Goal: Contribute content: Contribute content

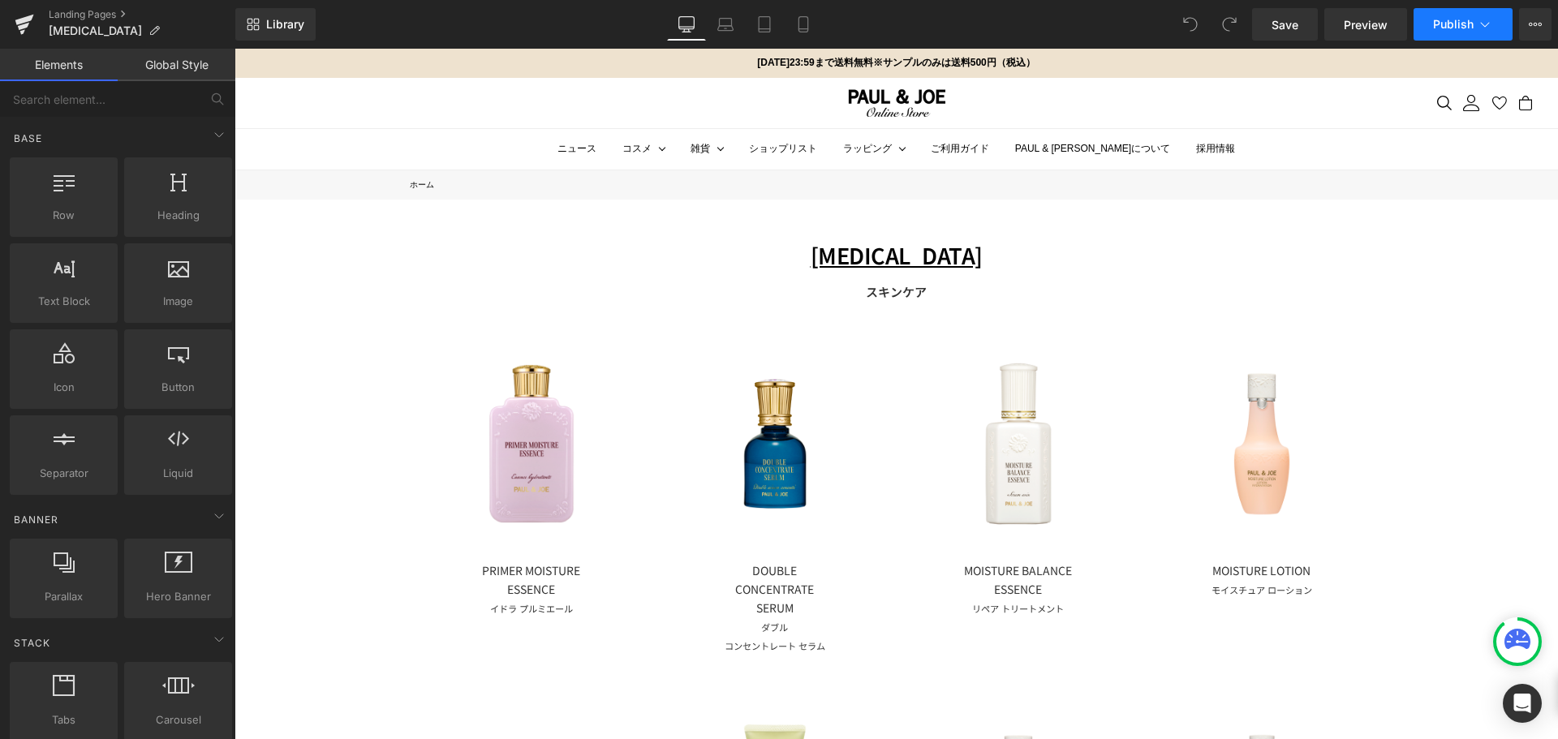
click at [1460, 24] on span "Publish" at bounding box center [1453, 24] width 41 height 13
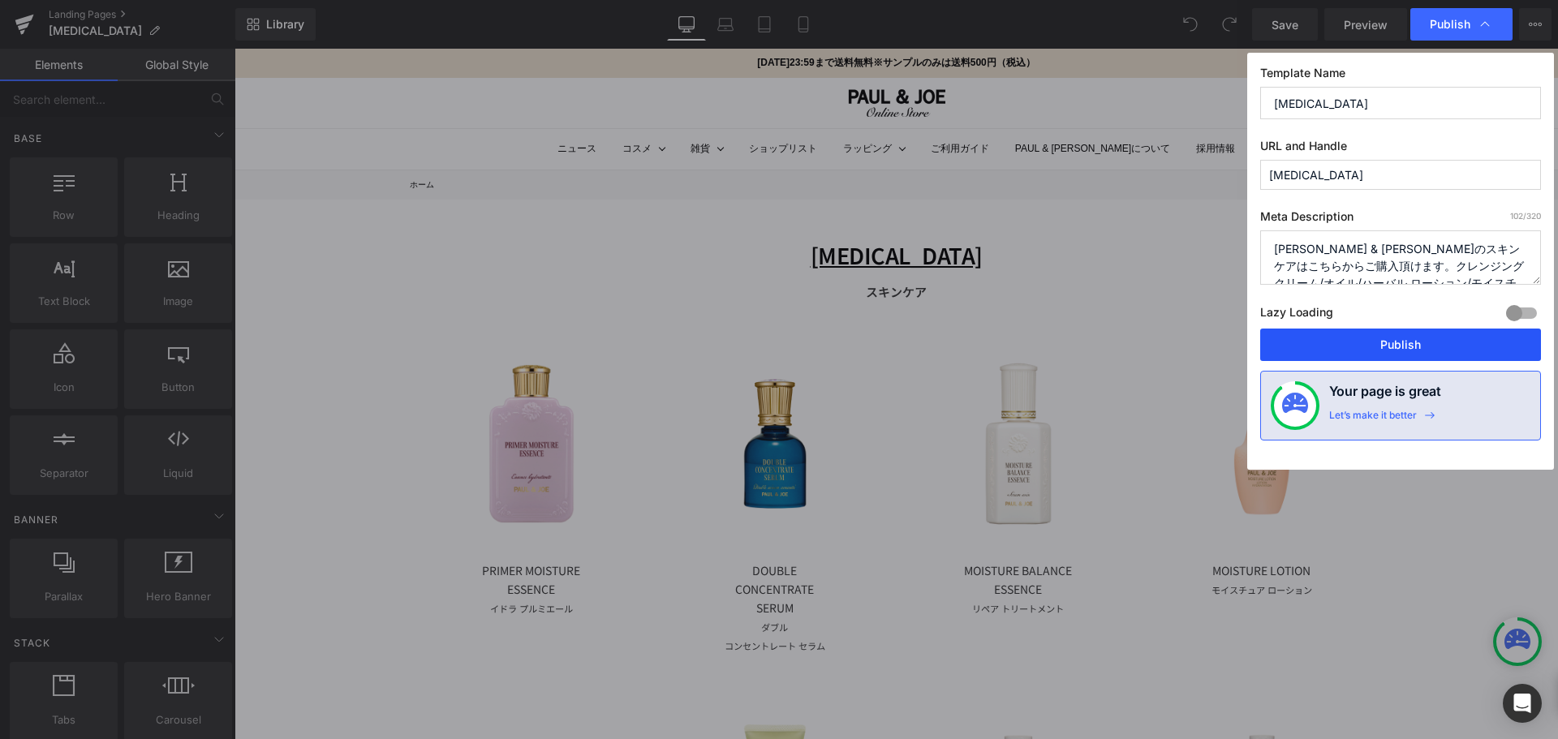
click at [1381, 342] on button "Publish" at bounding box center [1401, 345] width 281 height 32
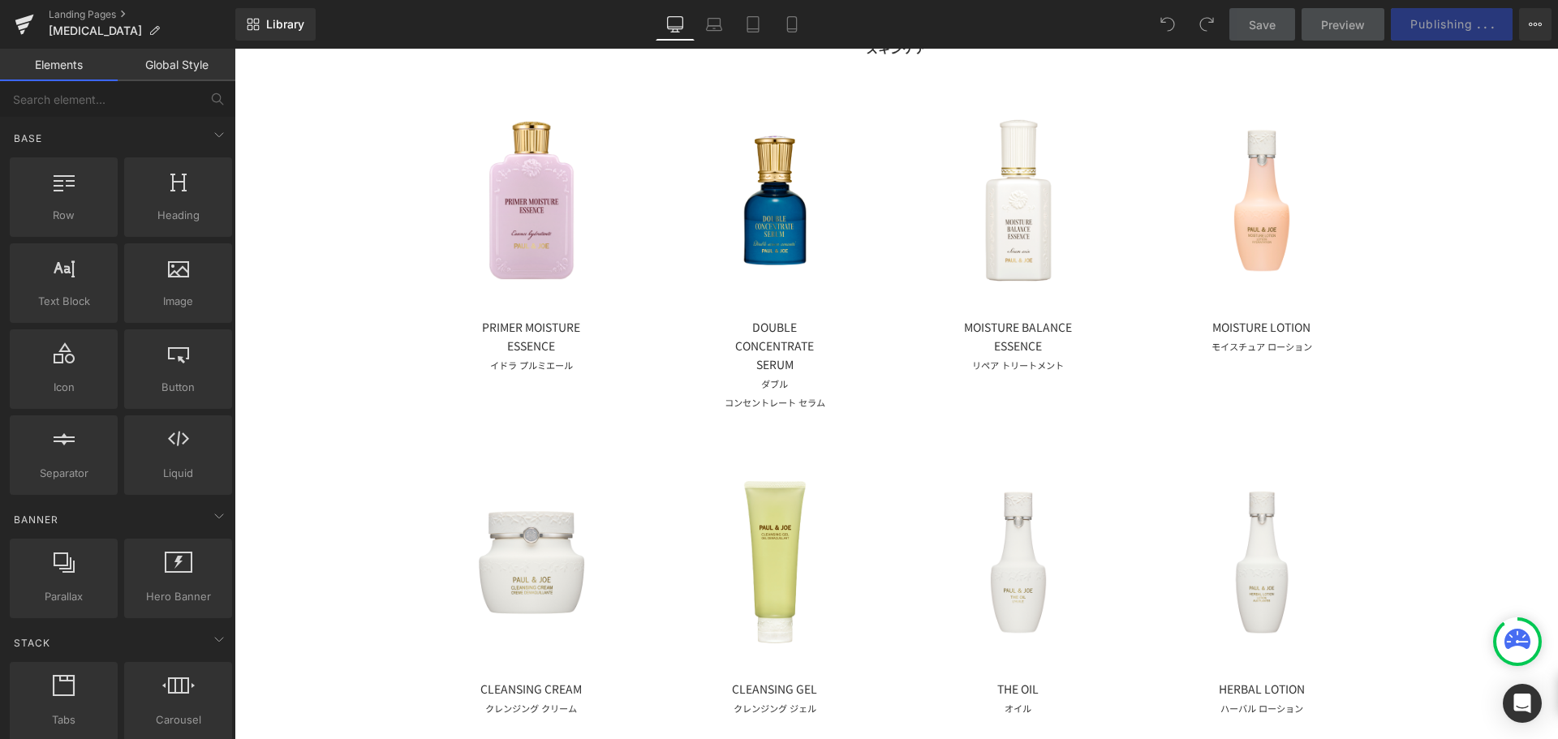
scroll to position [325, 0]
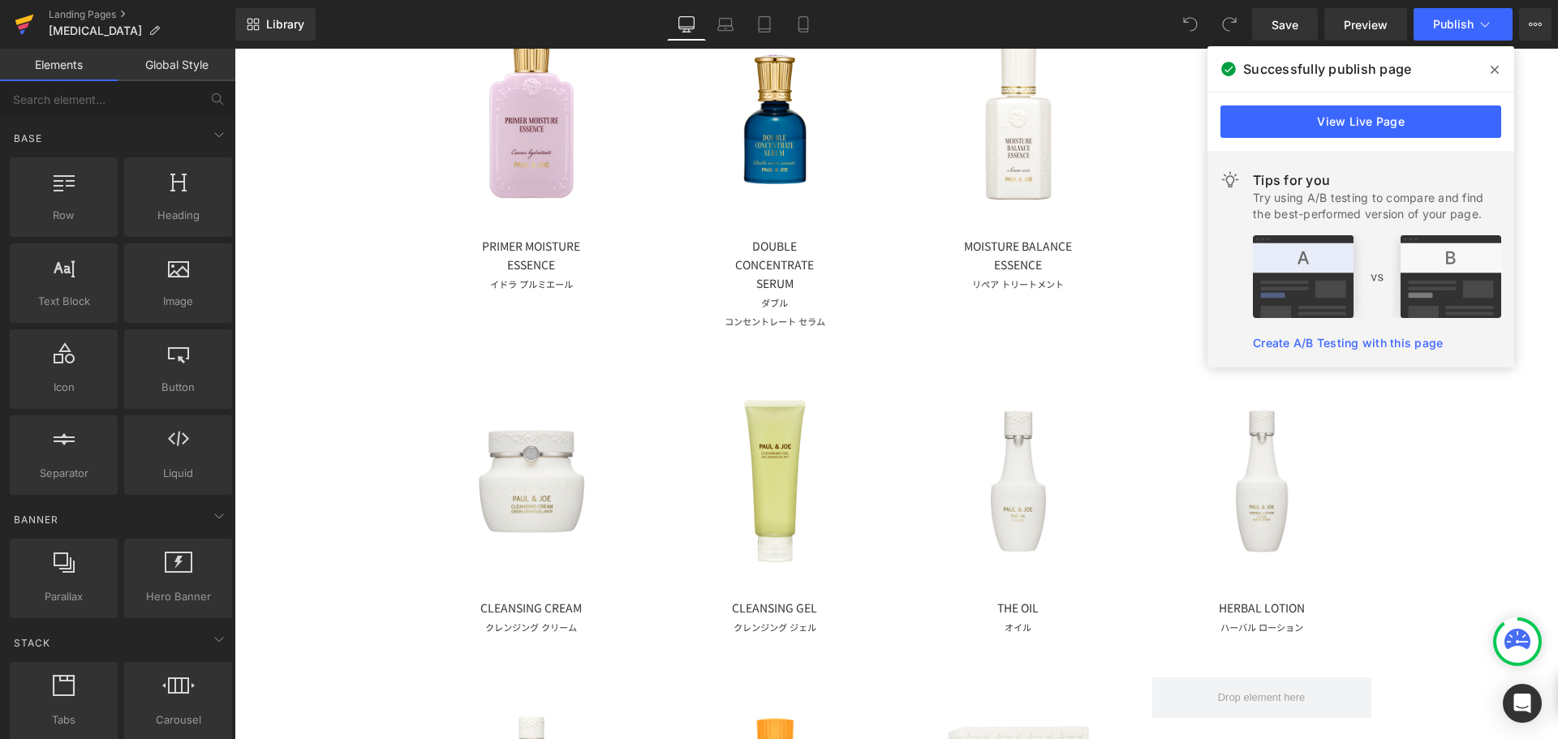
click at [16, 27] on icon at bounding box center [24, 24] width 19 height 41
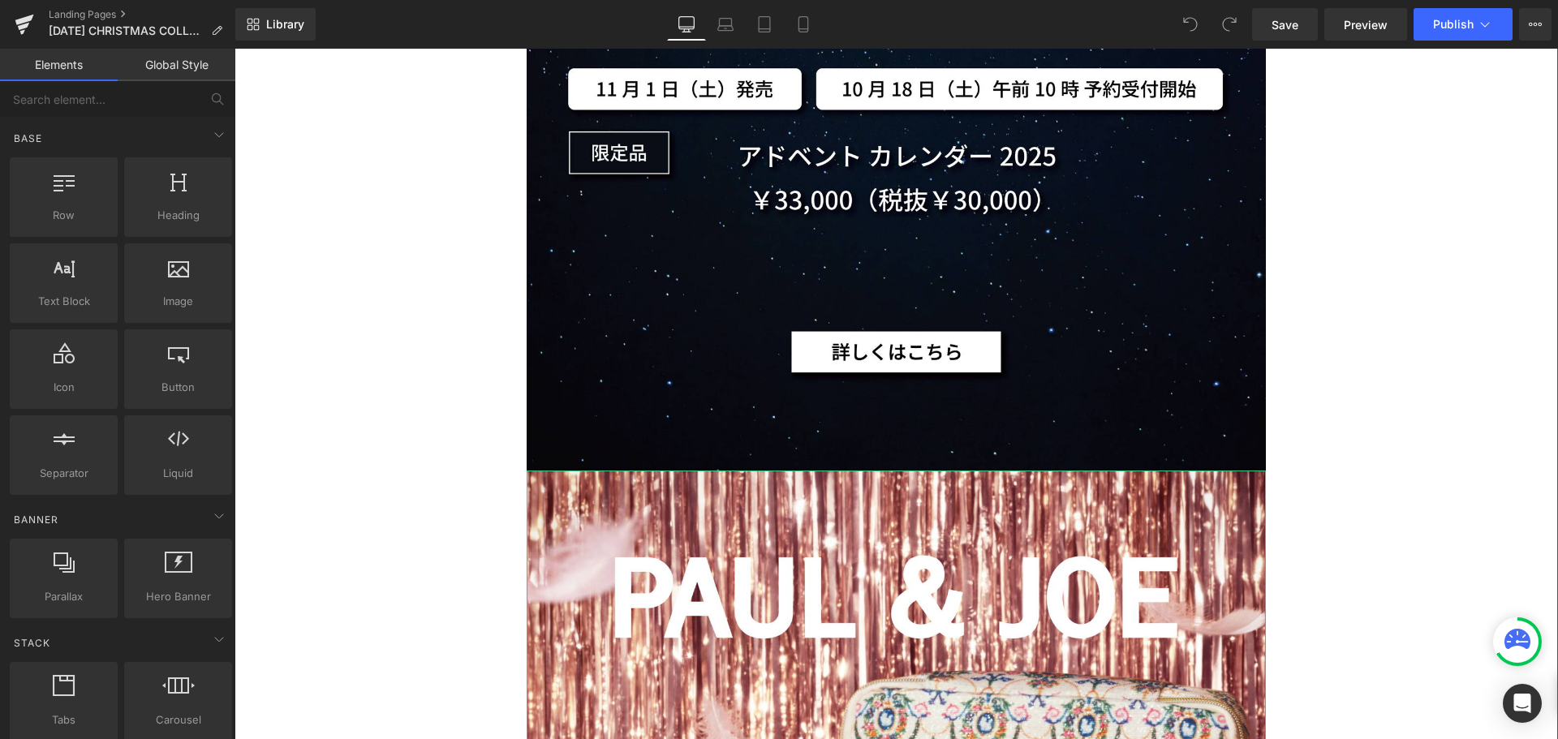
scroll to position [3003, 0]
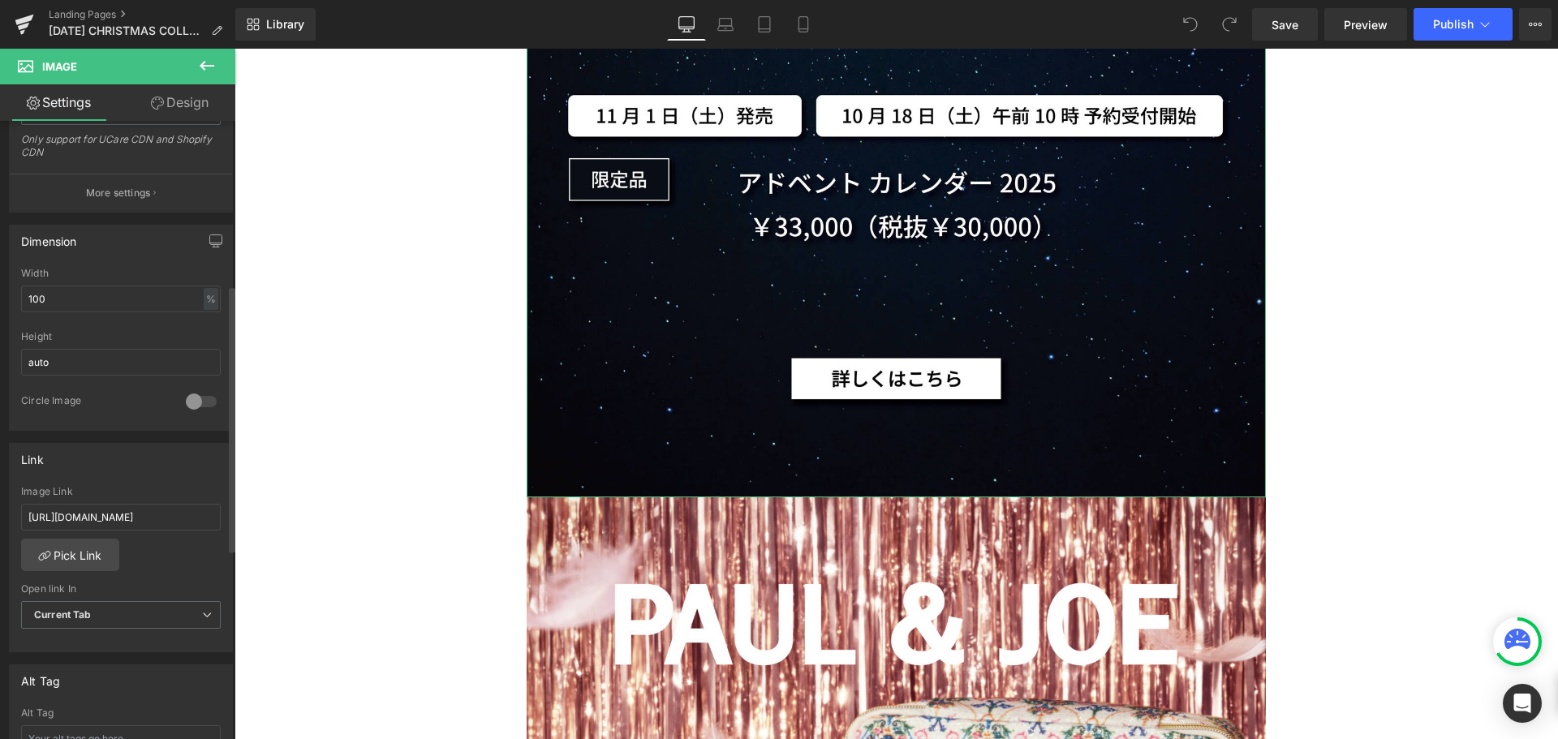
scroll to position [406, 0]
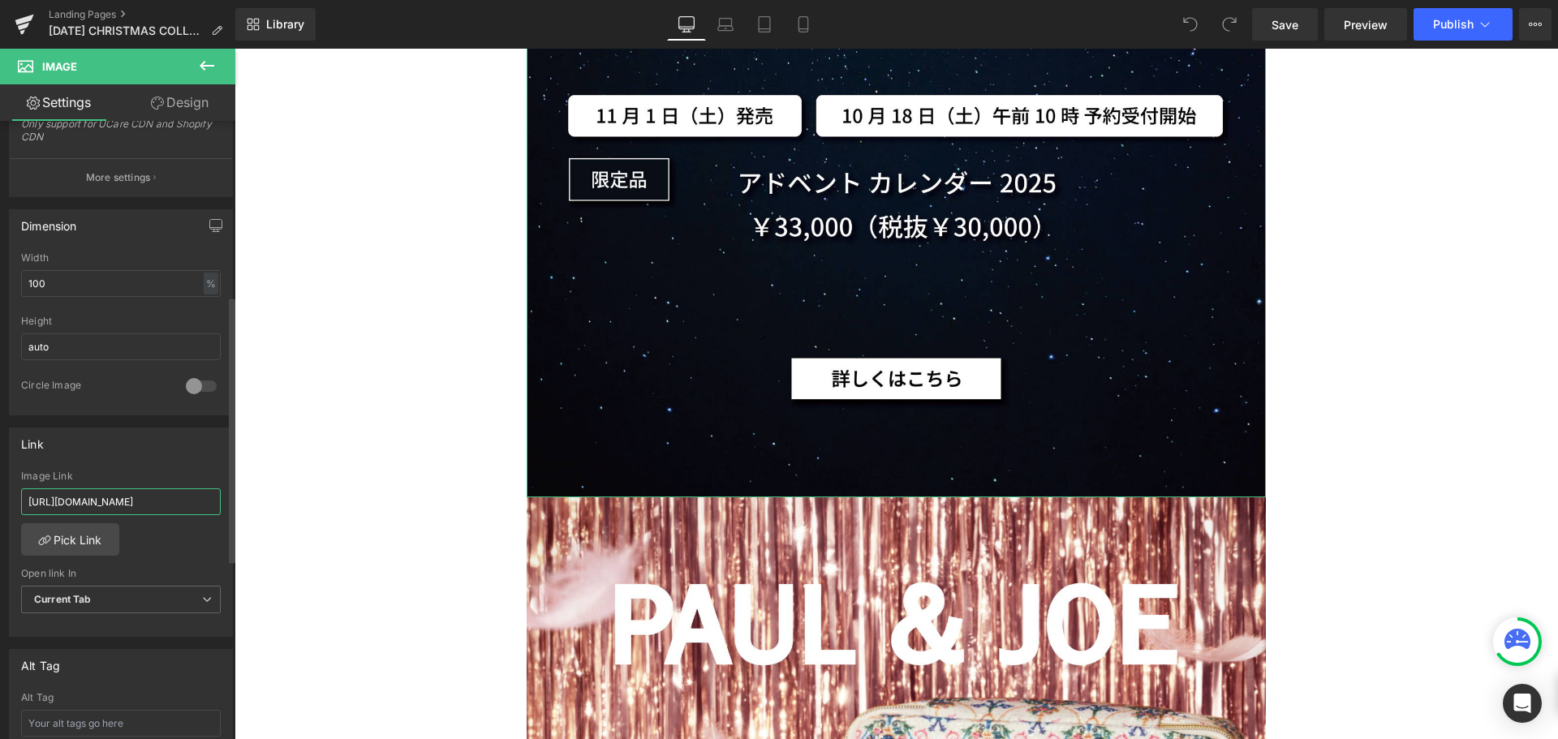
click at [88, 497] on input "https://www.paul-joe-beaute.com/pages/2025-advent-calender" at bounding box center [121, 502] width 200 height 27
click at [193, 509] on input "https://www.paul-joe-beaute.com/pages/2025-advent-calender" at bounding box center [121, 502] width 200 height 27
drag, startPoint x: 194, startPoint y: 504, endPoint x: 233, endPoint y: 506, distance: 39.0
click at [233, 506] on div "Image https://ucarecdn.com/00cca808-c5c3-485a-8846-f1c80da0263f/-/format/auto/-…" at bounding box center [117, 434] width 235 height 626
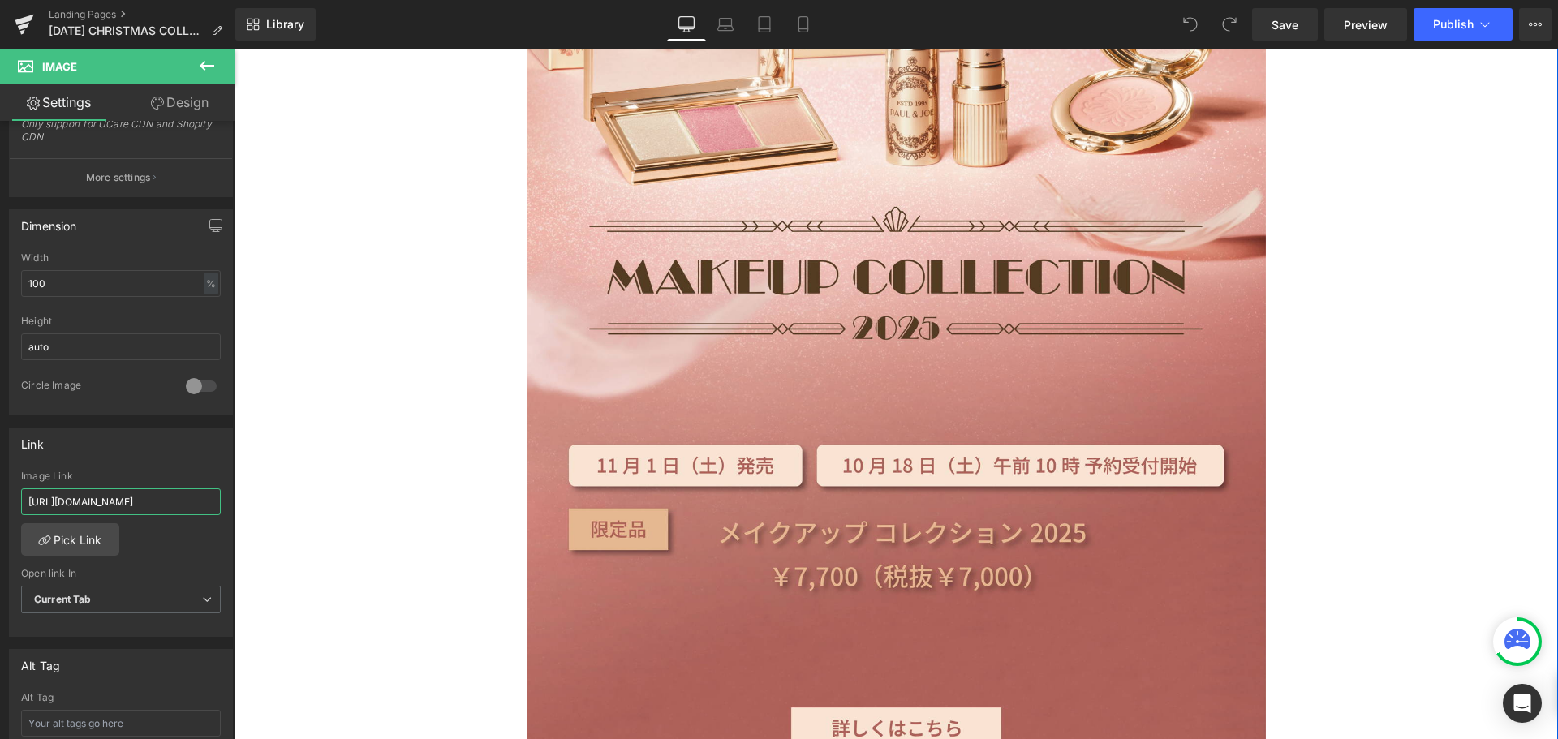
scroll to position [4221, 0]
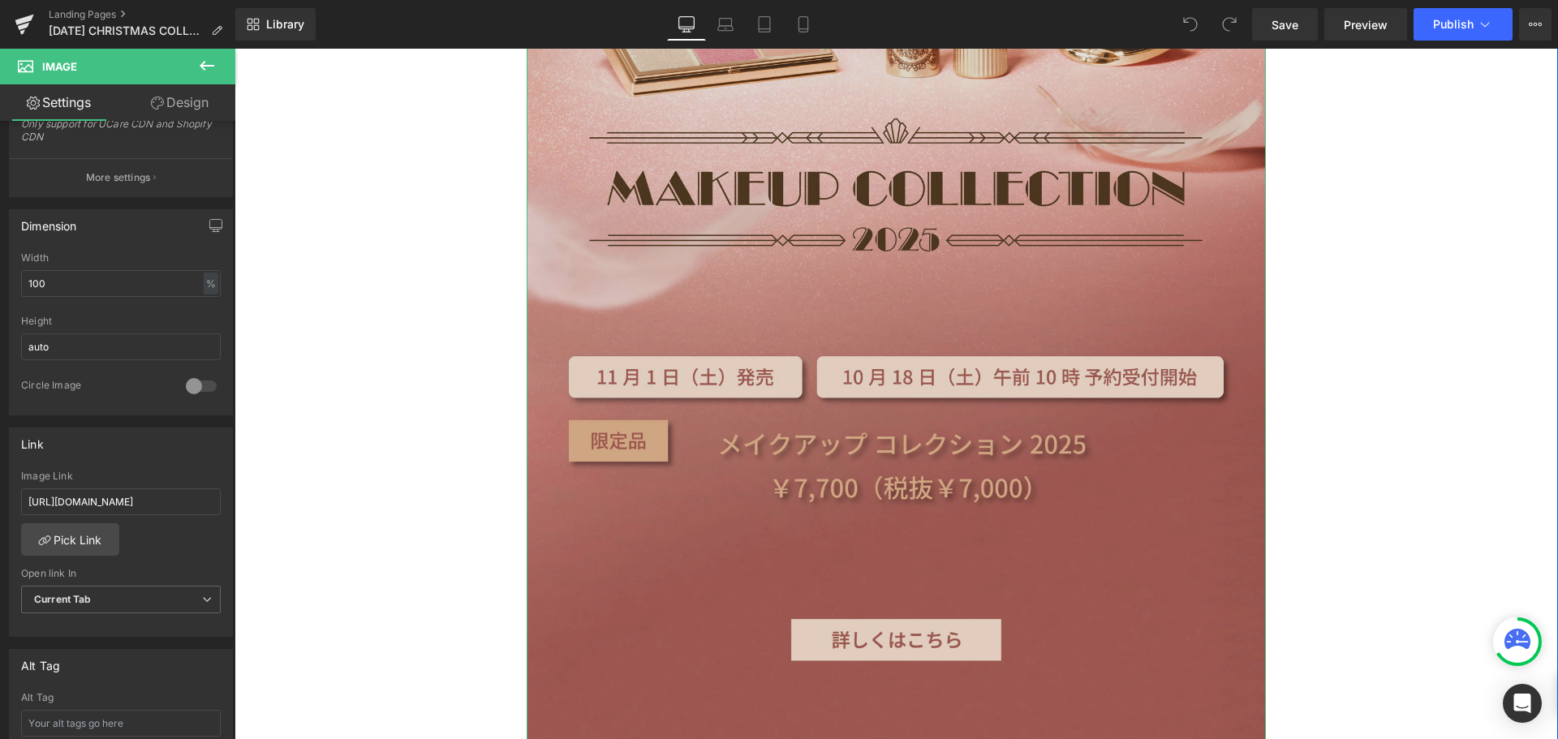
click at [816, 621] on img at bounding box center [896, 19] width 739 height 1479
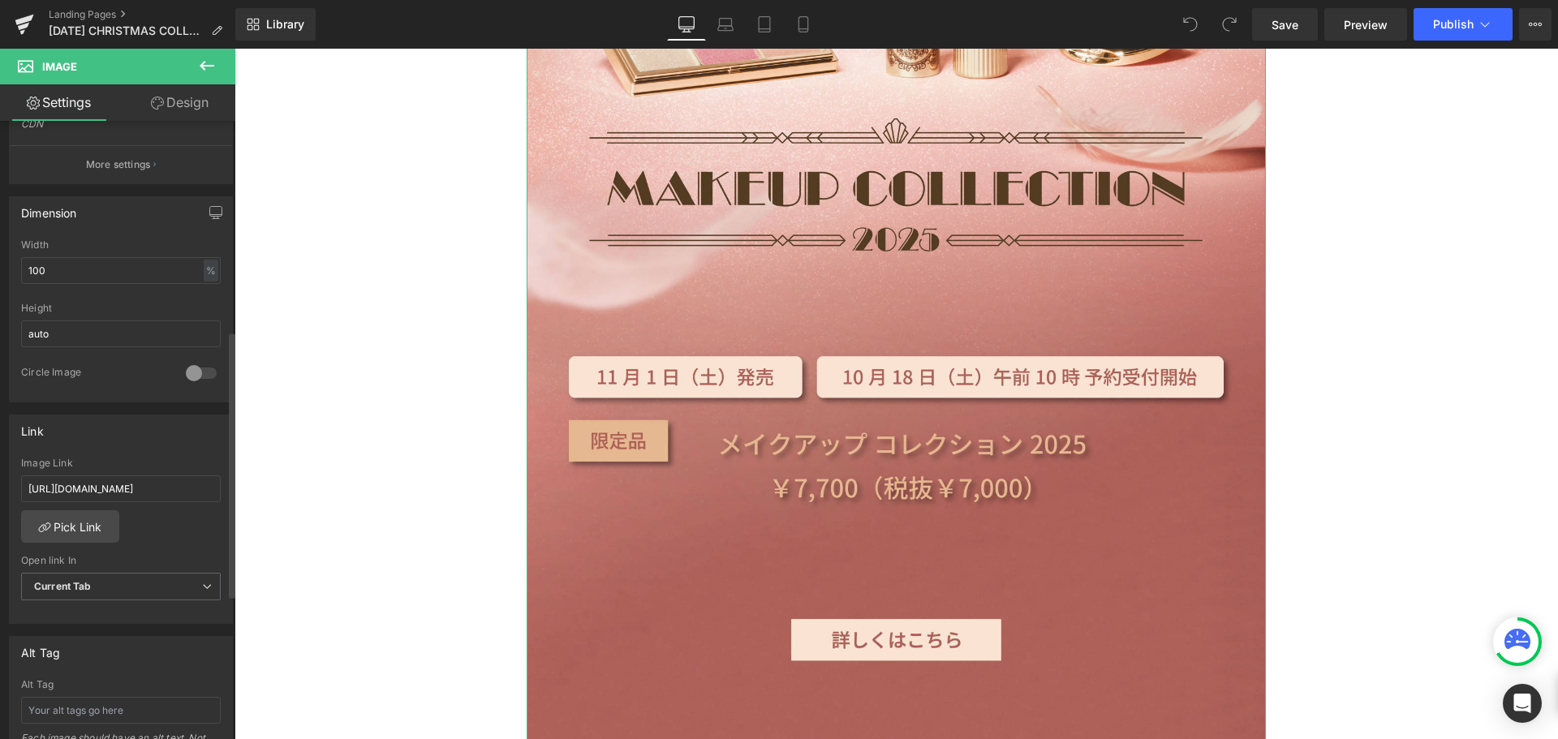
scroll to position [487, 0]
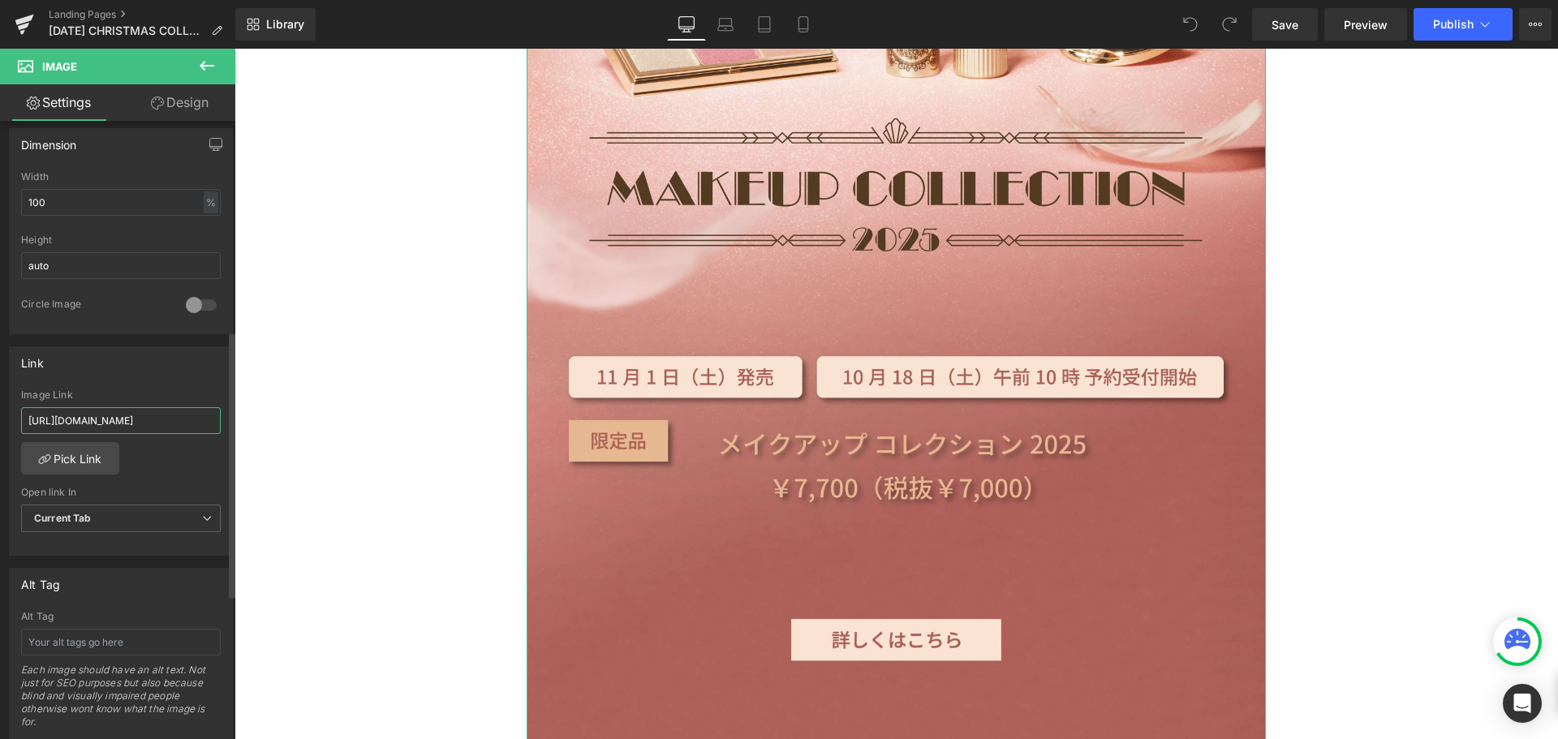
click at [154, 416] on input "https://www.paul-joe-beaute.com/pages/2025-makeup-collection-2" at bounding box center [121, 420] width 200 height 27
drag, startPoint x: 418, startPoint y: 468, endPoint x: 238, endPoint y: 426, distance: 185.1
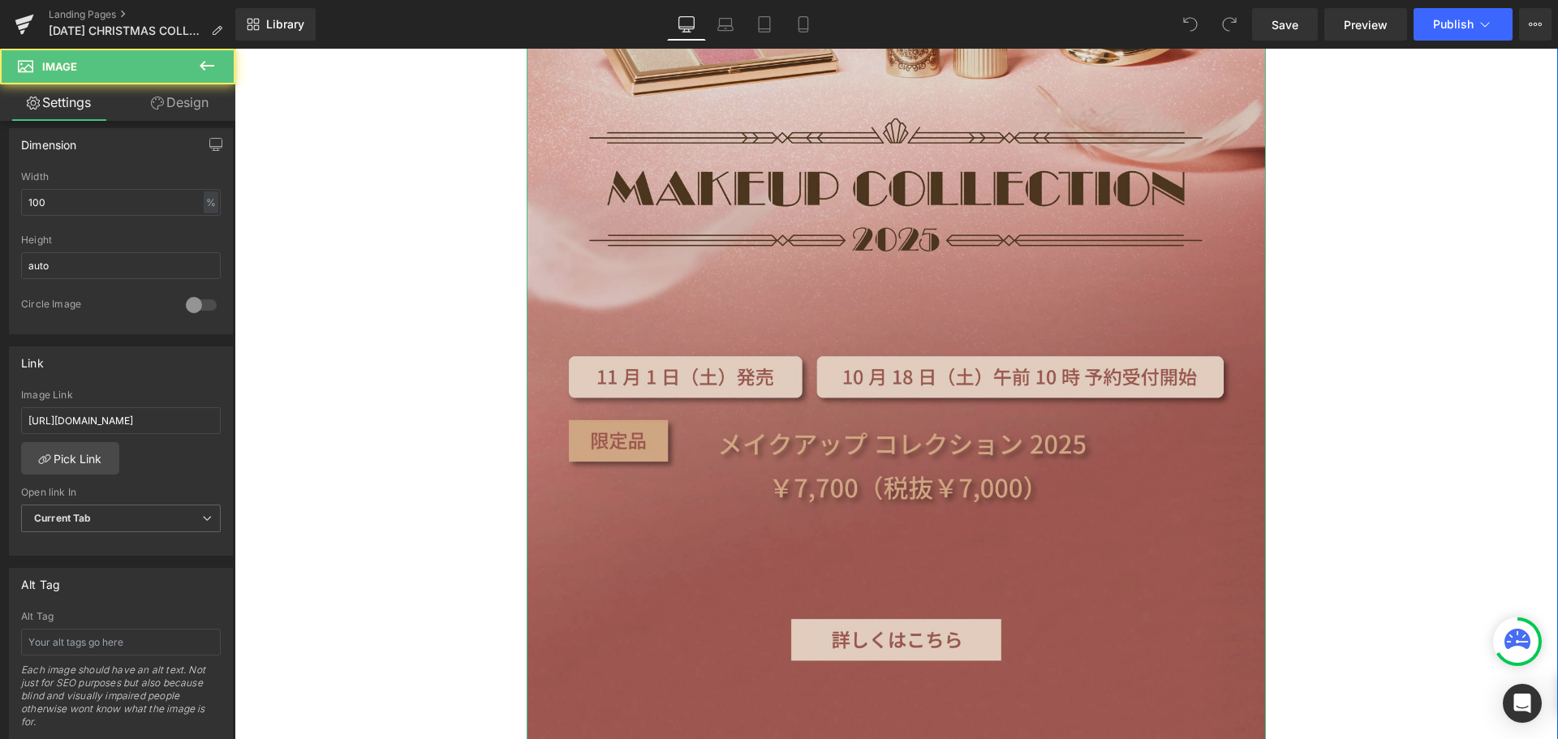
click at [535, 490] on img at bounding box center [896, 19] width 739 height 1479
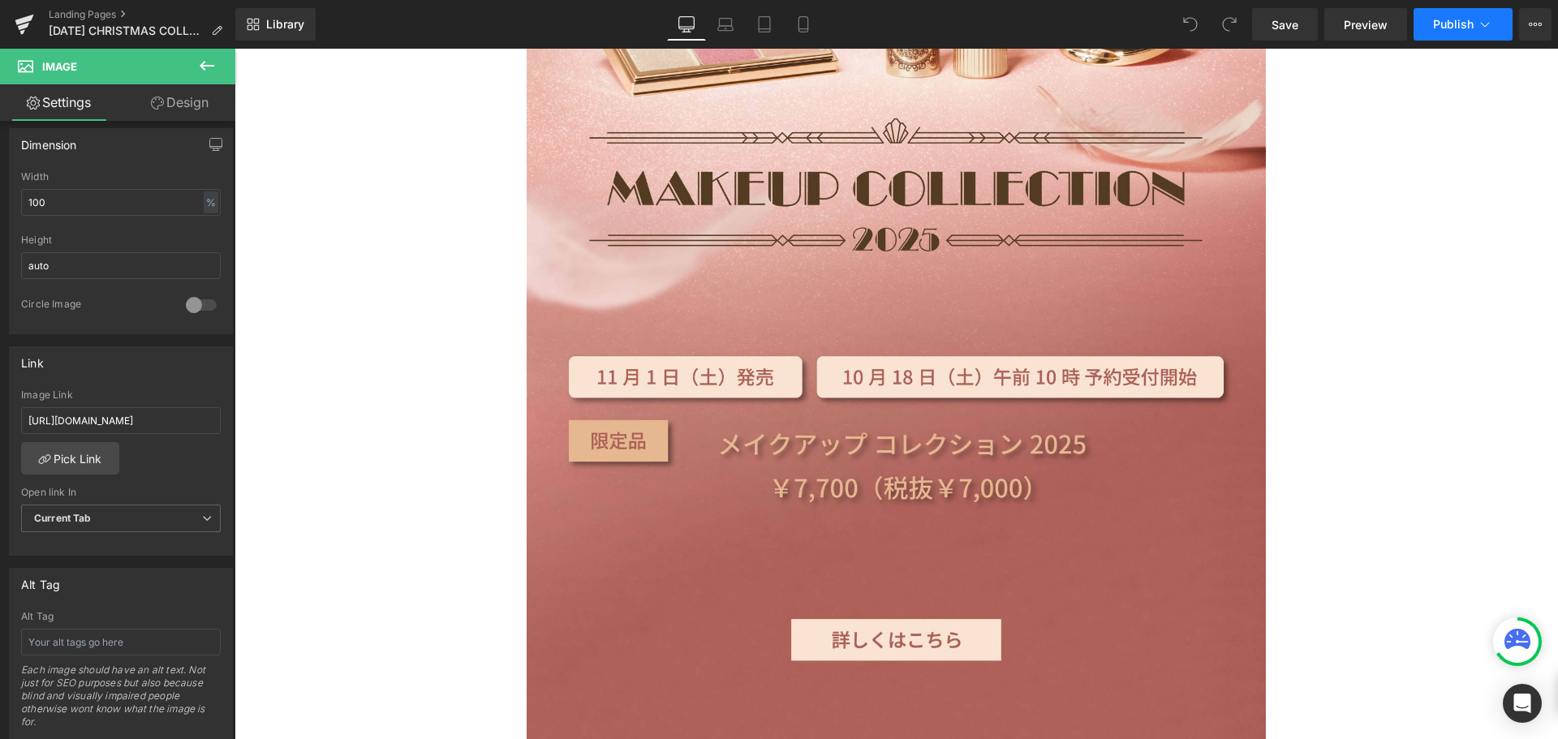
click at [1469, 19] on span "Publish" at bounding box center [1453, 24] width 41 height 13
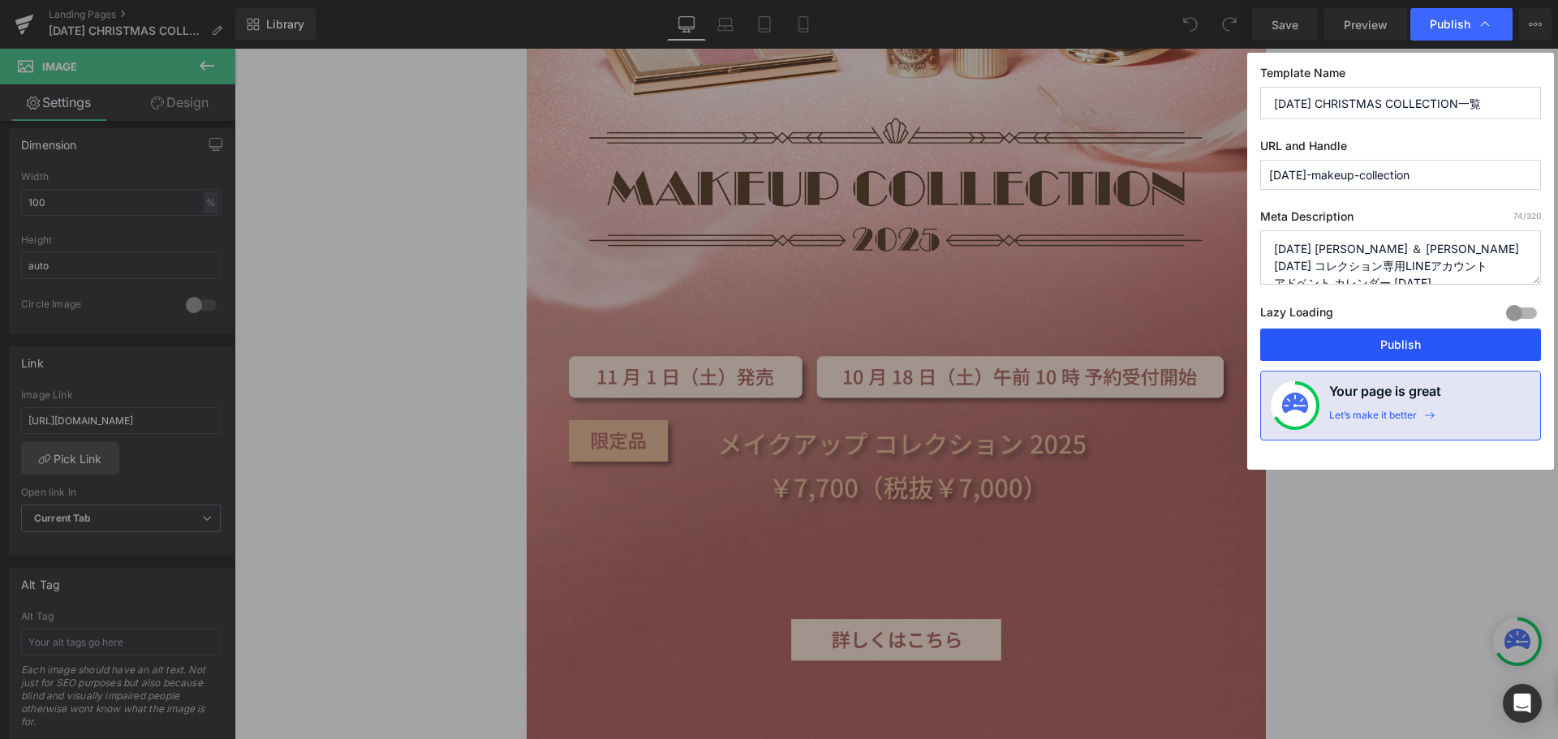
click at [1355, 343] on button "Publish" at bounding box center [1401, 345] width 281 height 32
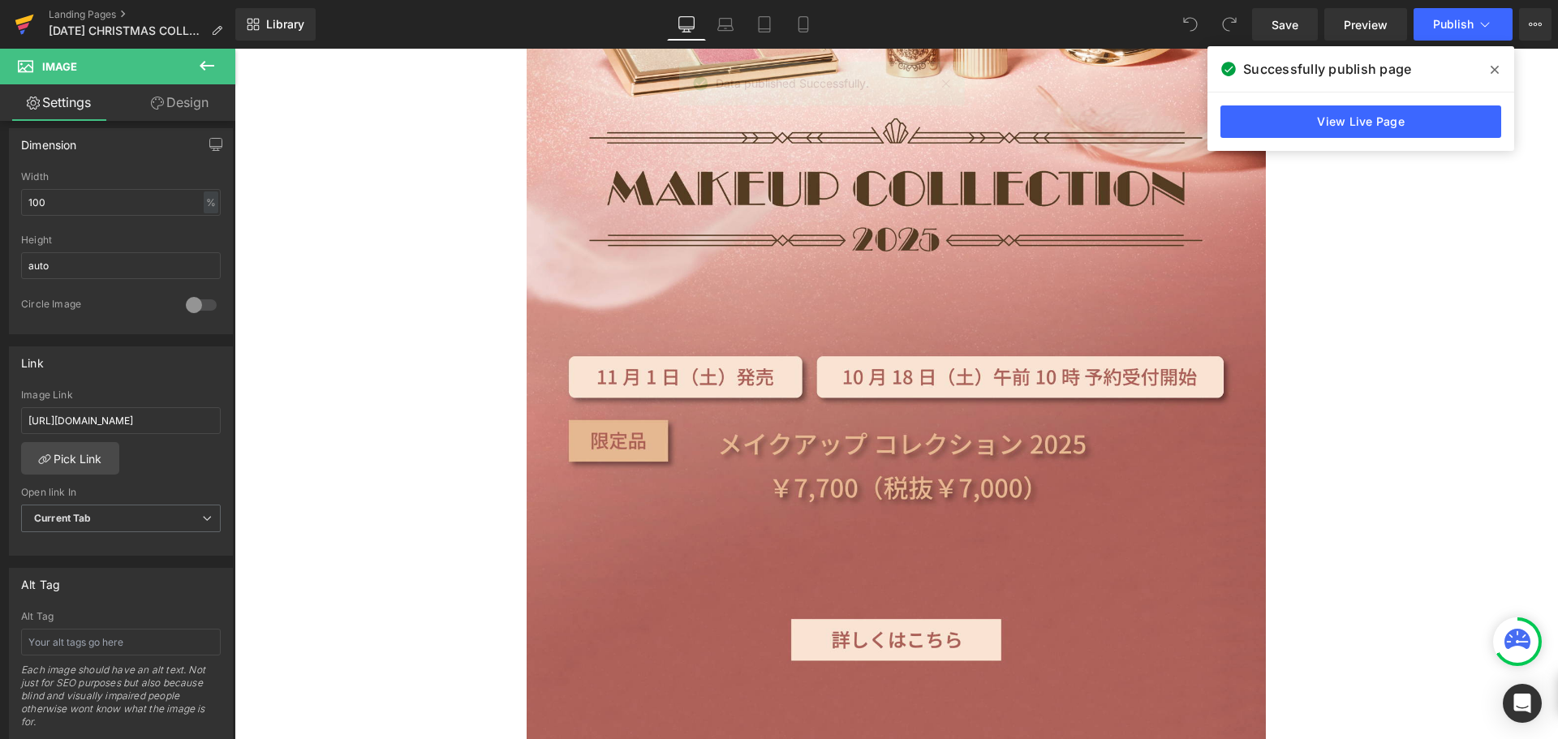
click at [22, 18] on icon at bounding box center [24, 24] width 19 height 41
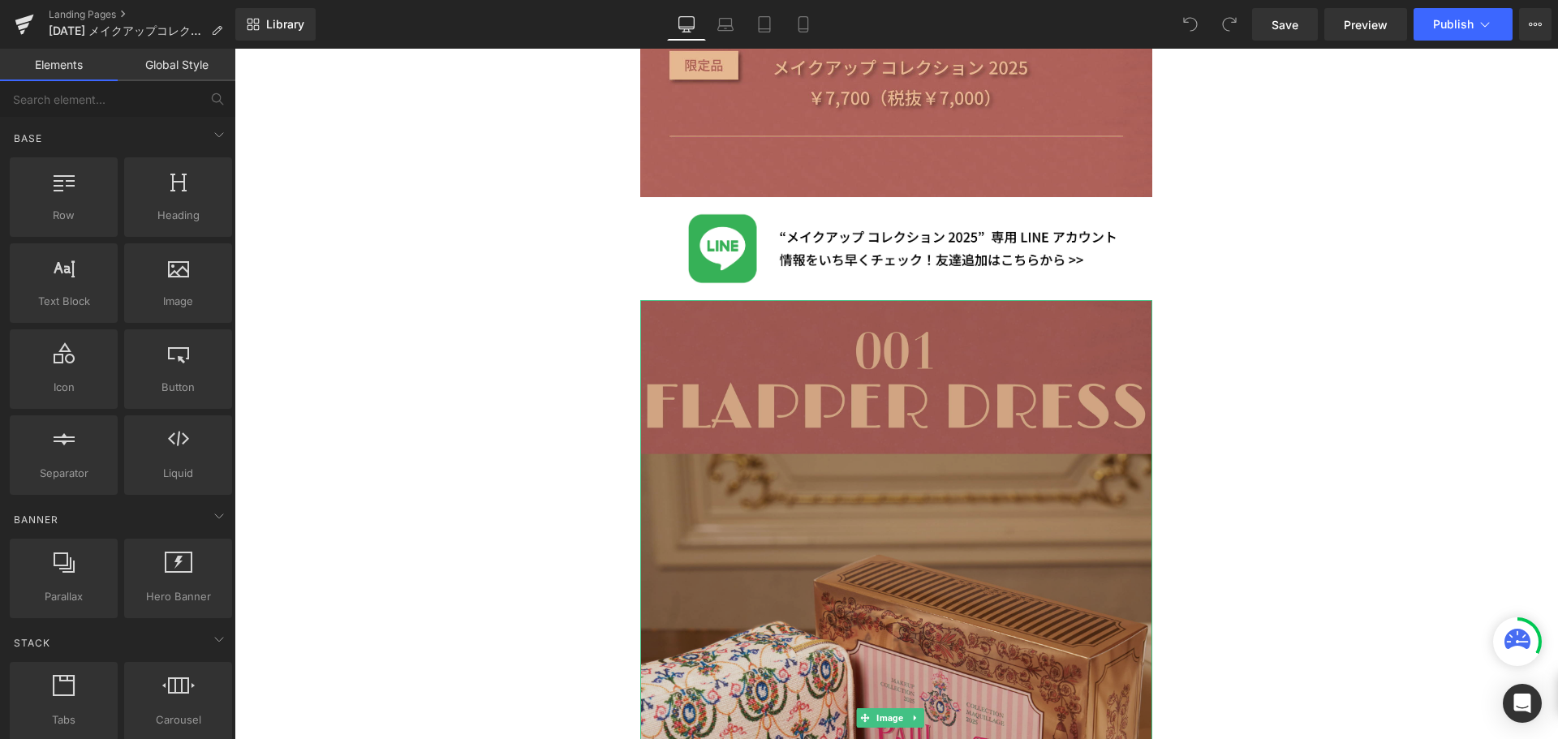
scroll to position [1217, 0]
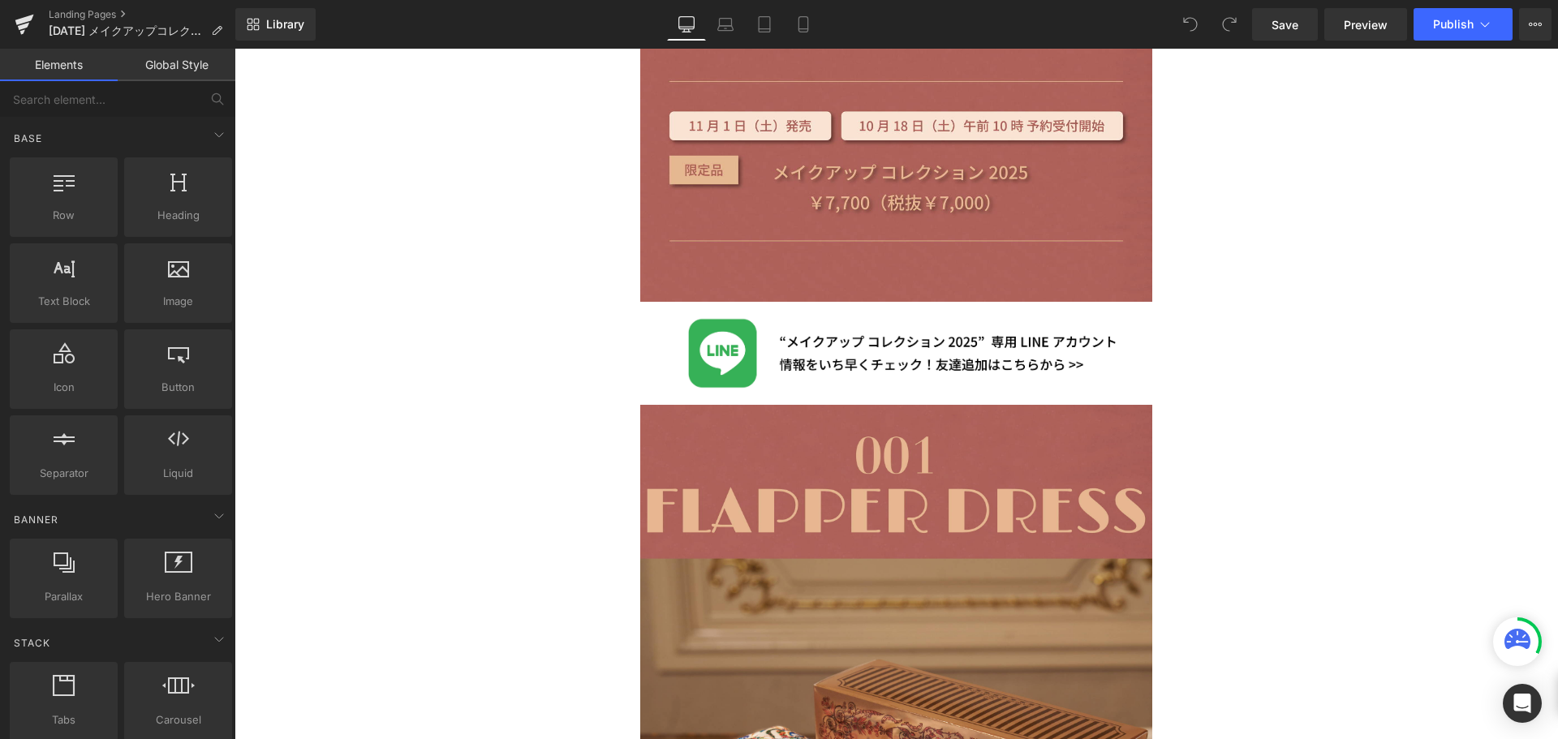
drag, startPoint x: 893, startPoint y: 325, endPoint x: 628, endPoint y: 325, distance: 264.6
click at [893, 325] on div "Image" at bounding box center [896, 353] width 512 height 102
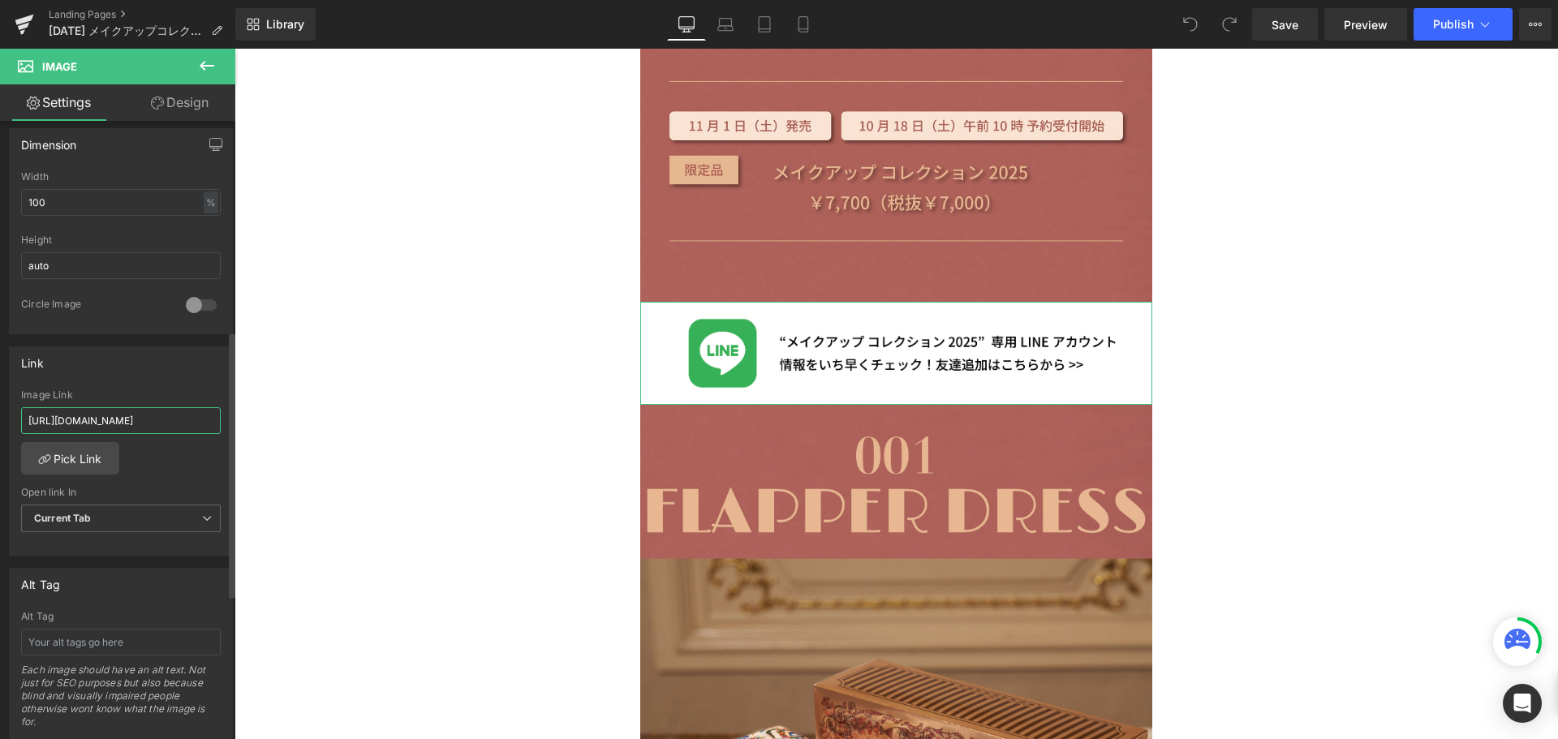
scroll to position [0, 119]
drag, startPoint x: 166, startPoint y: 426, endPoint x: 217, endPoint y: 429, distance: 51.2
click at [217, 429] on div "https://line.me/R/ti/p/@741uwokw?oat_content=url&ts=07311445 Image Link https:/…" at bounding box center [121, 473] width 222 height 166
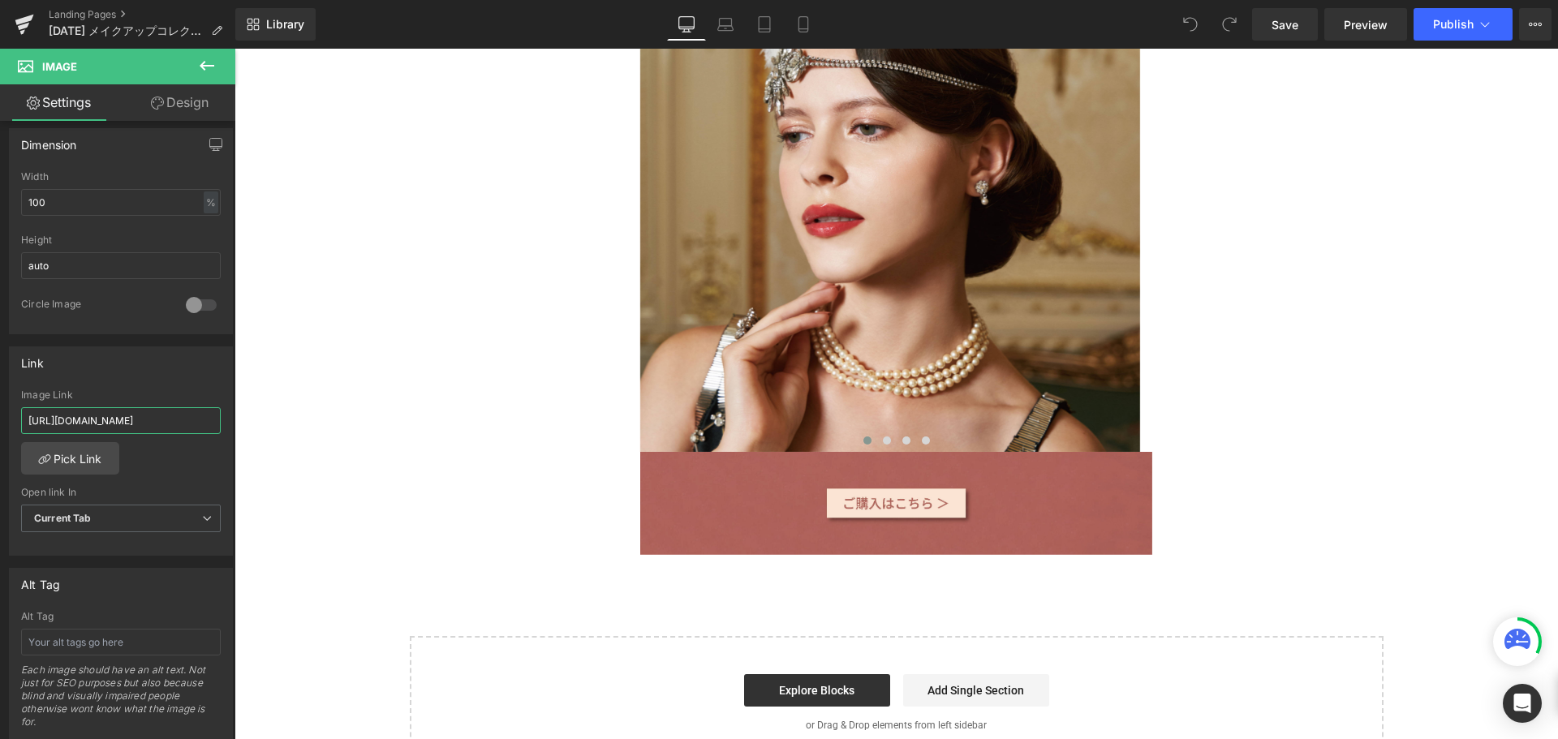
scroll to position [5432, 0]
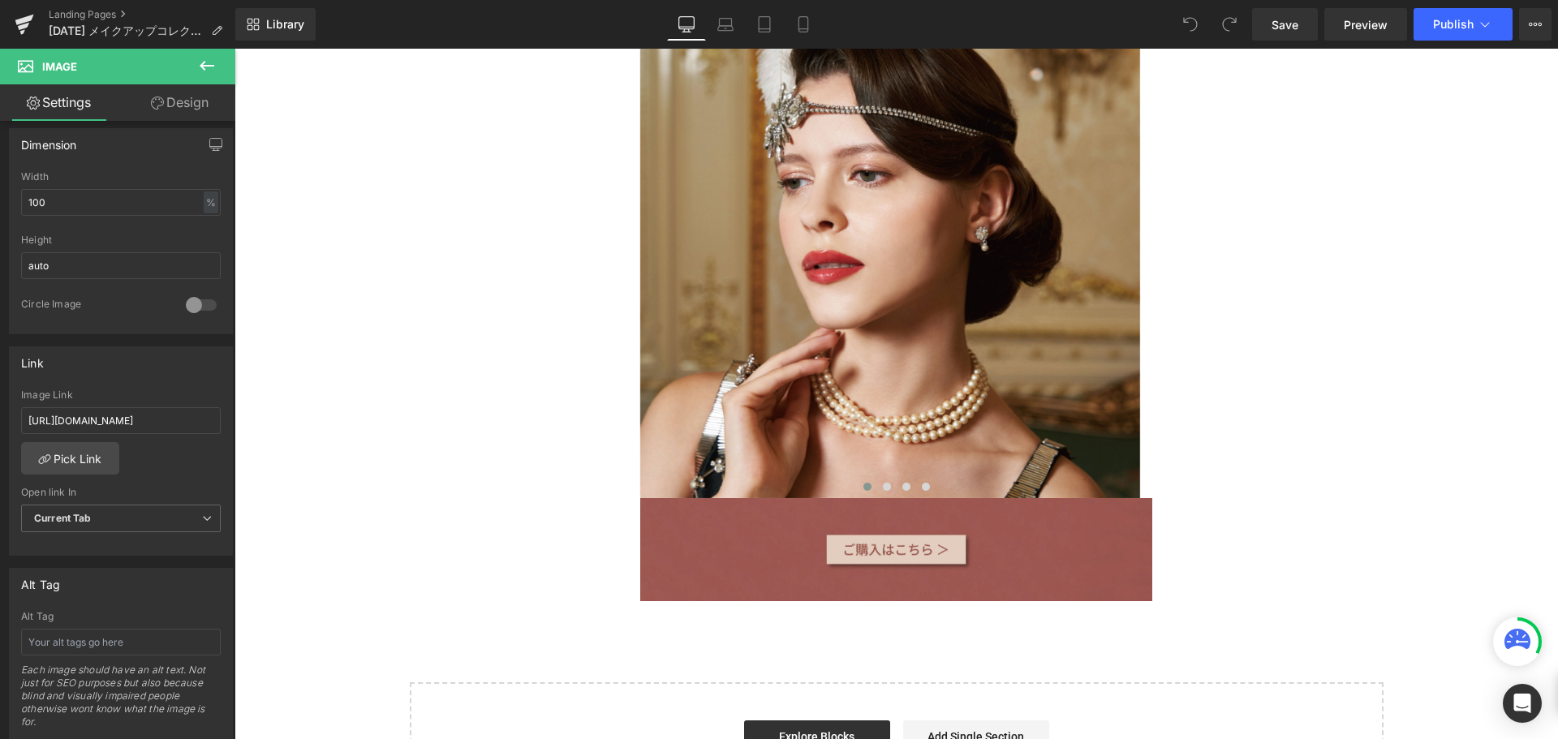
click at [870, 498] on div "Image" at bounding box center [896, 549] width 512 height 102
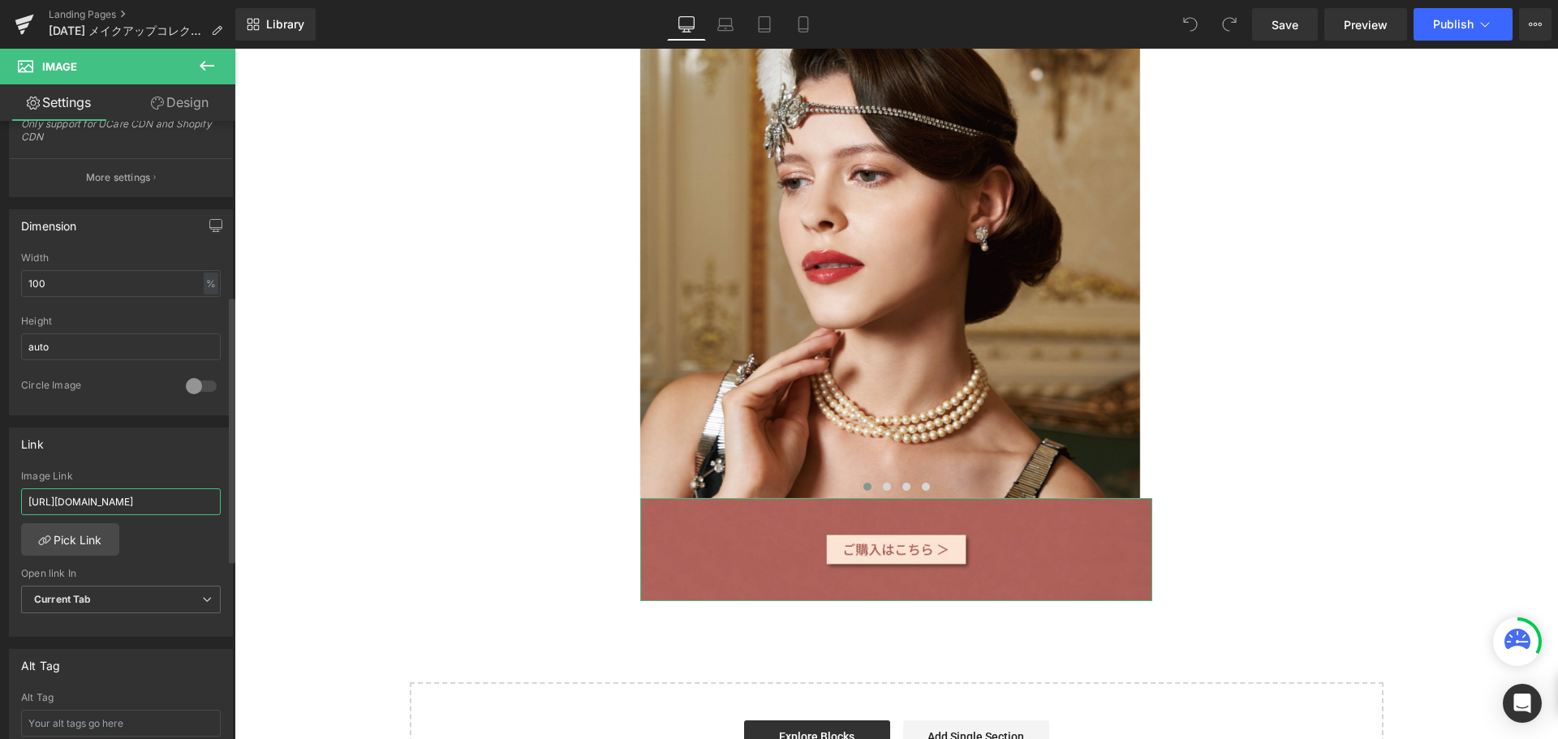
scroll to position [0, 78]
drag, startPoint x: 142, startPoint y: 502, endPoint x: 219, endPoint y: 514, distance: 77.9
click at [219, 514] on div "https://www.paul-joe-beaute.com/products/apaexy002 Image Link https://www.paul-…" at bounding box center [121, 554] width 222 height 166
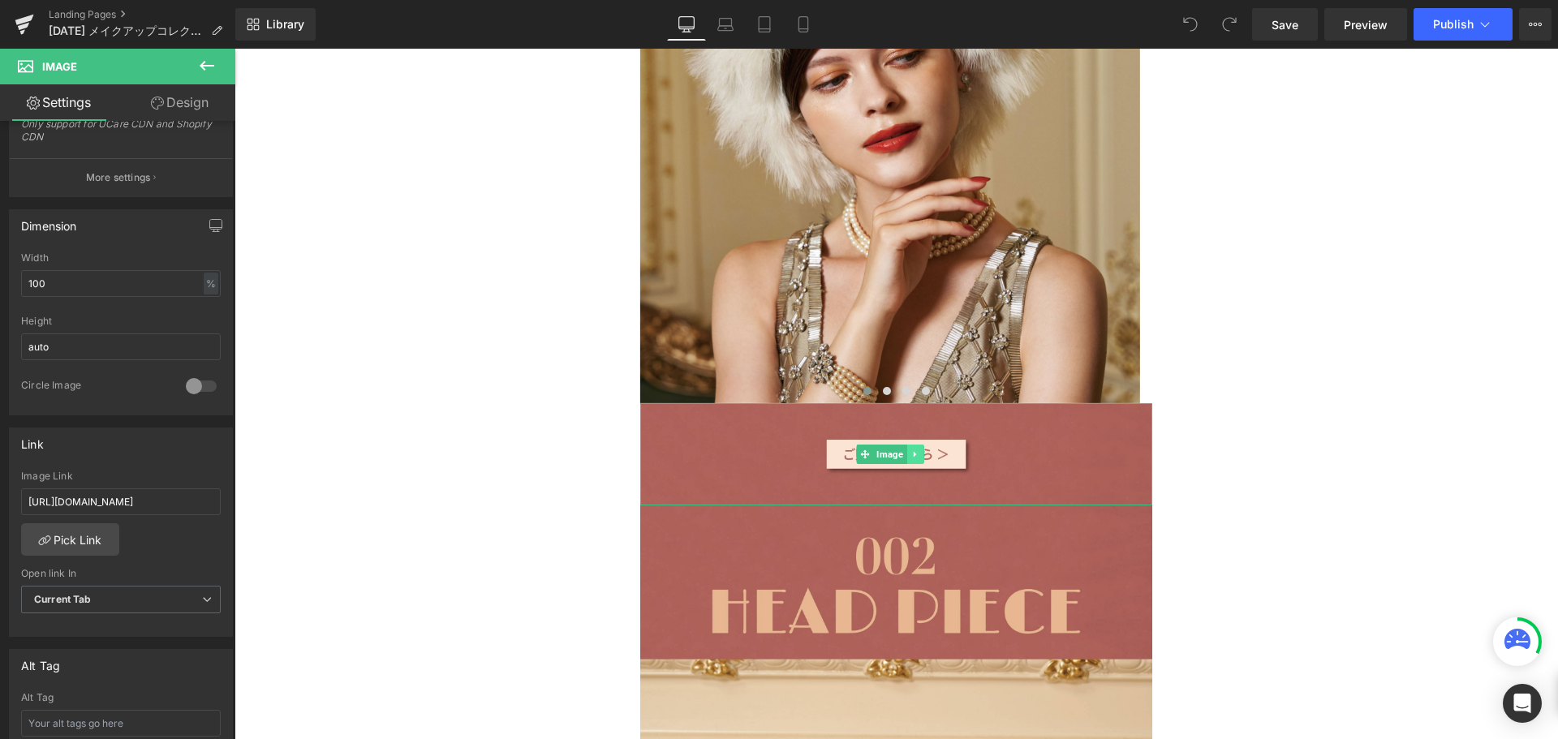
scroll to position [0, 0]
click at [919, 450] on icon at bounding box center [915, 455] width 9 height 10
click at [927, 450] on icon at bounding box center [924, 454] width 9 height 9
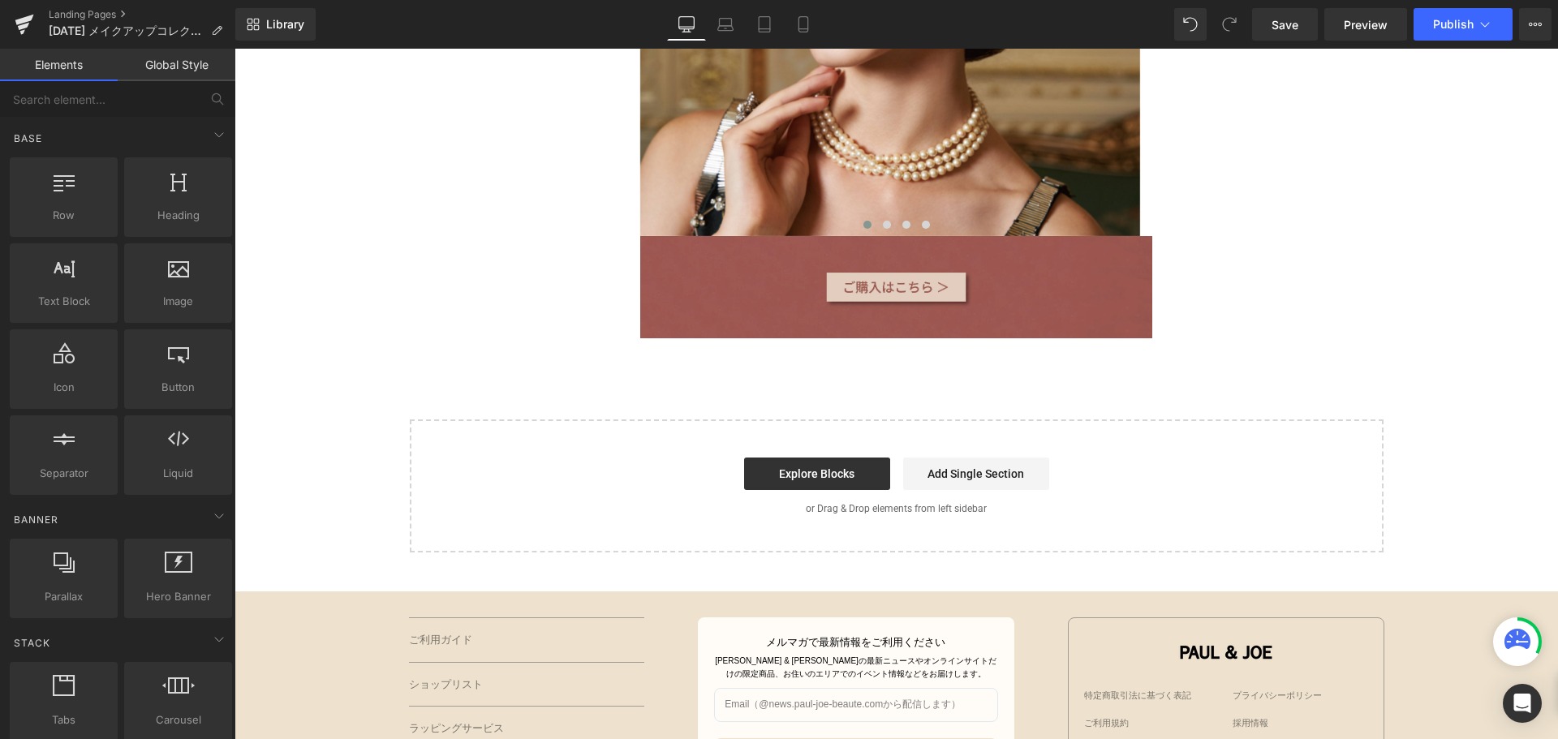
scroll to position [5333, 0]
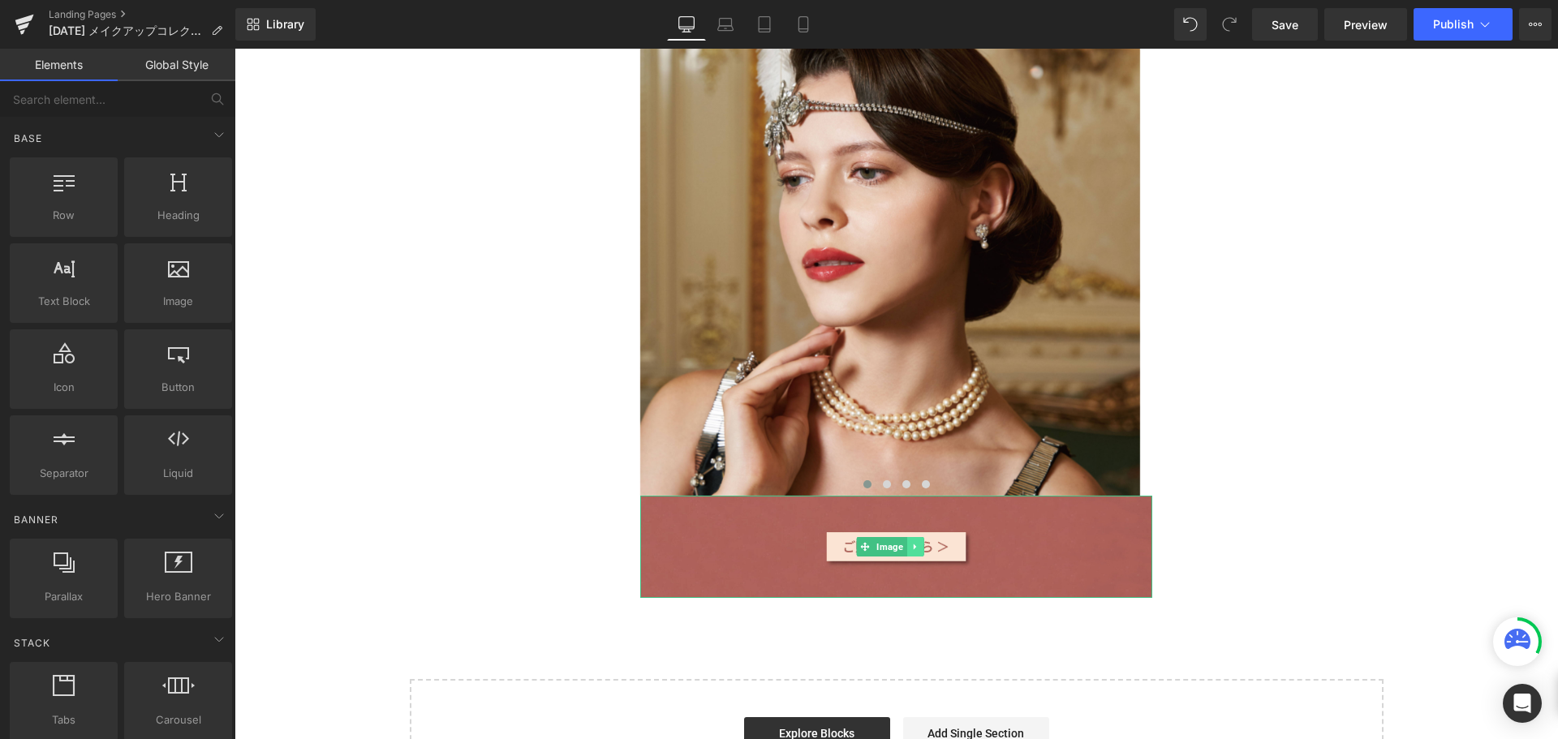
click at [923, 537] on link at bounding box center [915, 546] width 17 height 19
click at [923, 542] on icon at bounding box center [924, 546] width 9 height 9
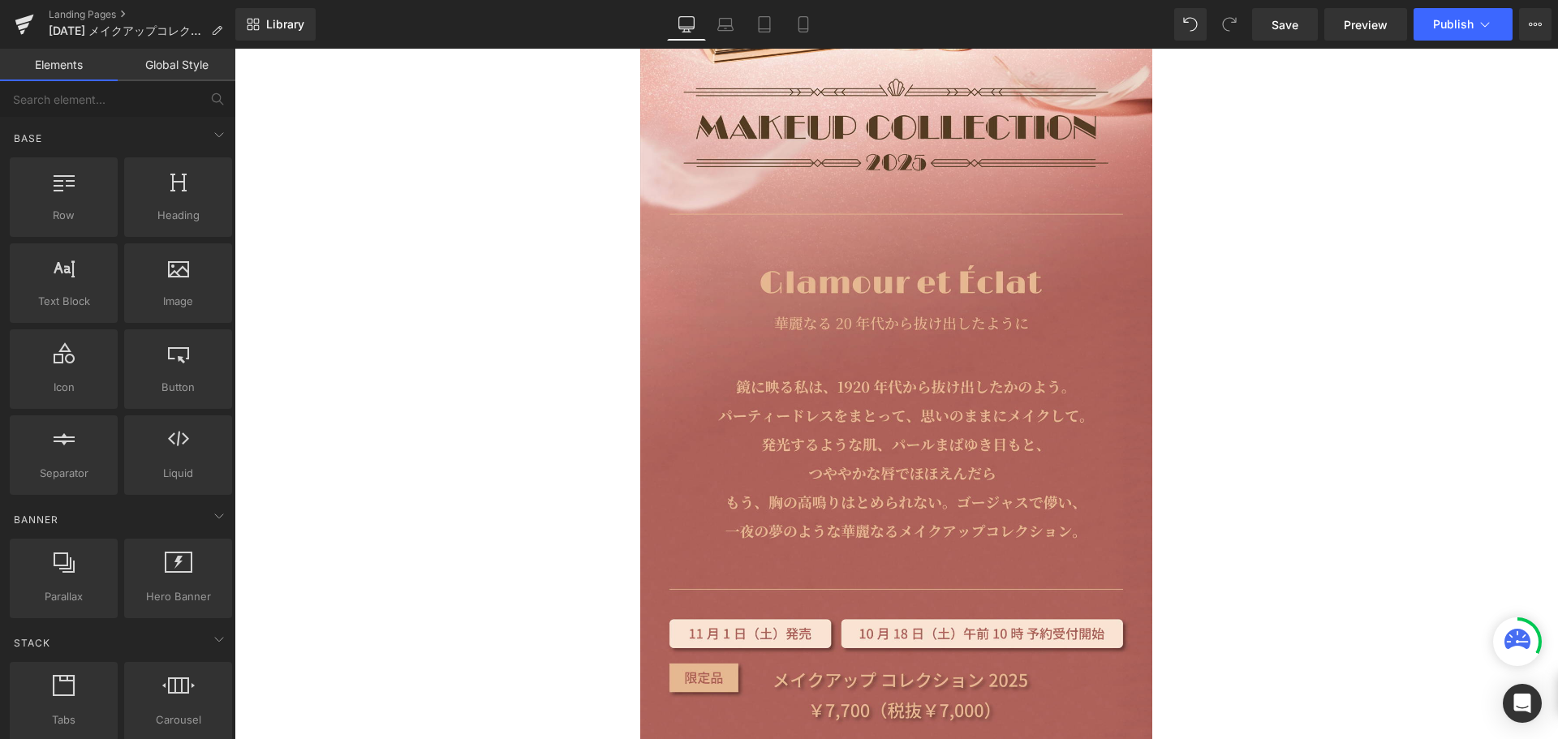
scroll to position [706, 0]
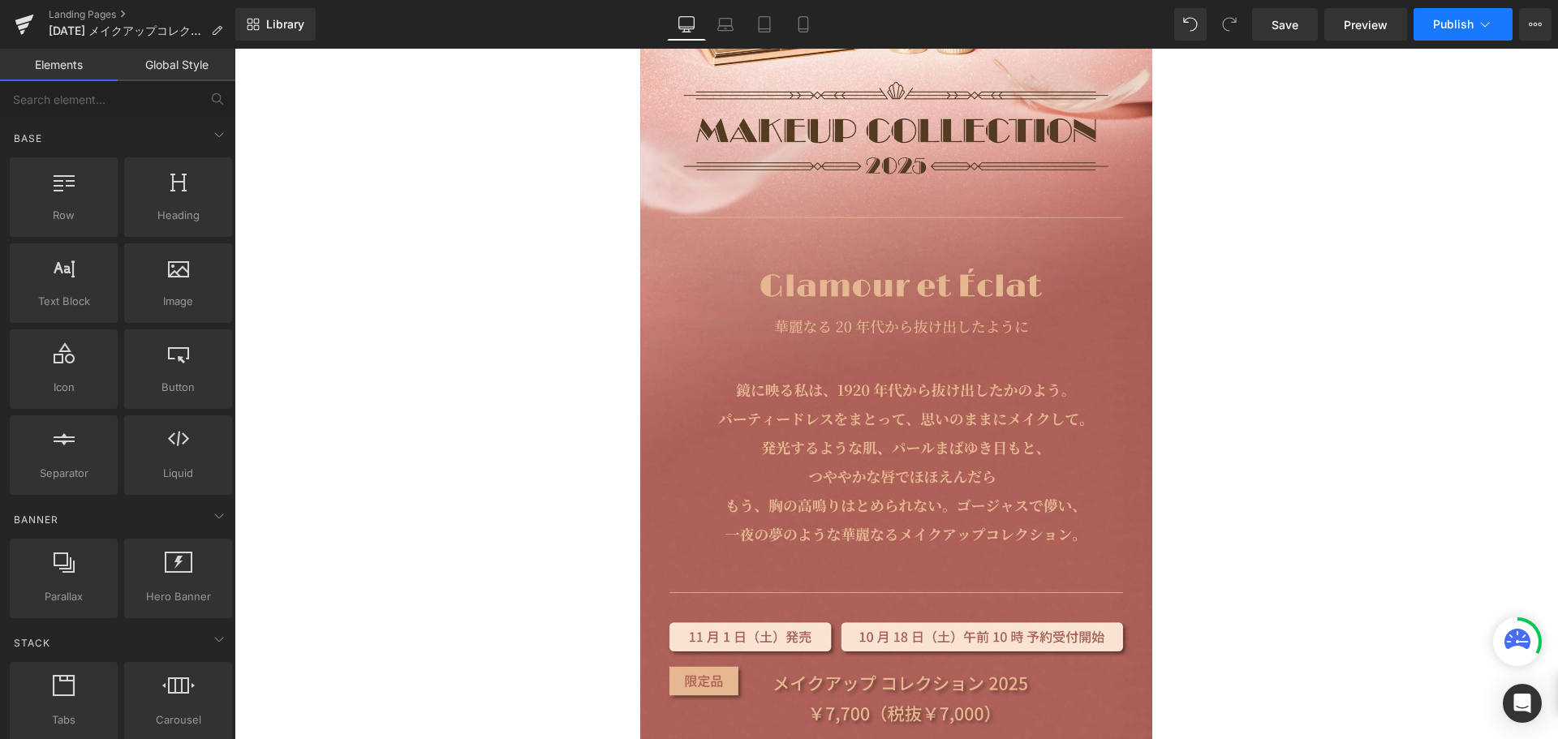
click at [1461, 33] on button "Publish" at bounding box center [1463, 24] width 99 height 32
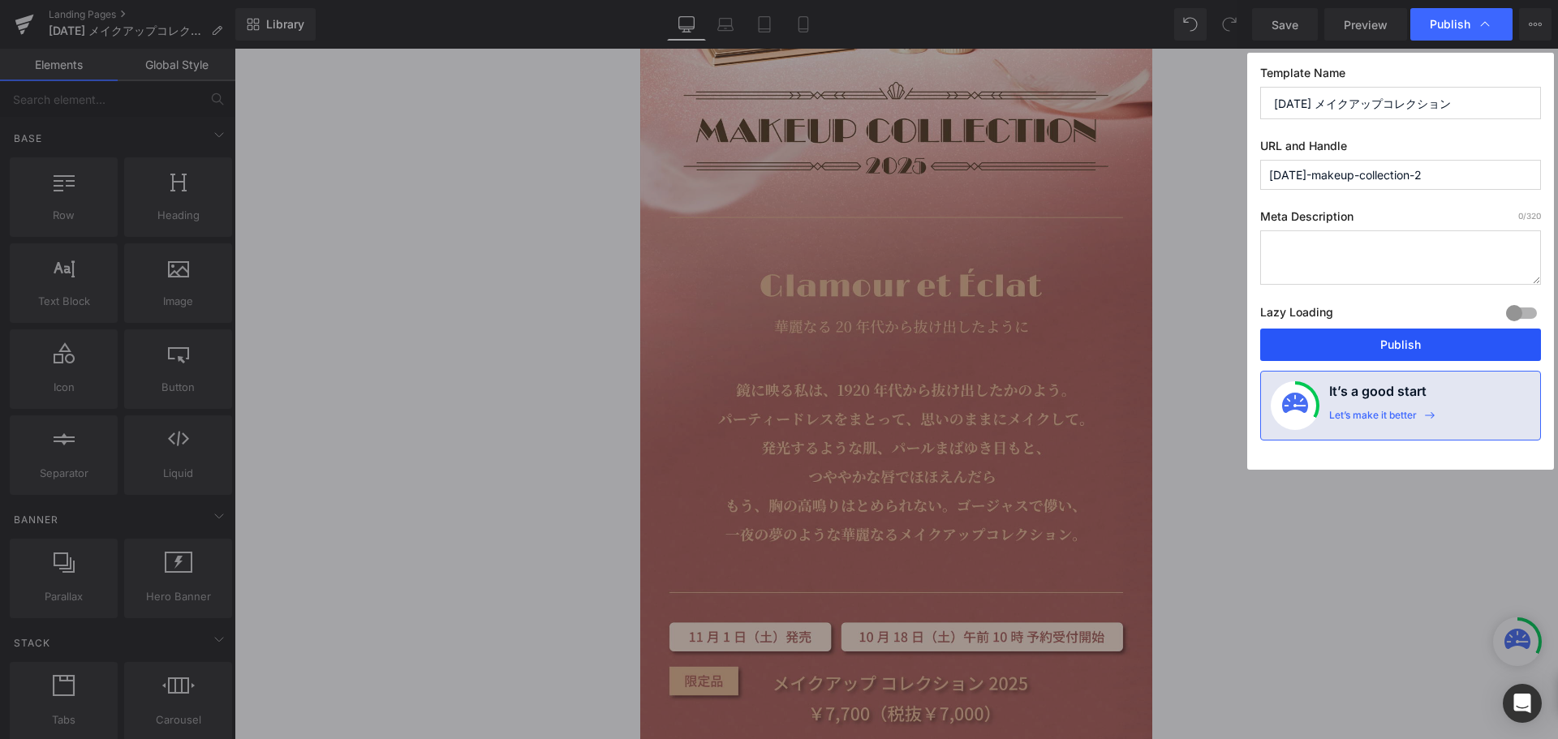
click at [1388, 343] on button "Publish" at bounding box center [1401, 345] width 281 height 32
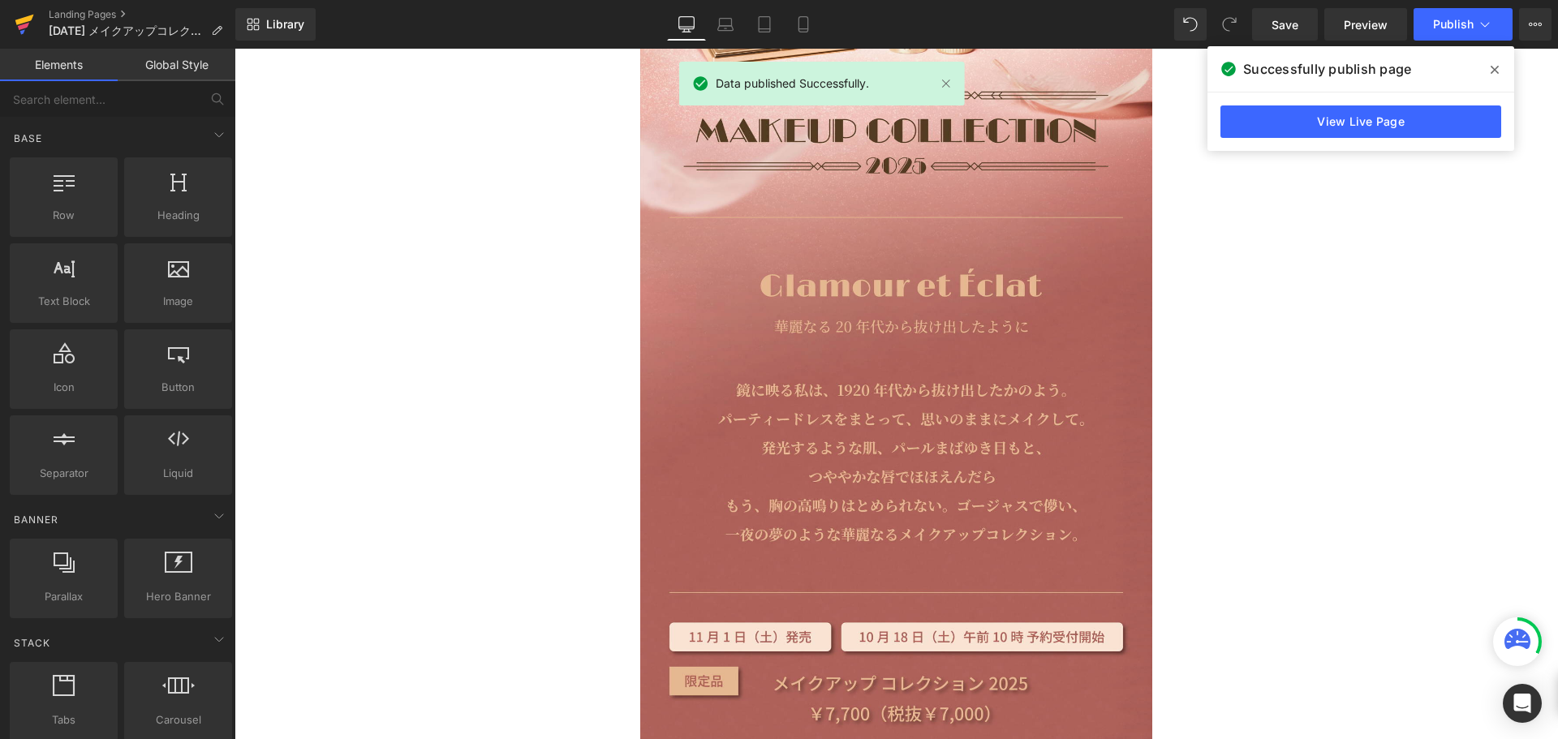
click at [37, 22] on link at bounding box center [24, 24] width 49 height 49
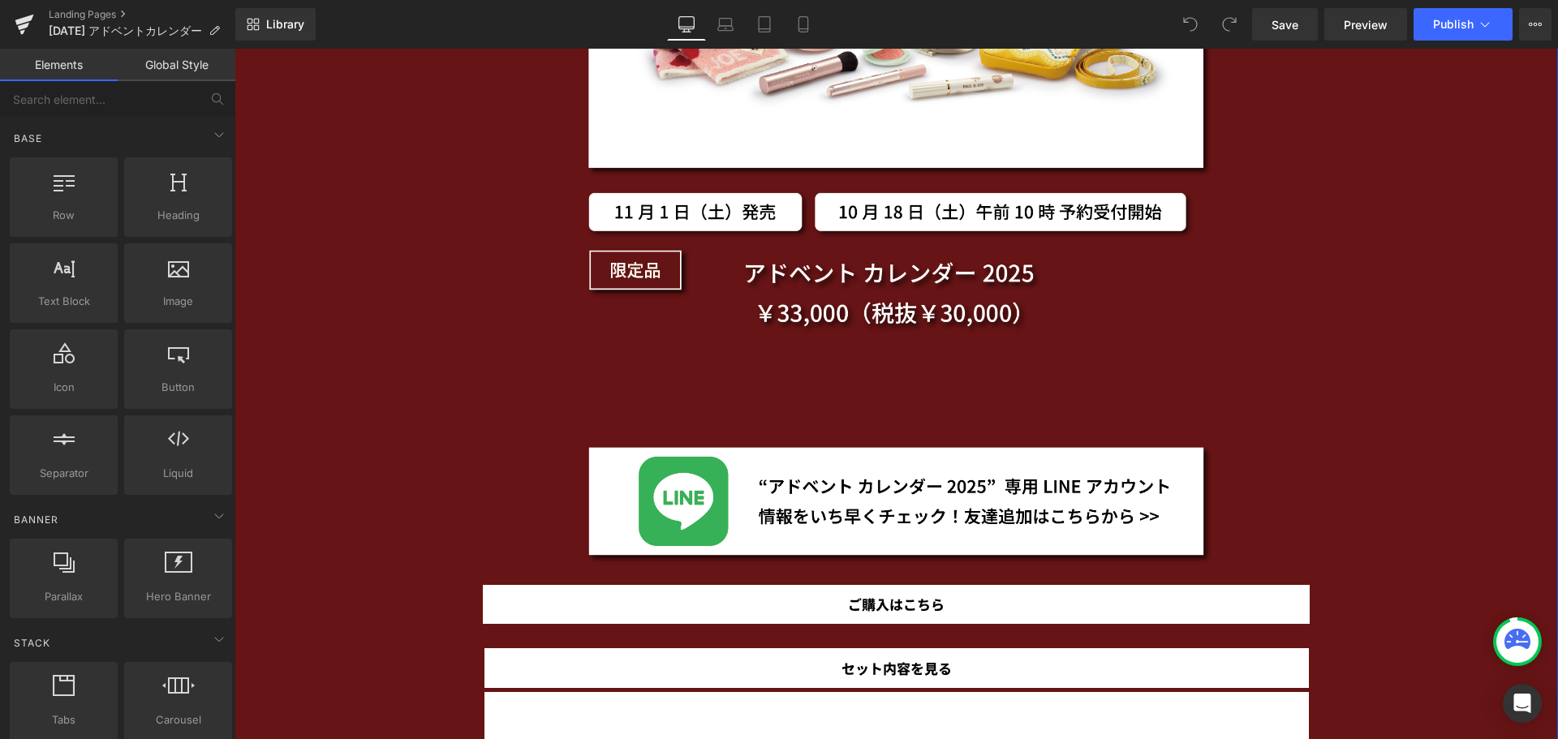
scroll to position [2760, 0]
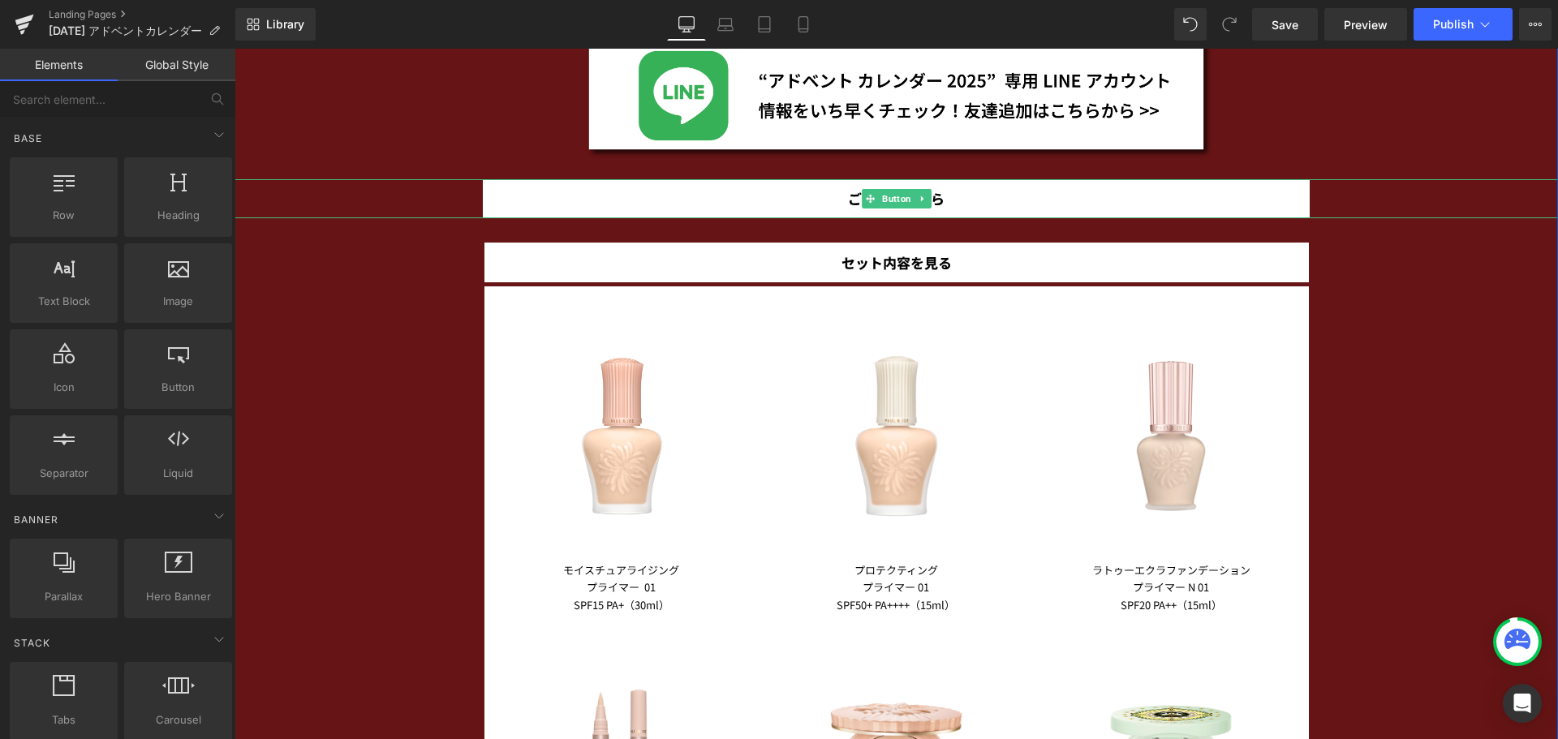
drag, startPoint x: 883, startPoint y: 200, endPoint x: 276, endPoint y: 460, distance: 660.7
click at [883, 200] on span "Button" at bounding box center [897, 198] width 36 height 19
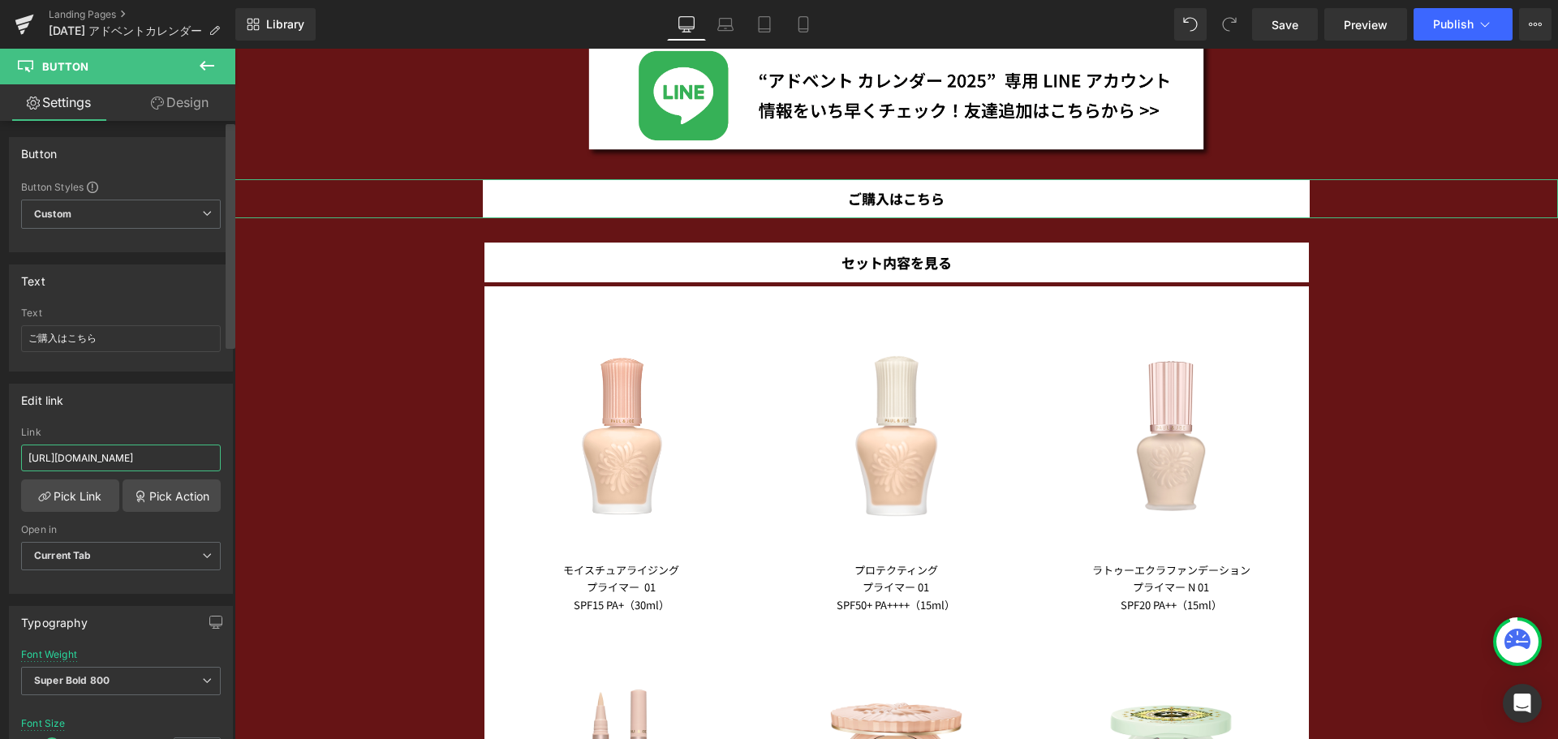
scroll to position [0, 59]
drag, startPoint x: 136, startPoint y: 456, endPoint x: 229, endPoint y: 451, distance: 92.7
click at [229, 451] on div "Button Button Styles Custom Custom Setup Global Style Custom Setup Global Style…" at bounding box center [117, 434] width 235 height 626
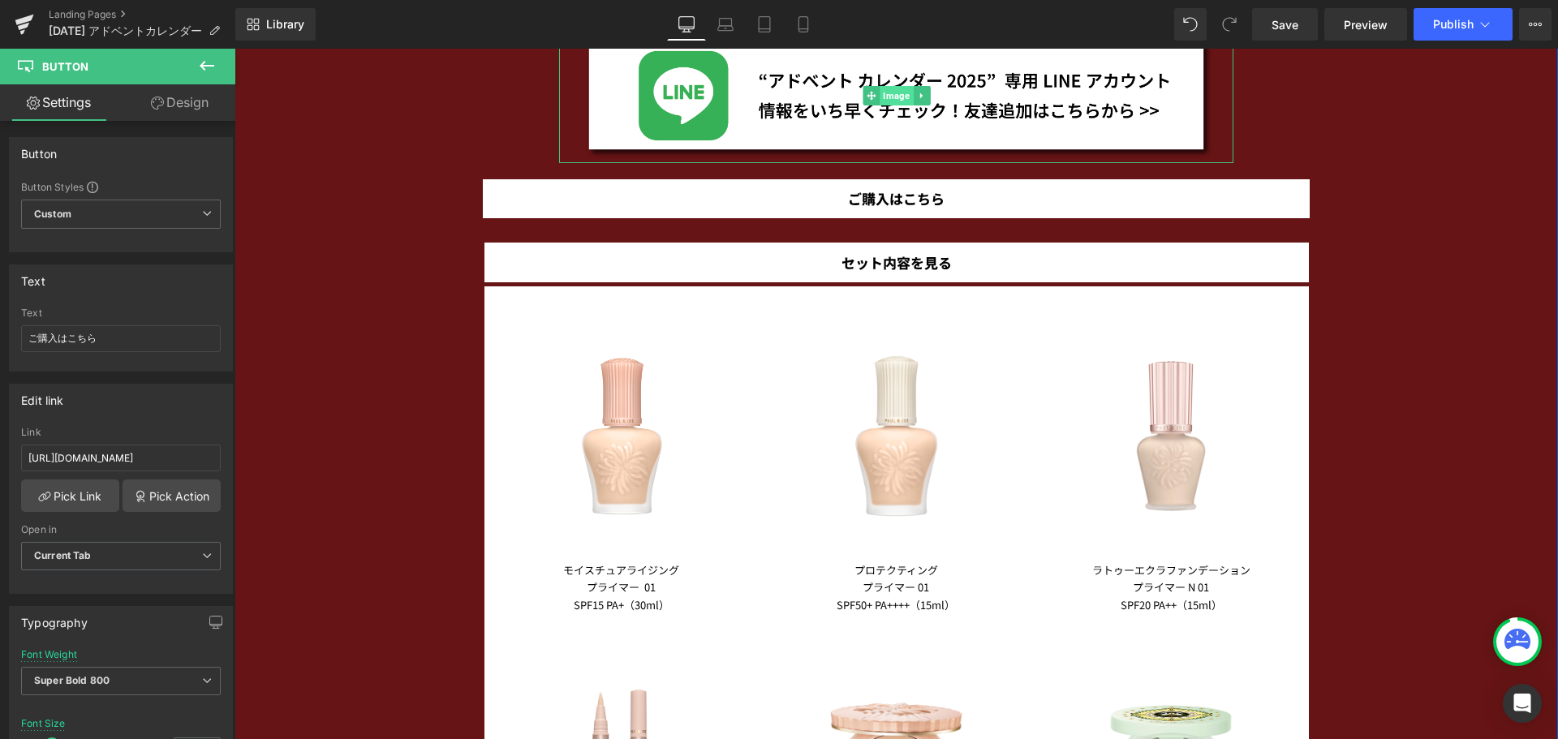
click at [886, 95] on span "Image" at bounding box center [896, 95] width 33 height 19
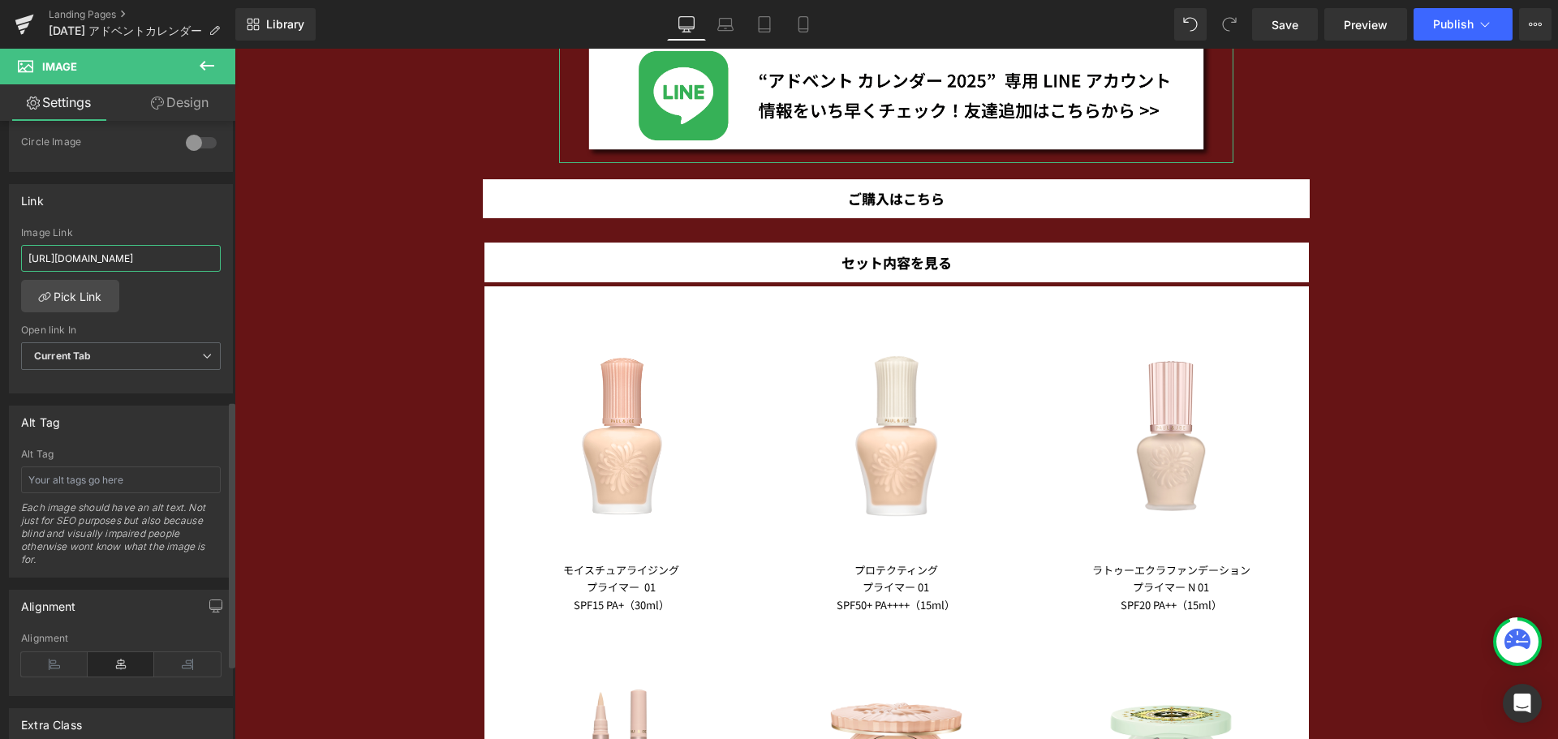
scroll to position [0, 116]
drag, startPoint x: 160, startPoint y: 265, endPoint x: 226, endPoint y: 265, distance: 65.7
click at [226, 265] on div "Link https://line.me/R/ti/p/@350qgxpf?ts=07311446&oat_content=url Image Link ht…" at bounding box center [121, 289] width 224 height 210
click at [1446, 29] on span "Publish" at bounding box center [1453, 24] width 41 height 13
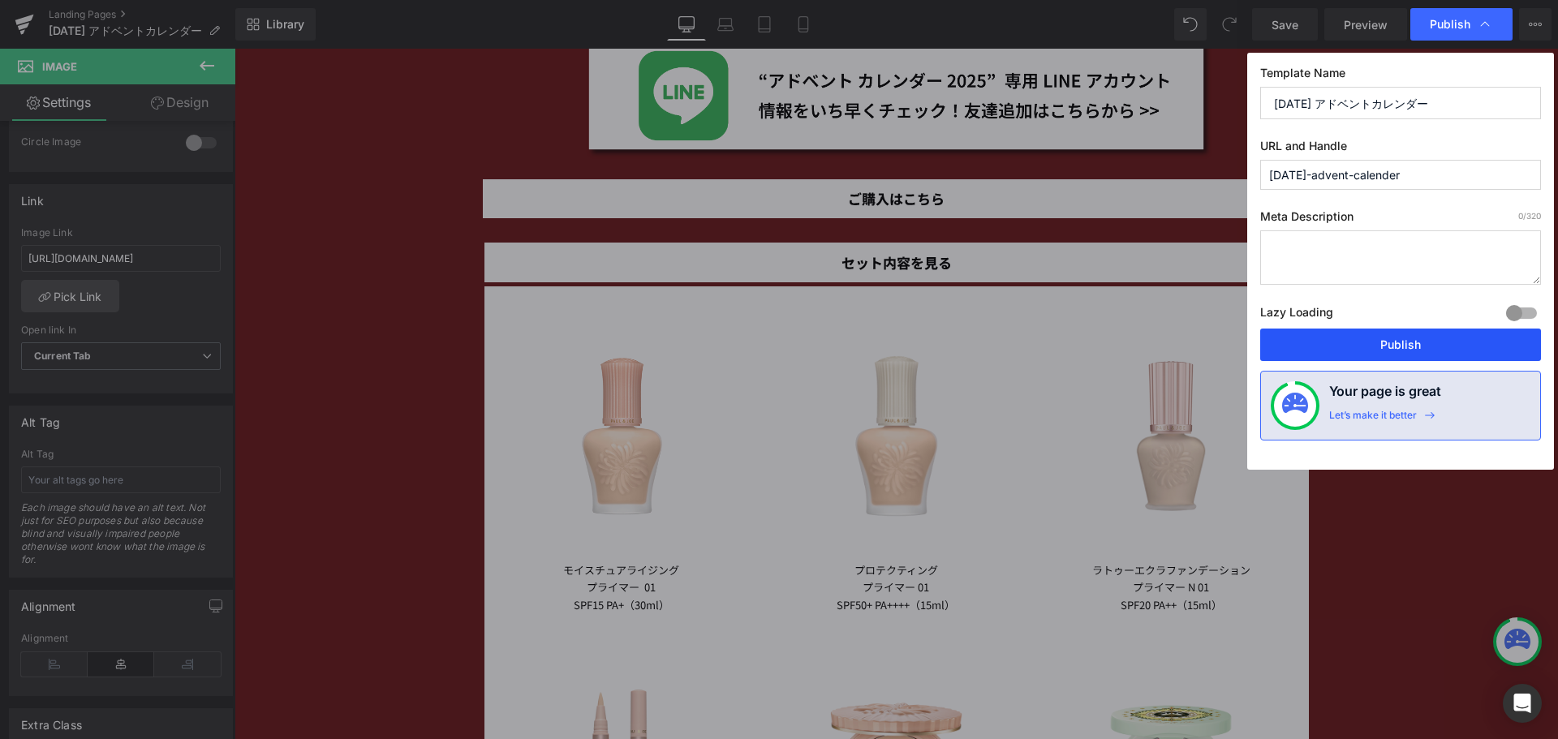
click at [1334, 343] on button "Publish" at bounding box center [1401, 345] width 281 height 32
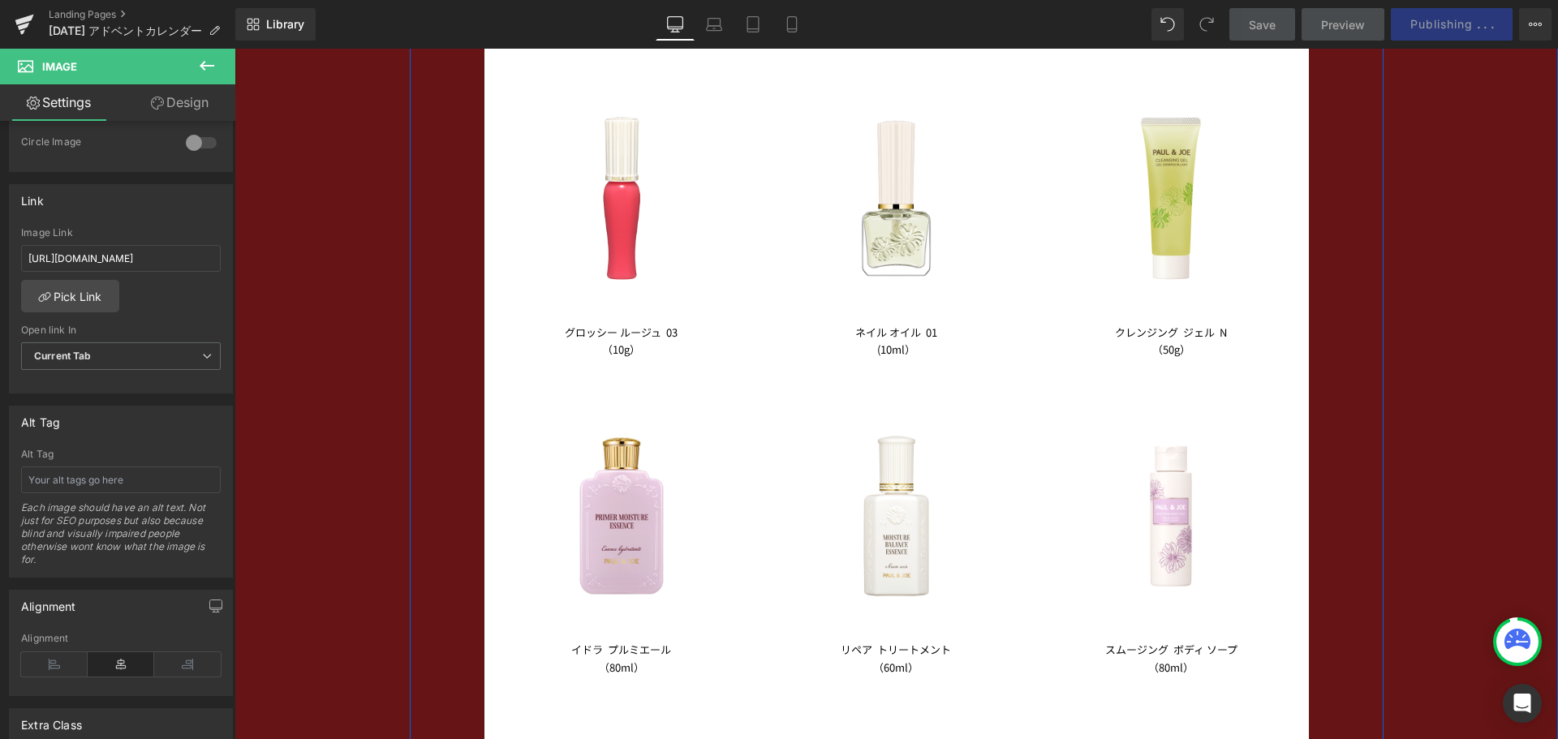
scroll to position [4464, 0]
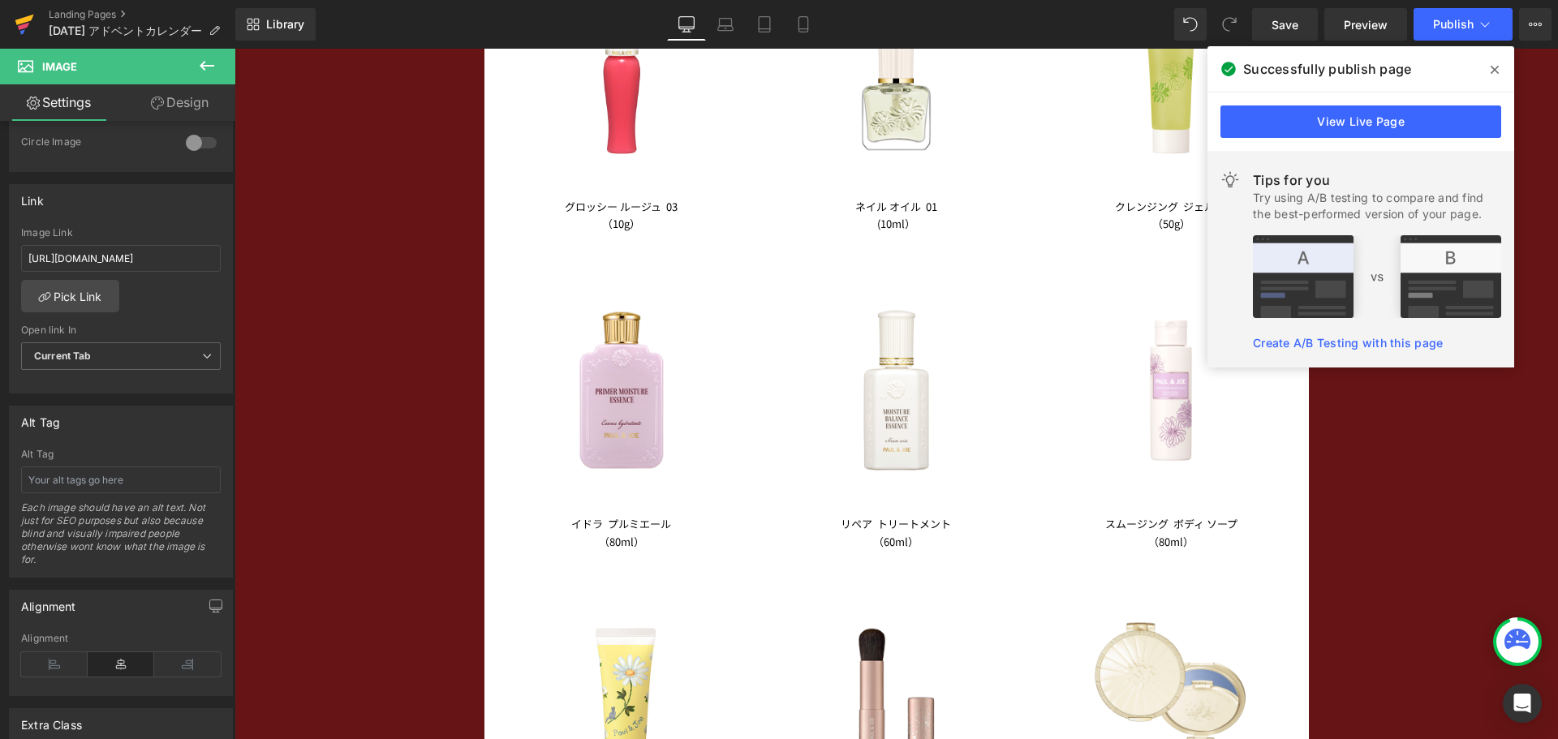
click at [27, 20] on icon at bounding box center [24, 20] width 19 height 11
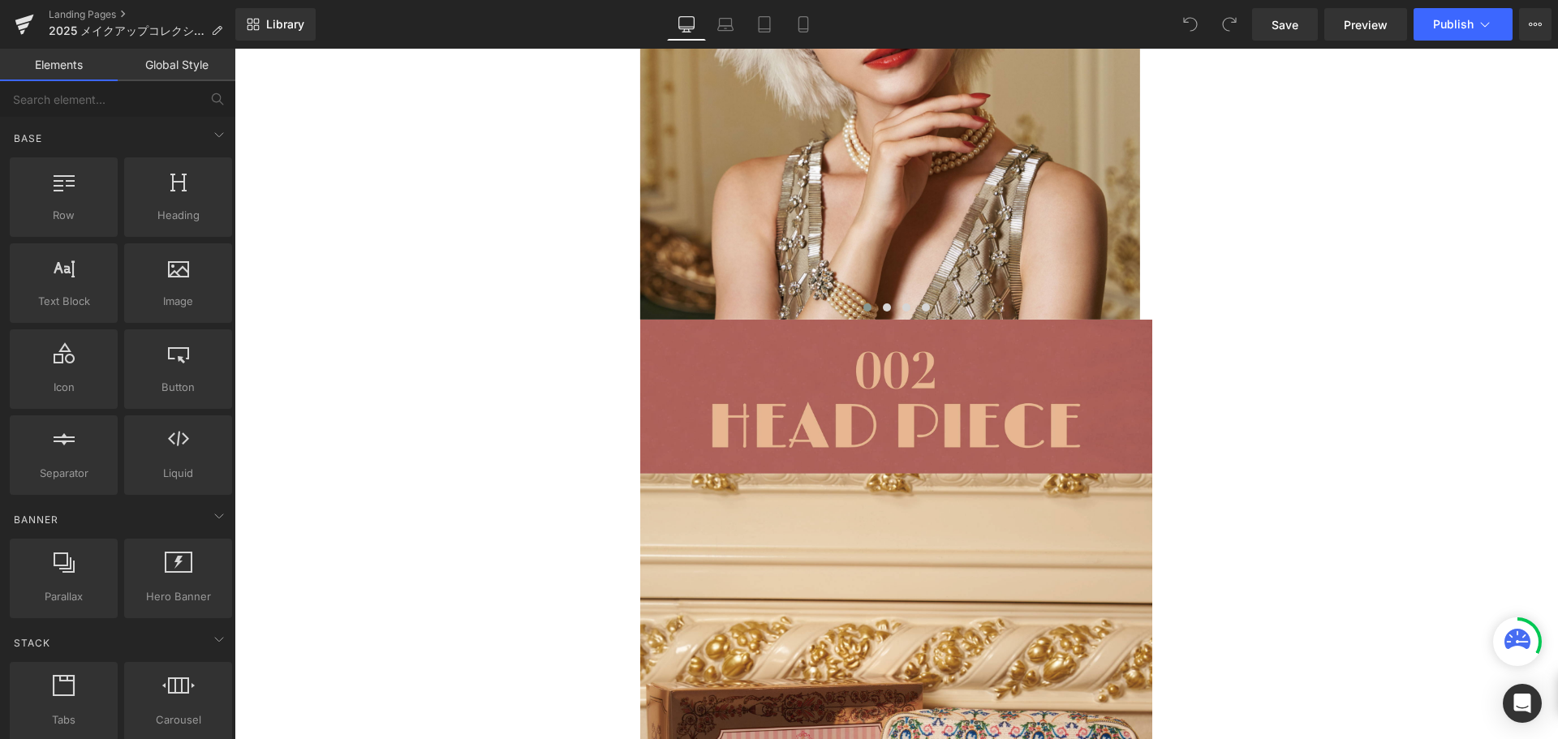
scroll to position [3409, 0]
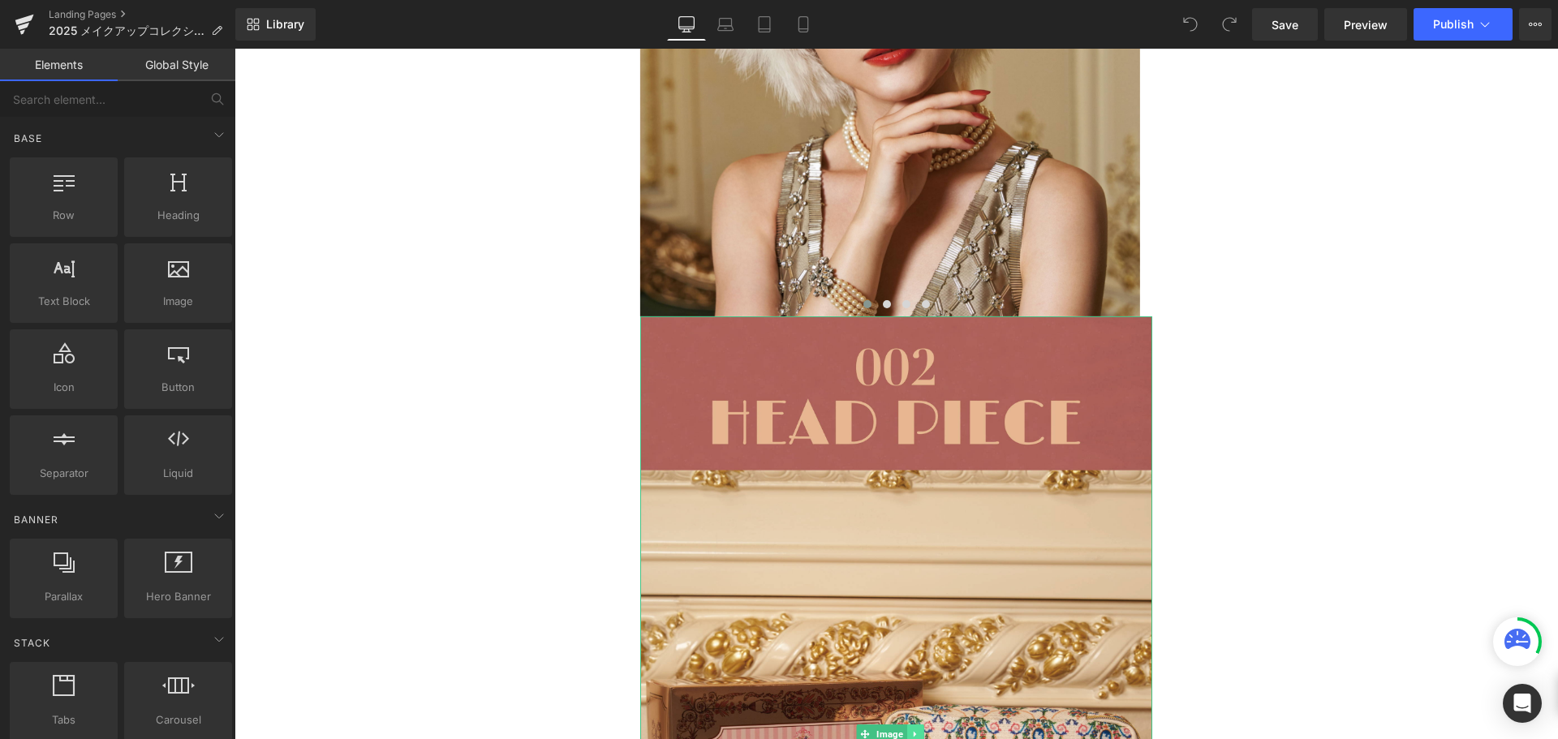
click at [915, 732] on icon at bounding box center [914, 735] width 2 height 6
click at [908, 730] on icon at bounding box center [907, 734] width 9 height 9
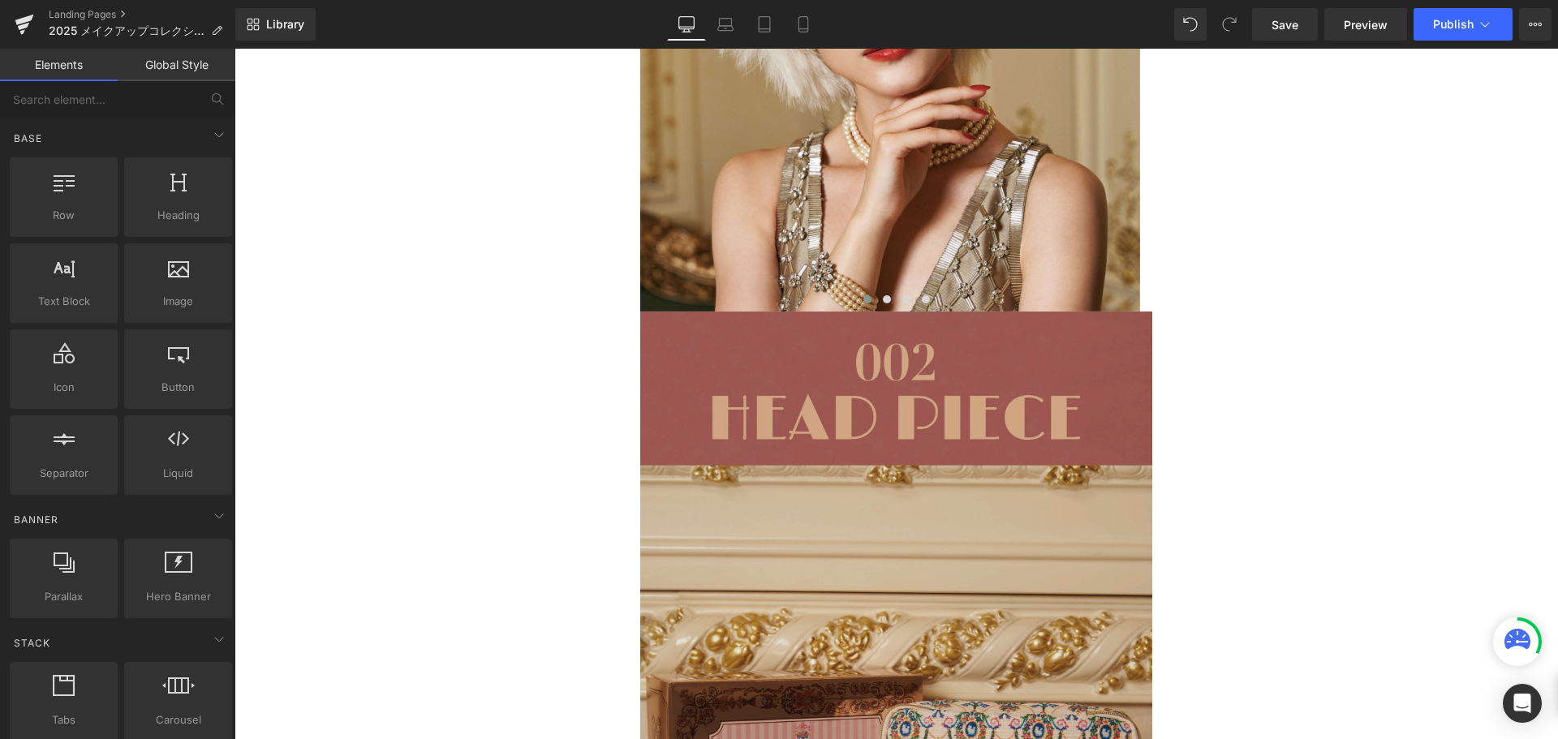
scroll to position [3395, 0]
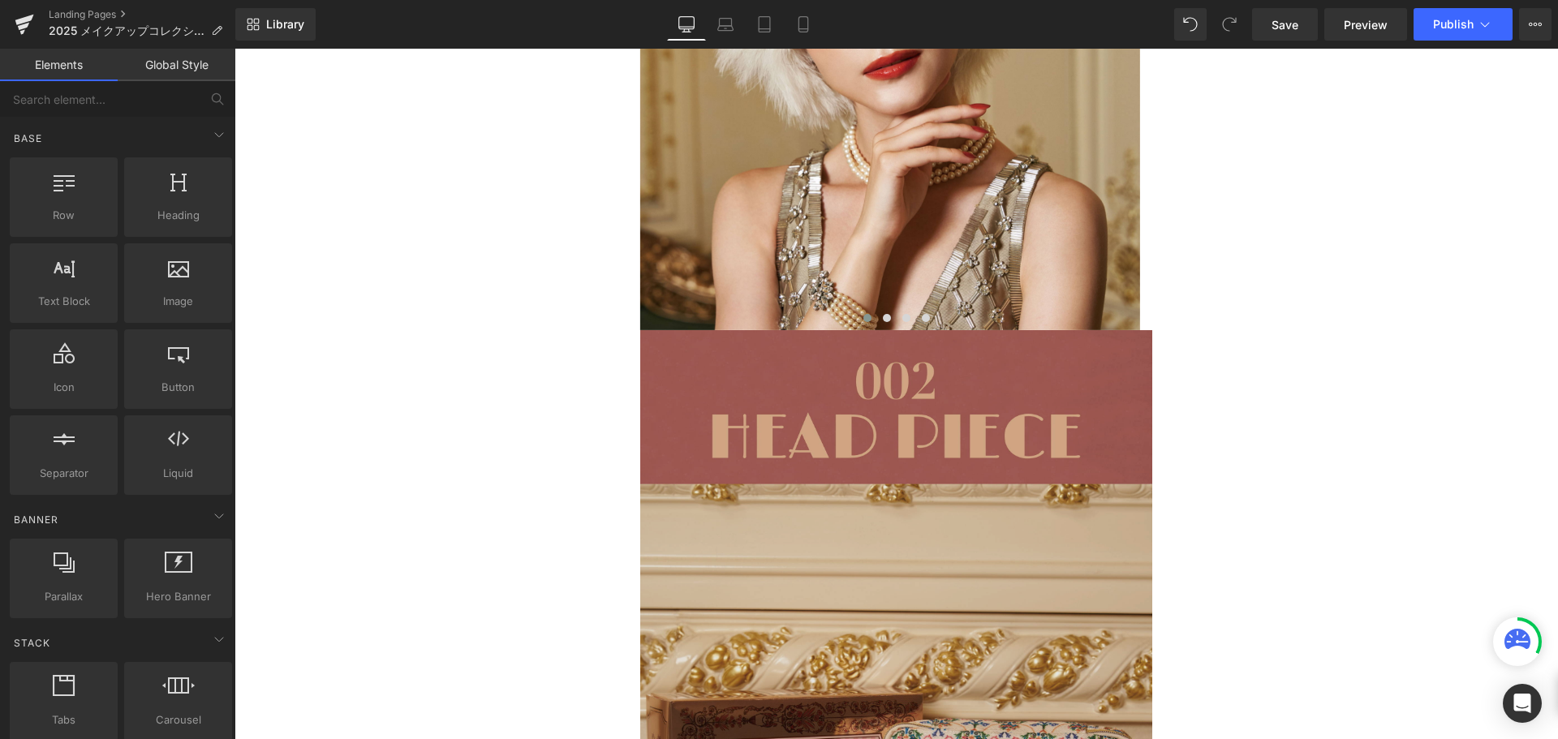
click at [863, 499] on img at bounding box center [896, 748] width 512 height 837
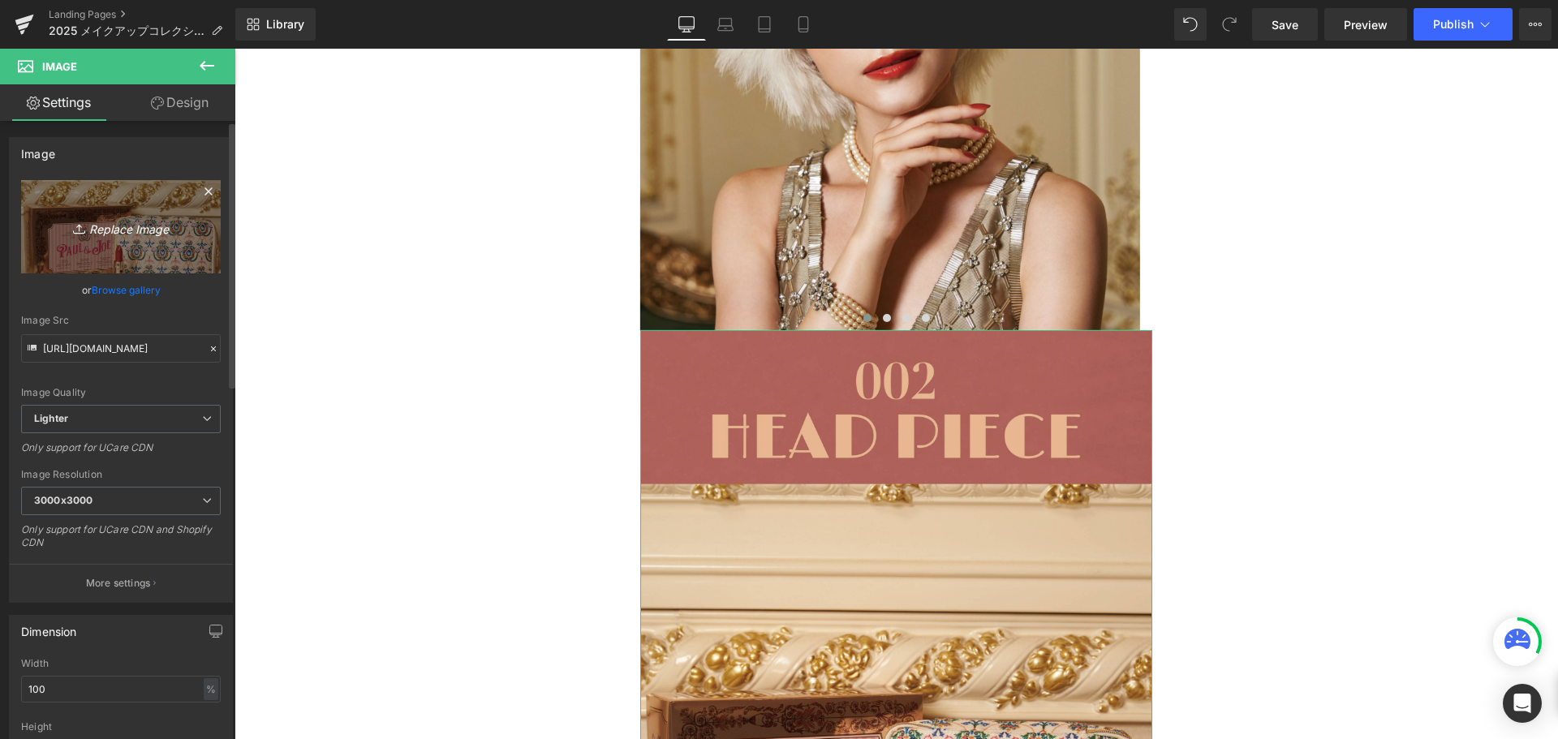
click at [102, 247] on link "Replace Image" at bounding box center [121, 226] width 200 height 93
type input "C:\fakepath\メイクアップコレクション-07.jpg"
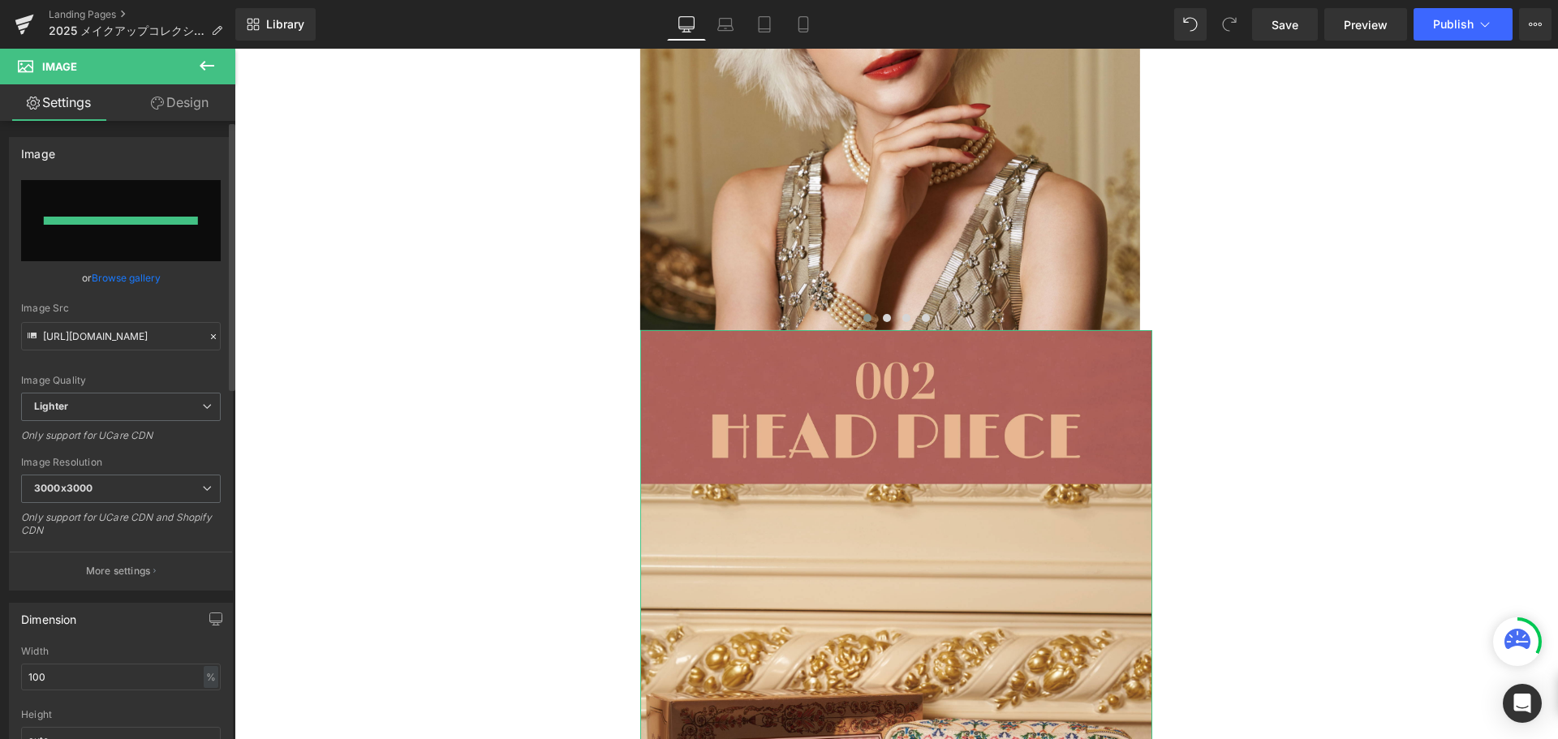
type input "https://ucarecdn.com/129a8f8a-aaf8-4fdd-a4bf-816ebab5e89b/-/format/auto/-/previ…"
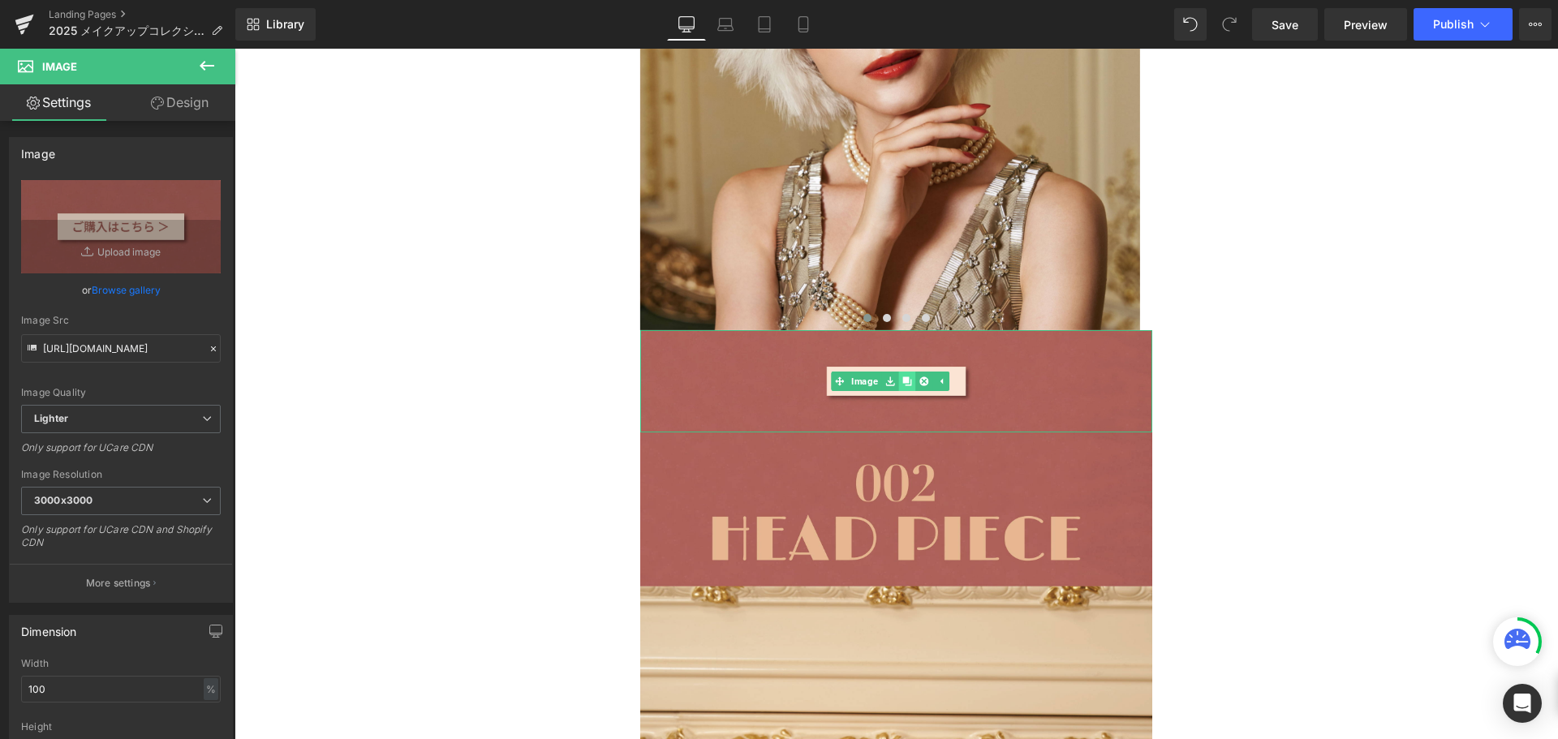
click at [908, 377] on icon at bounding box center [907, 381] width 9 height 9
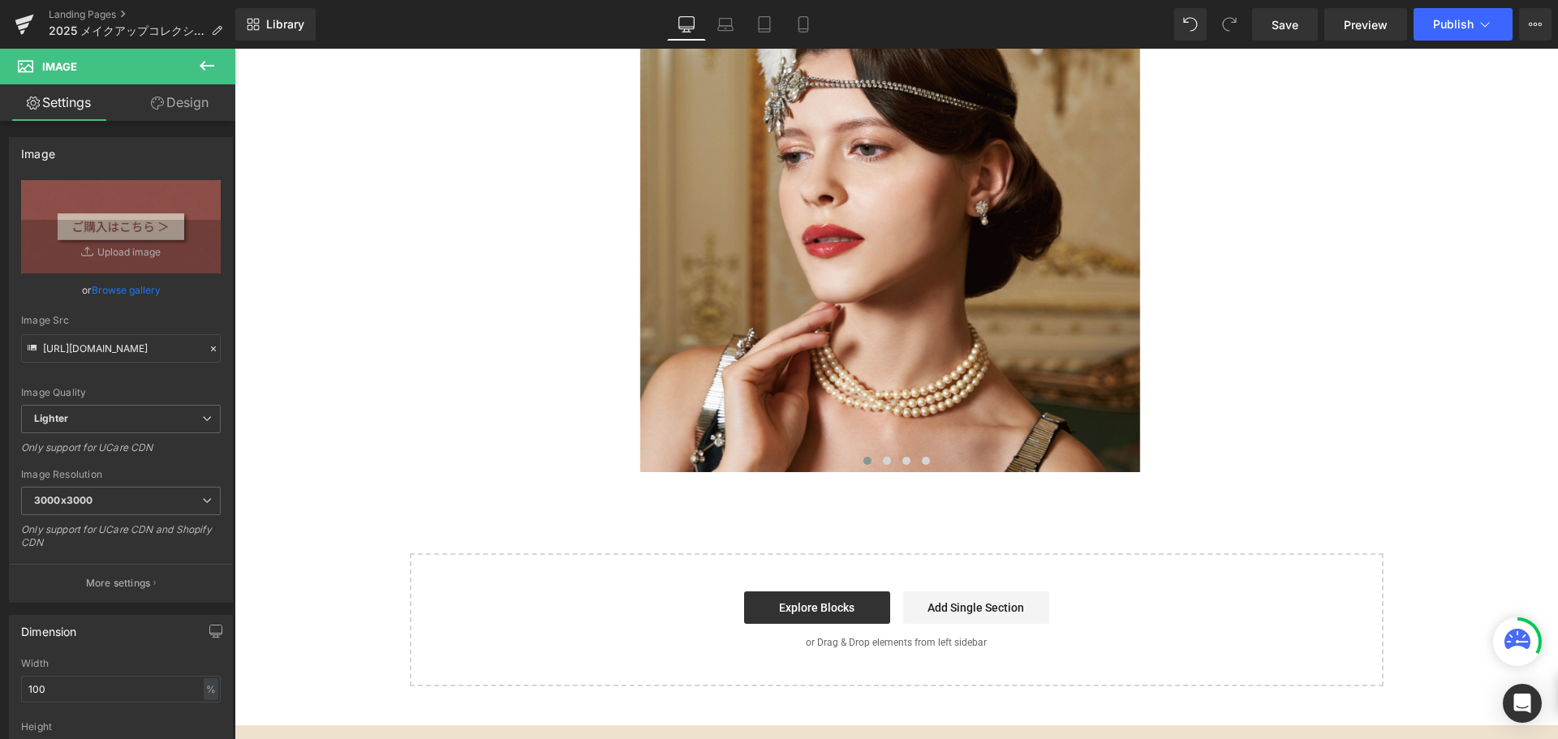
scroll to position [5505, 0]
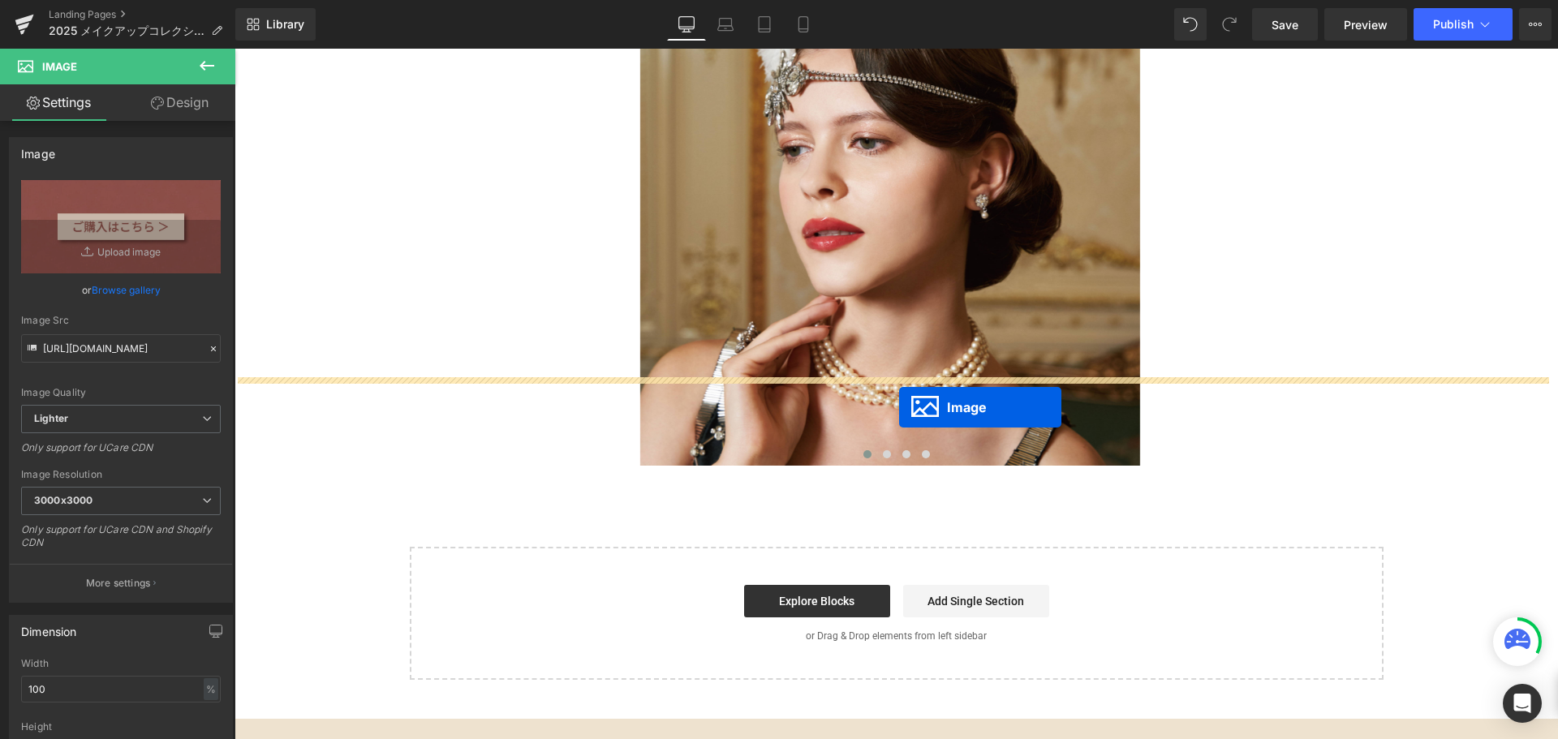
drag, startPoint x: 894, startPoint y: 413, endPoint x: 899, endPoint y: 406, distance: 9.3
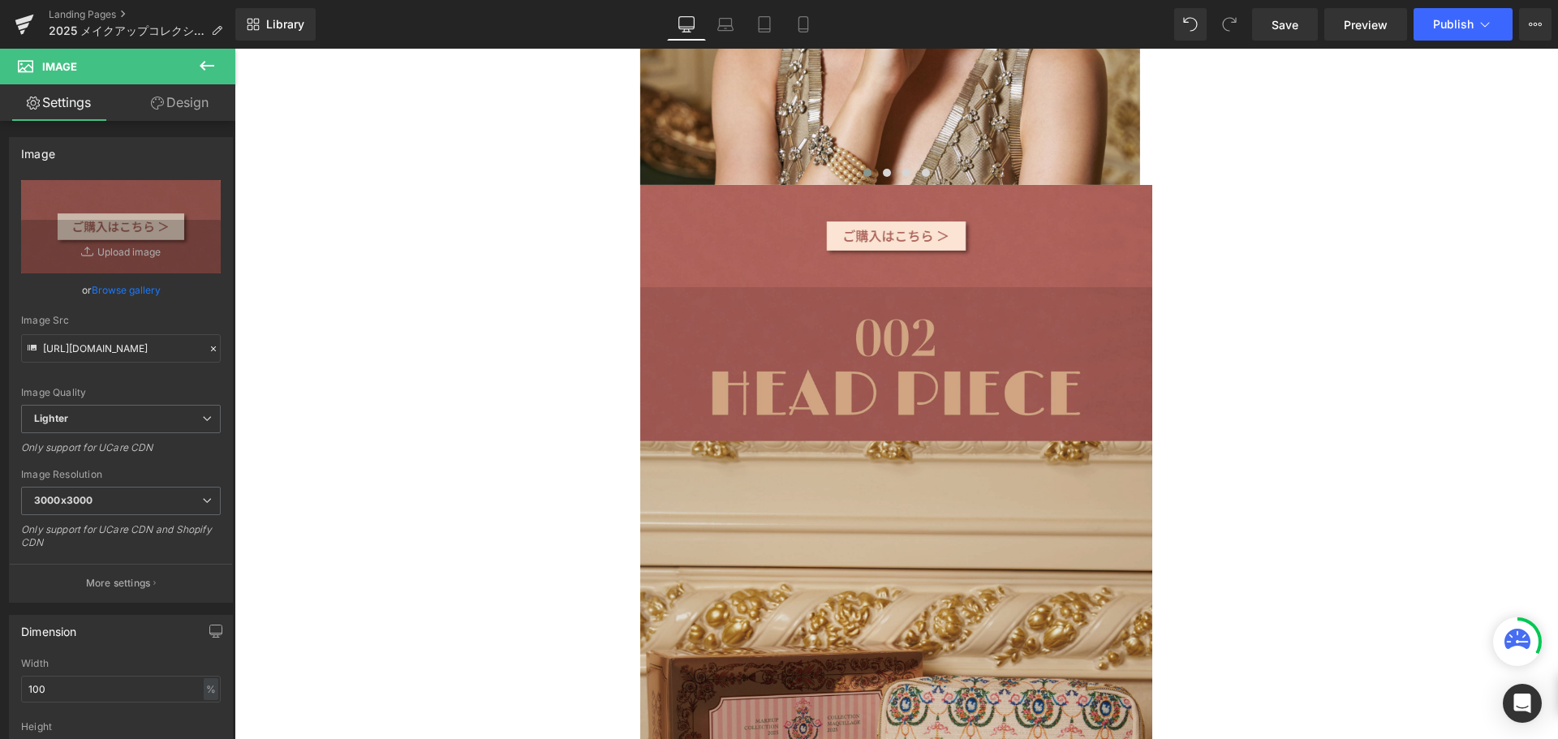
scroll to position [3273, 0]
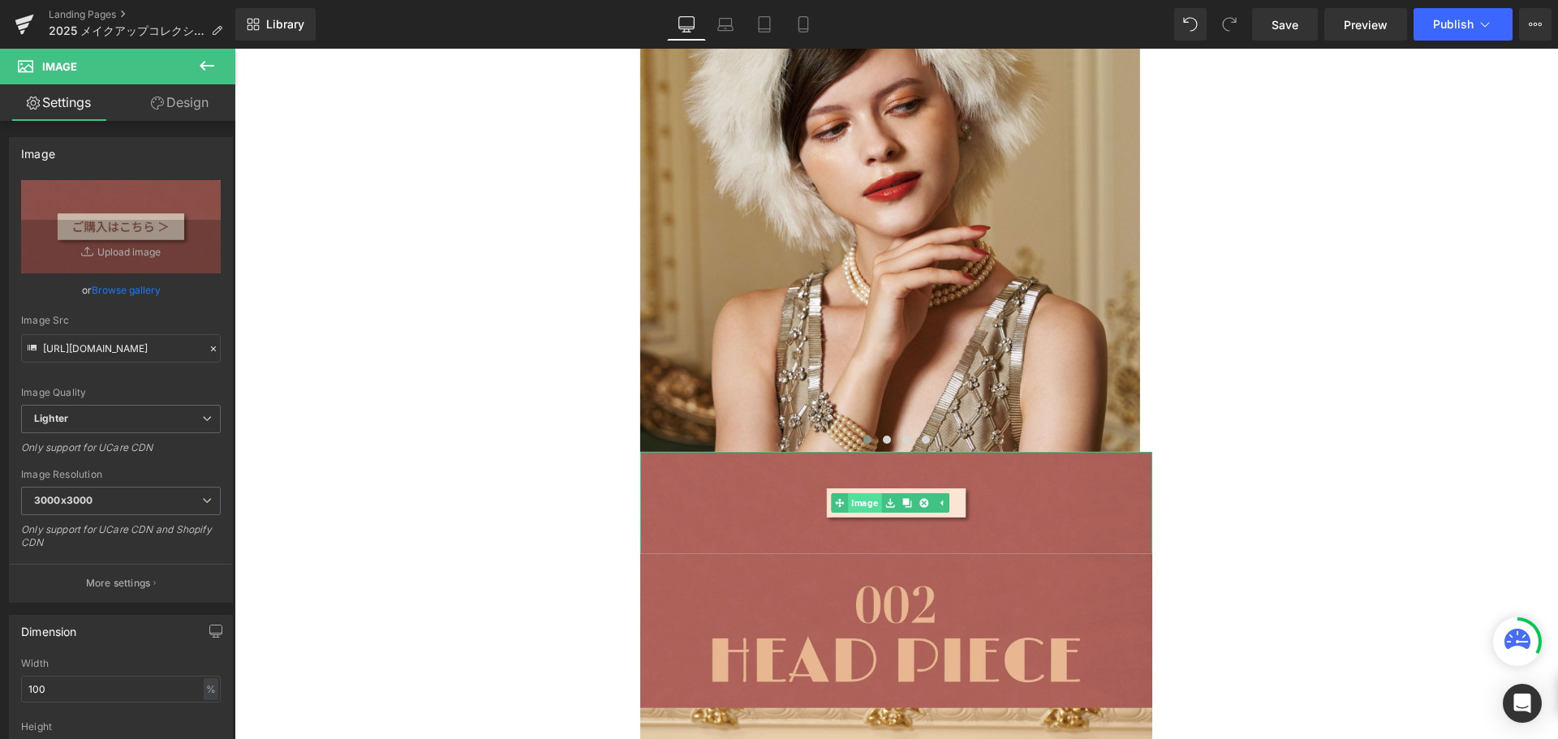
click at [871, 493] on link "Image" at bounding box center [856, 502] width 50 height 19
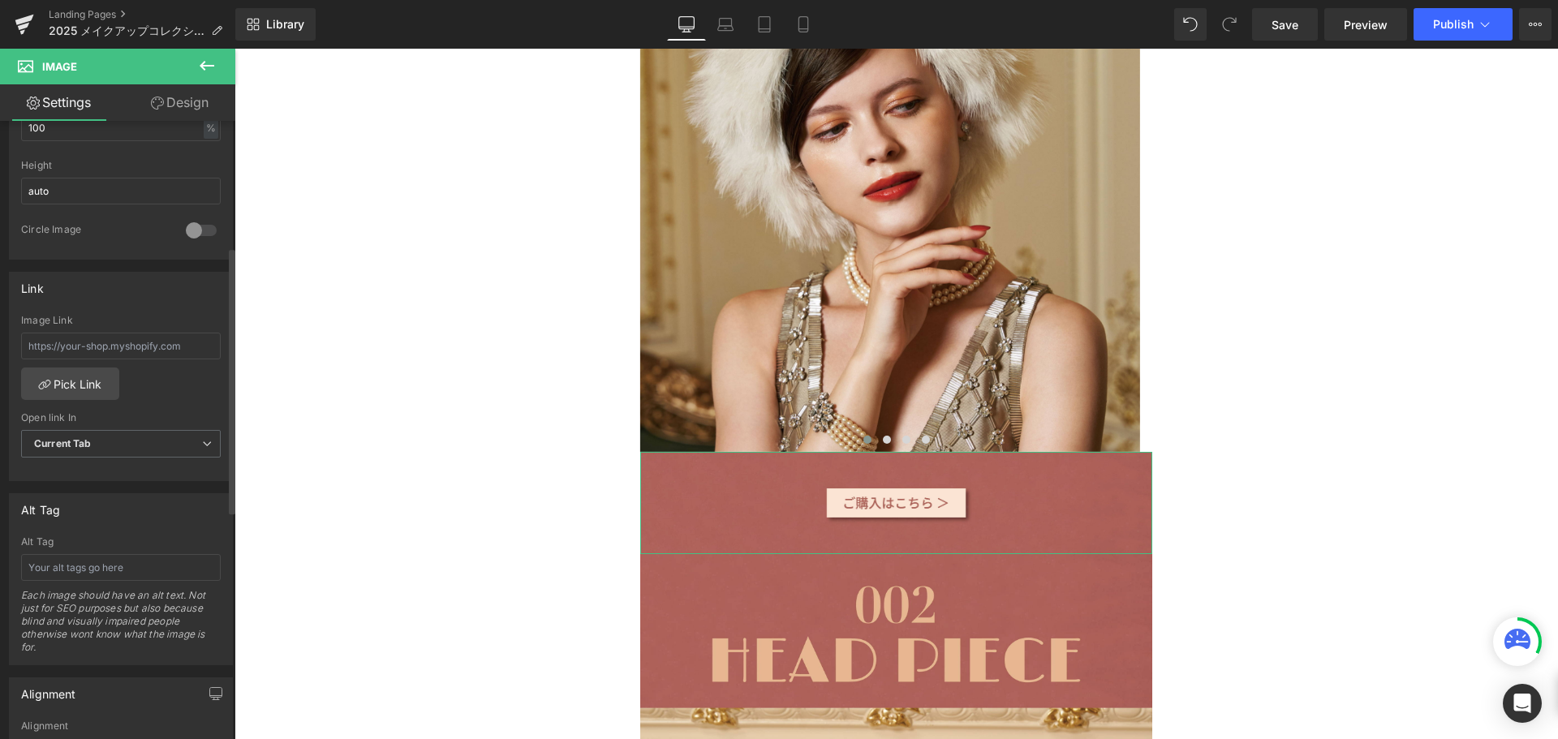
scroll to position [568, 0]
click at [156, 347] on input "text" at bounding box center [121, 339] width 200 height 27
paste input "https://www.paul-joe-beaute.com/products/apaexy001"
type input "https://www.paul-joe-beaute.com/products/apaexy001"
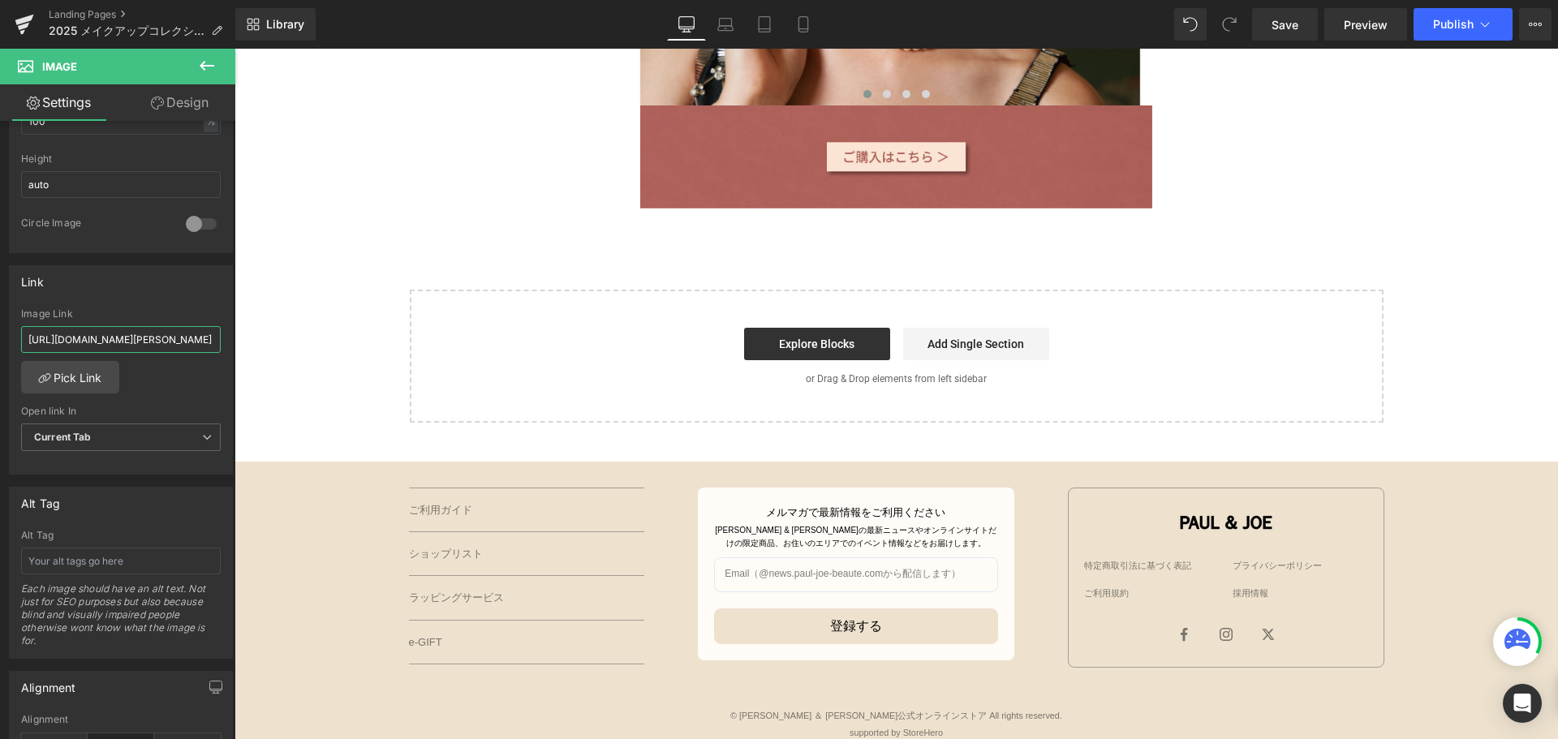
scroll to position [5514, 0]
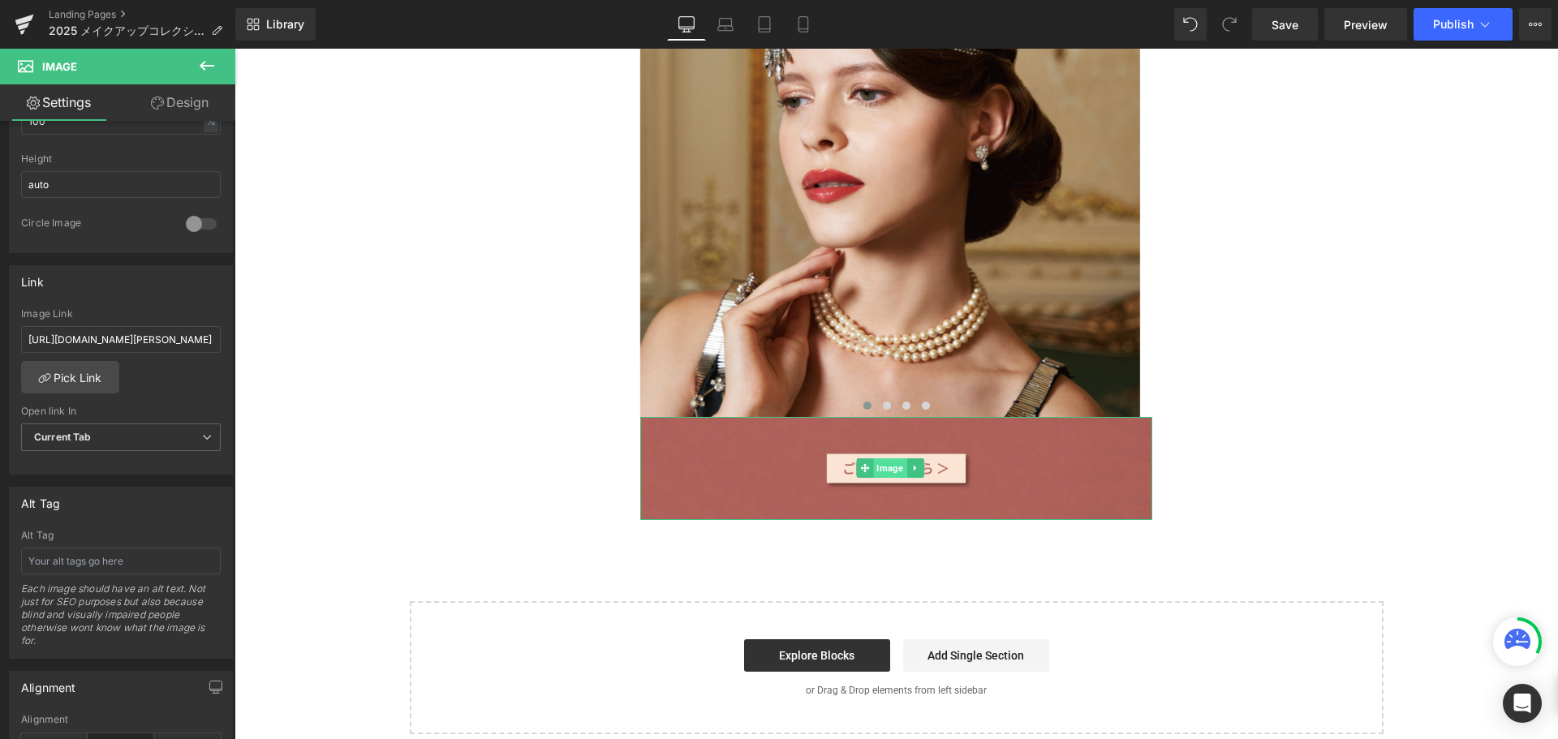
click at [890, 459] on span "Image" at bounding box center [889, 468] width 33 height 19
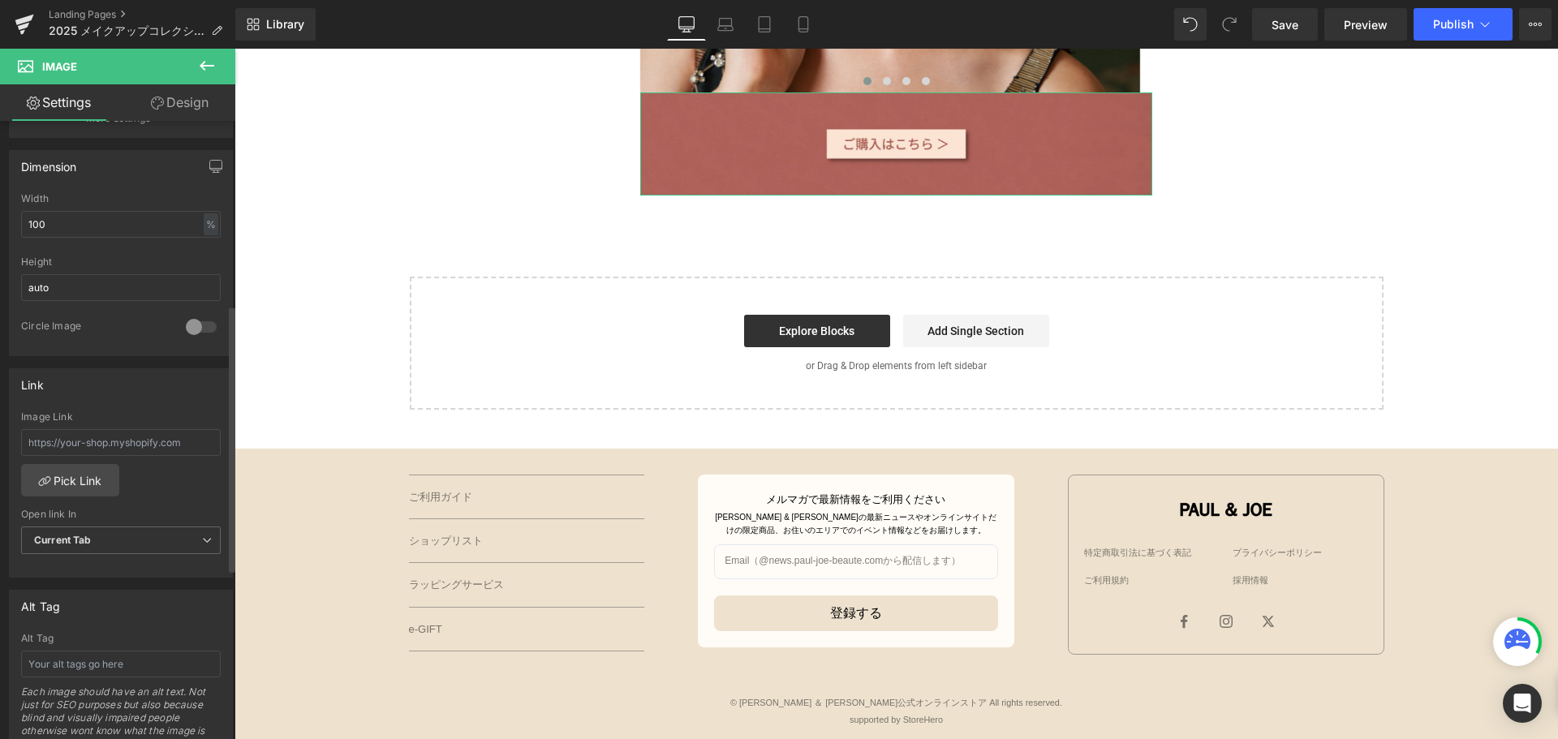
scroll to position [417, 0]
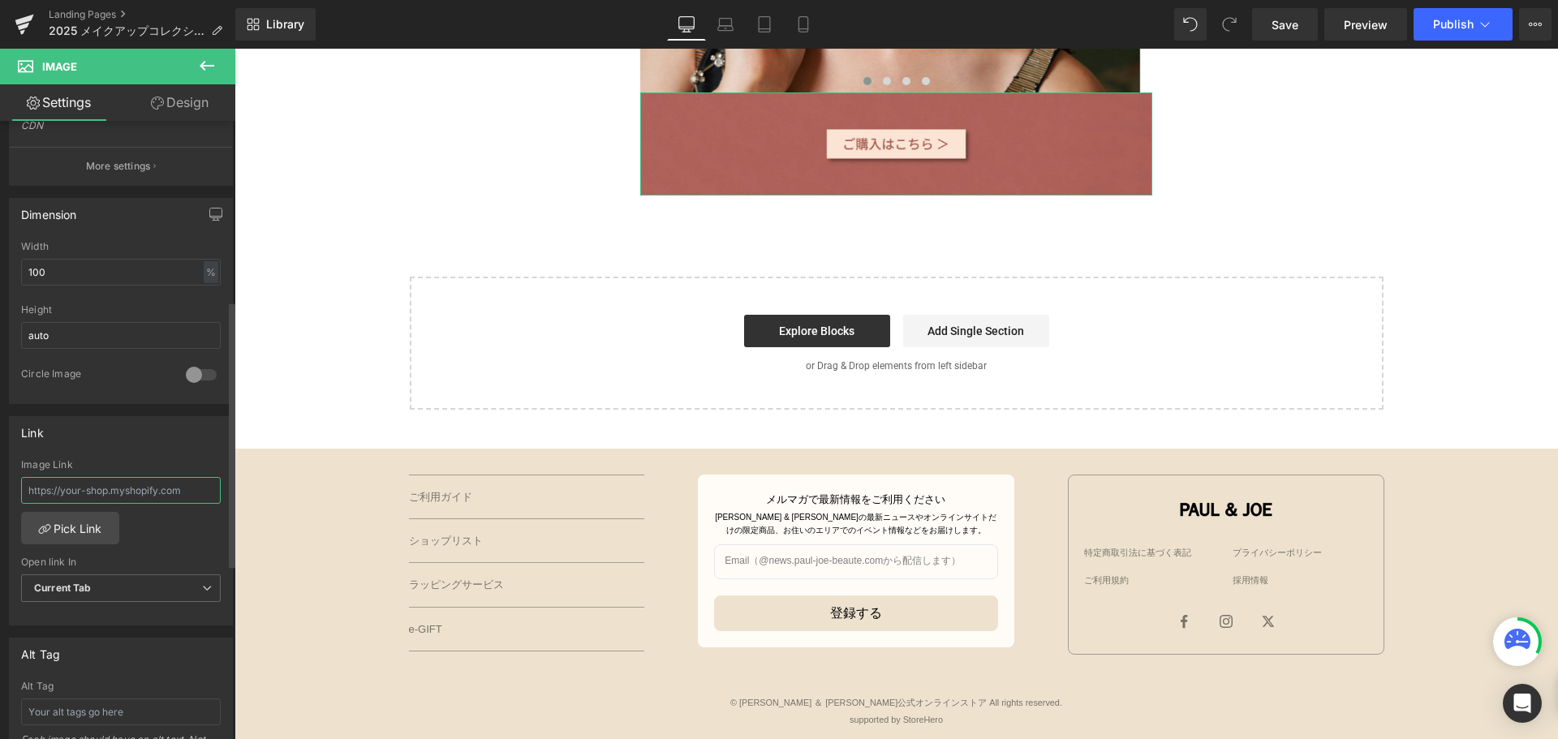
click at [115, 496] on input "text" at bounding box center [121, 490] width 200 height 27
paste input "https://www.paul-joe-beaute.com/products/apaexy001"
type input "https://www.paul-joe-beaute.com/products/apaexy002"
click at [1277, 29] on span "Save" at bounding box center [1285, 24] width 27 height 17
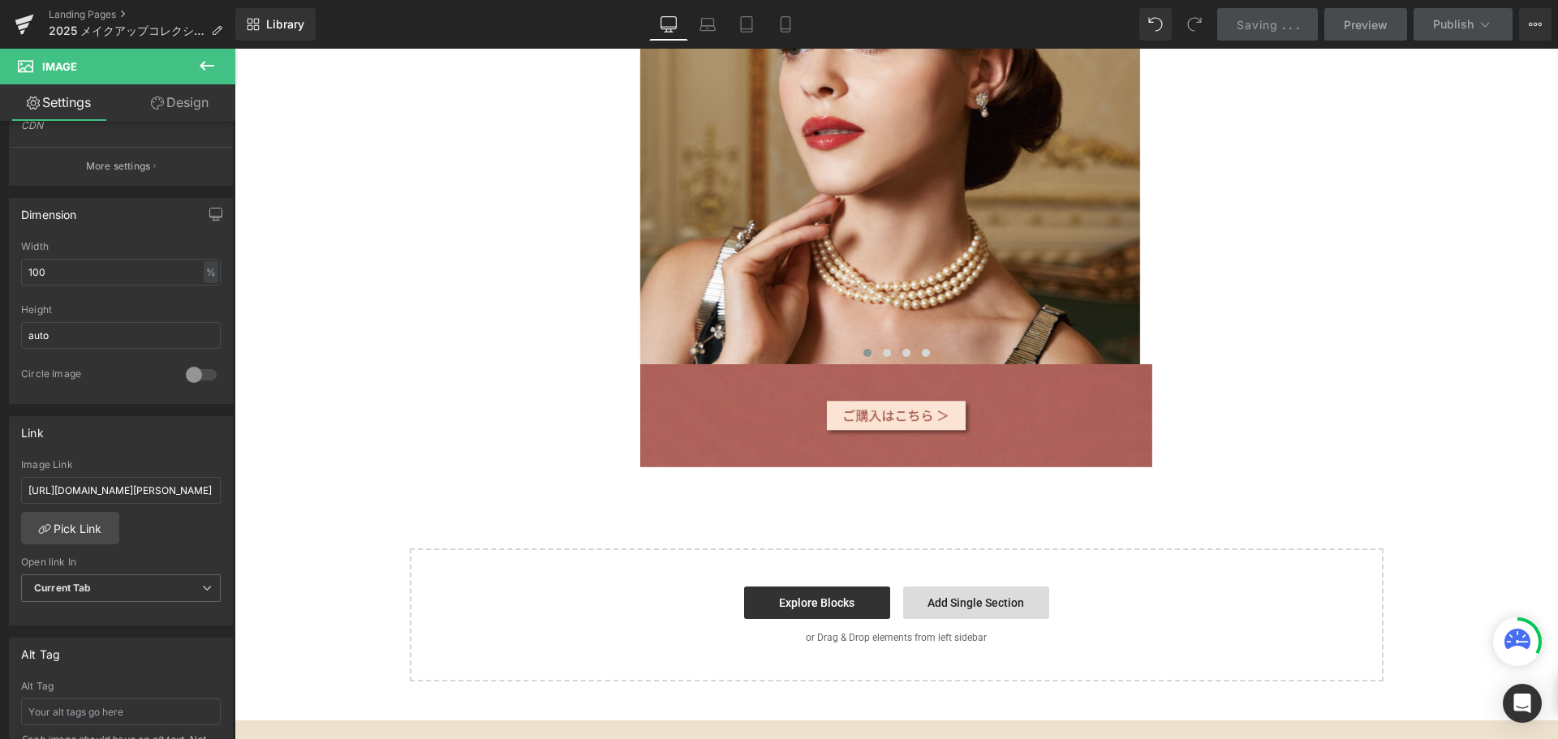
scroll to position [5514, 0]
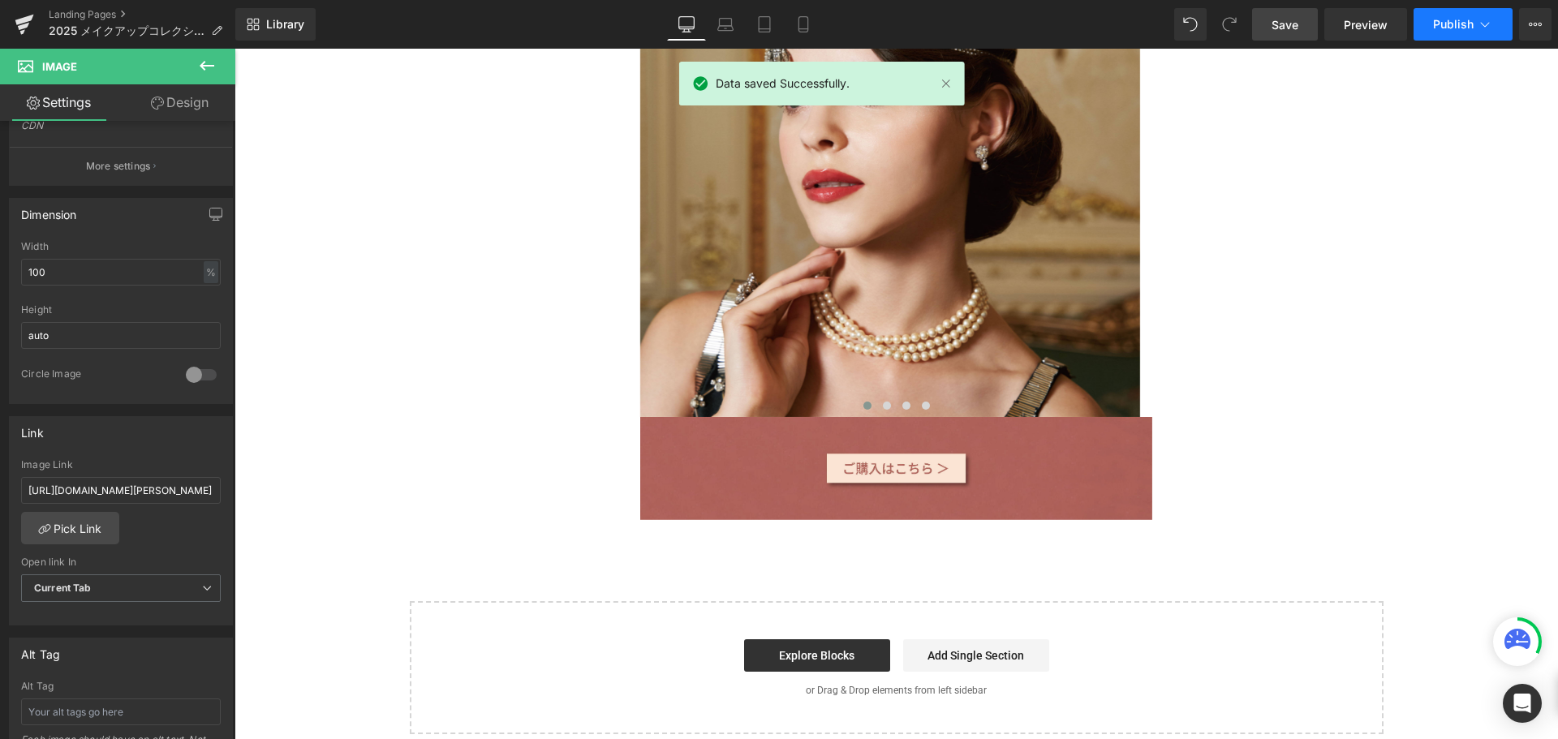
click at [1447, 26] on span "Publish" at bounding box center [1453, 24] width 41 height 13
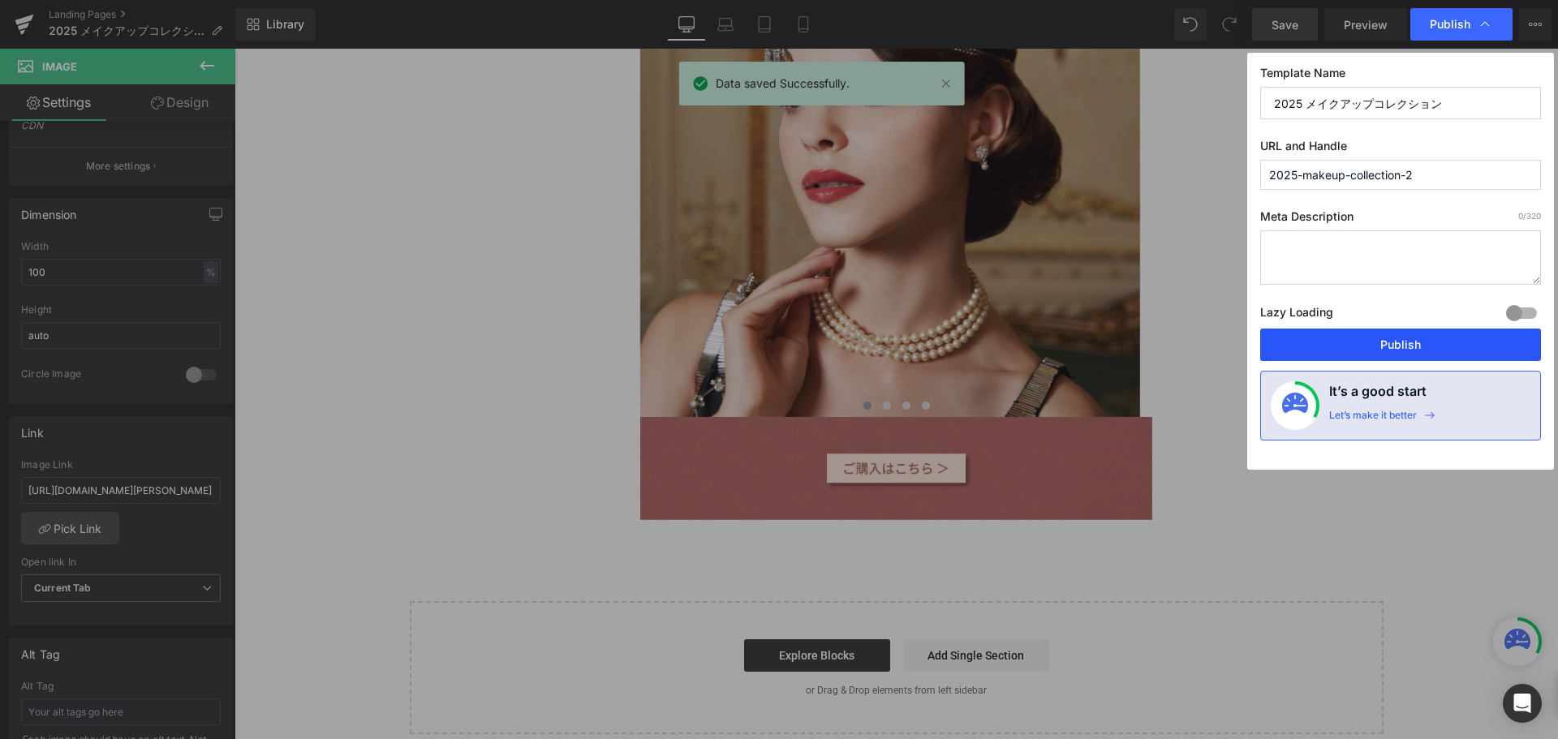
click at [1399, 342] on button "Publish" at bounding box center [1401, 345] width 281 height 32
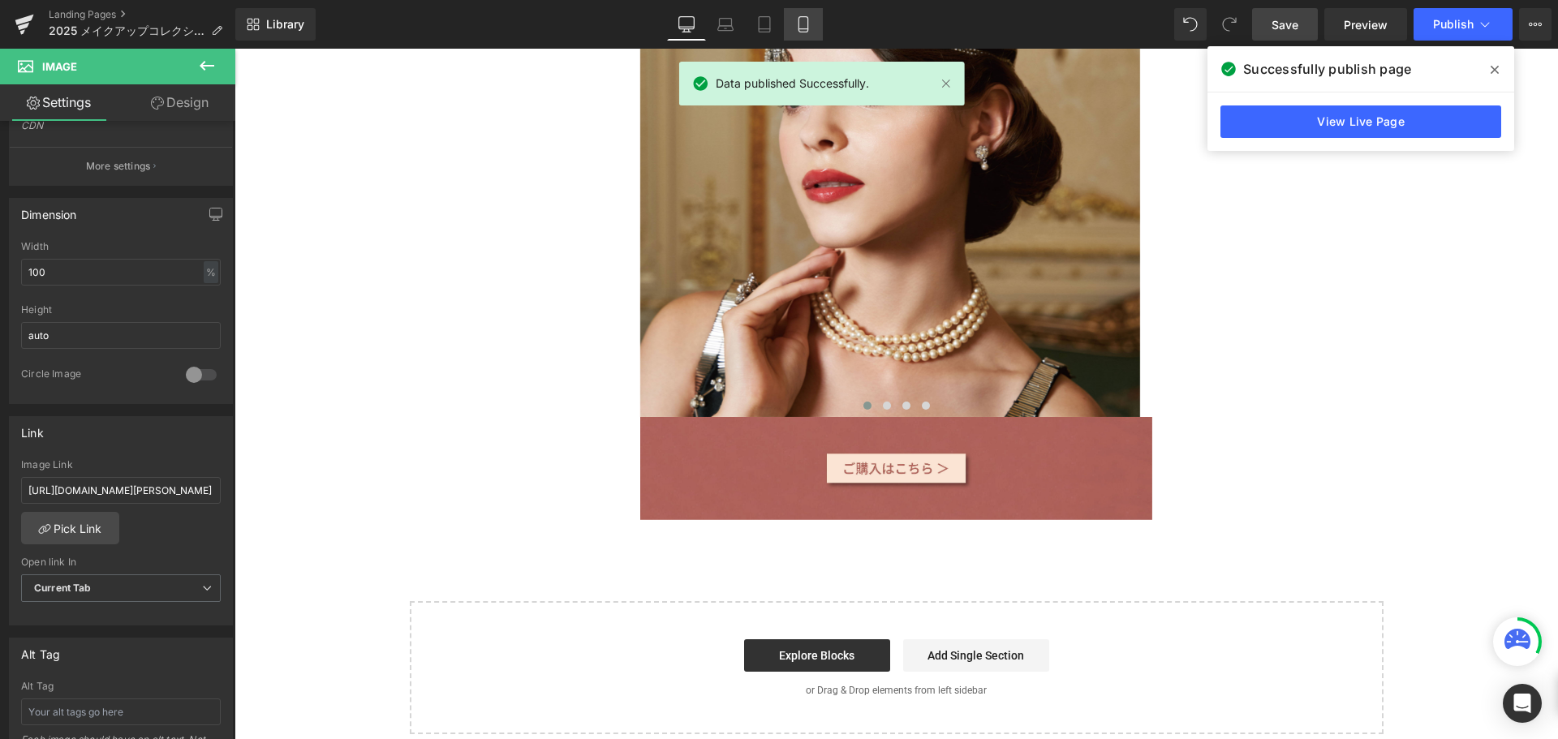
click at [799, 29] on icon at bounding box center [803, 24] width 16 height 16
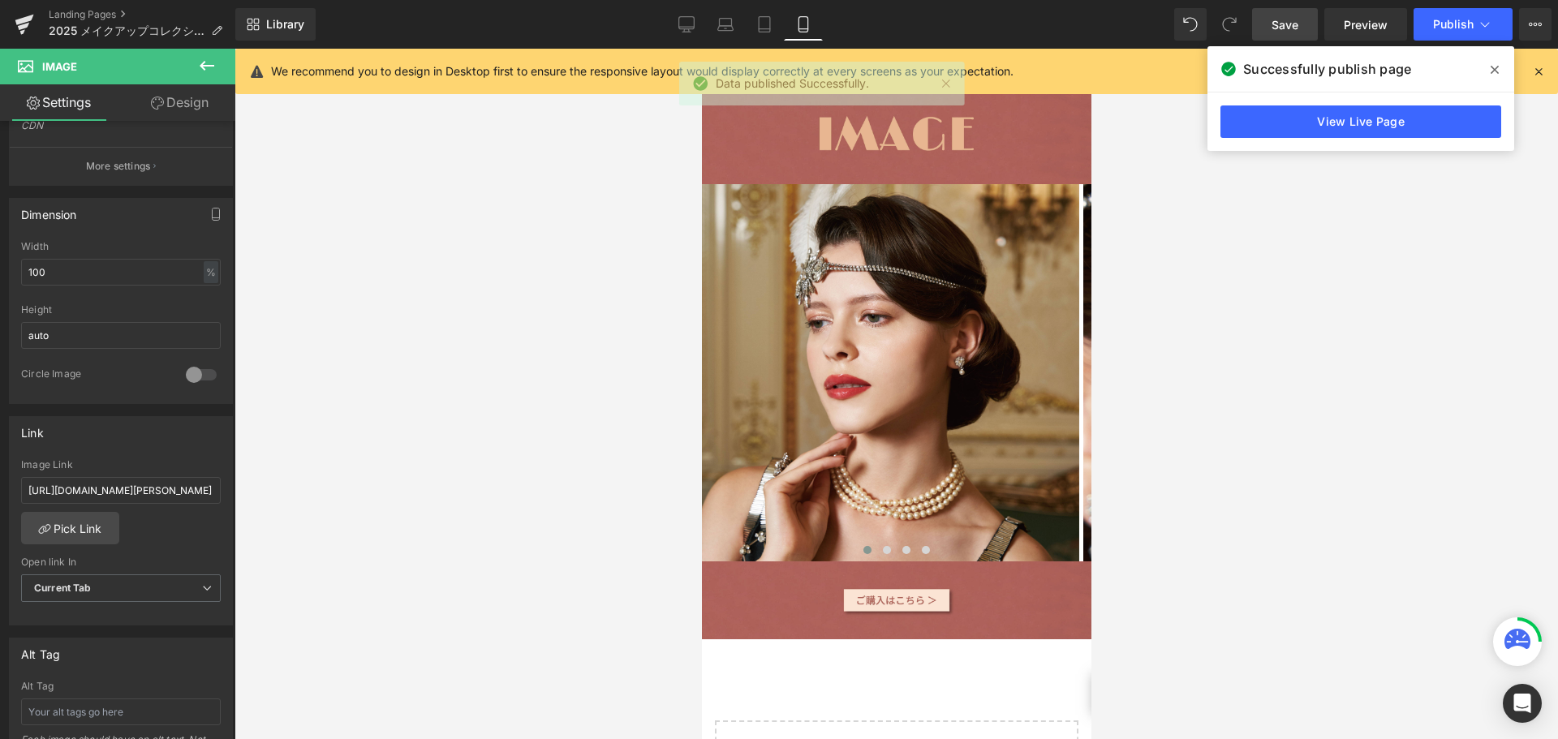
scroll to position [3875, 0]
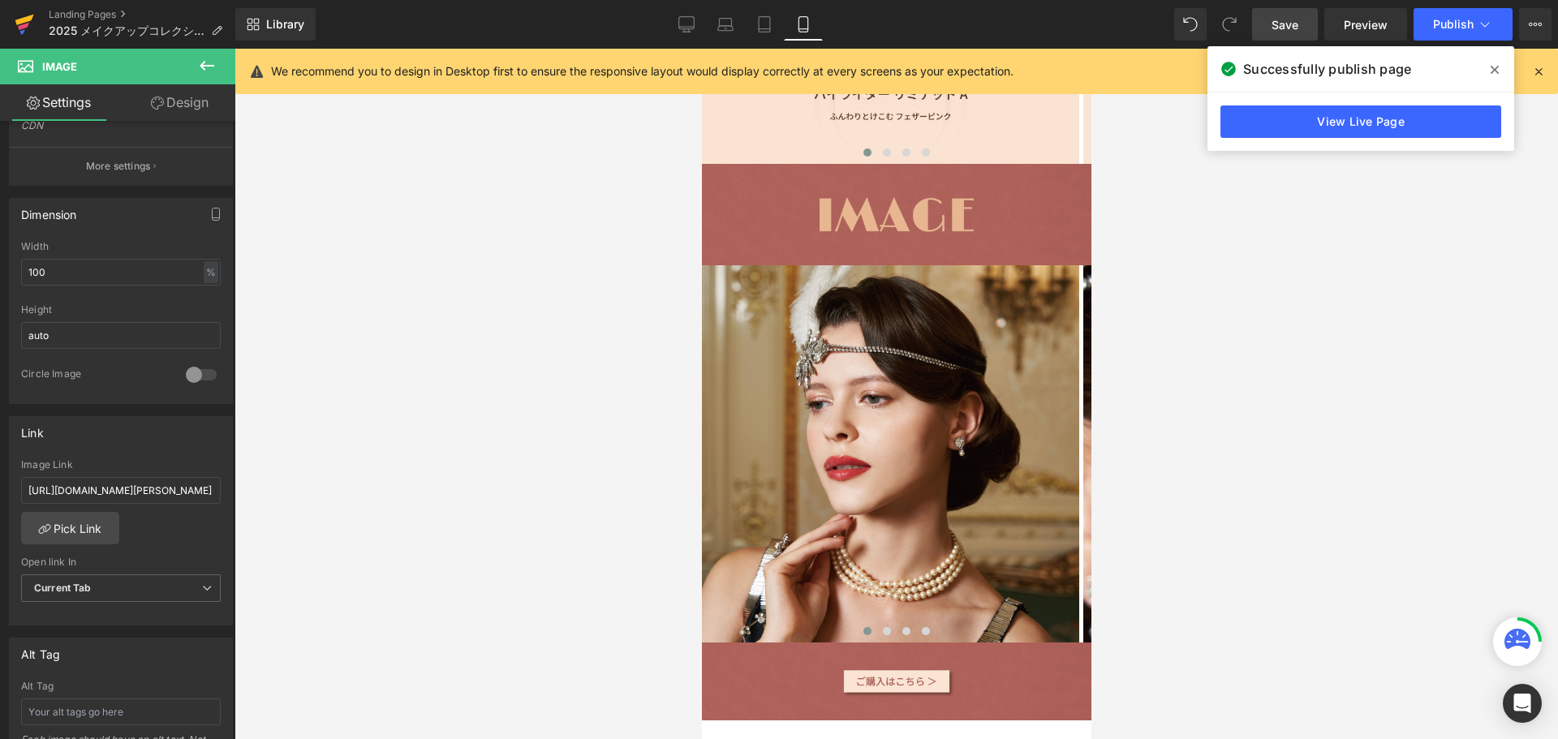
click at [23, 14] on icon at bounding box center [24, 24] width 19 height 41
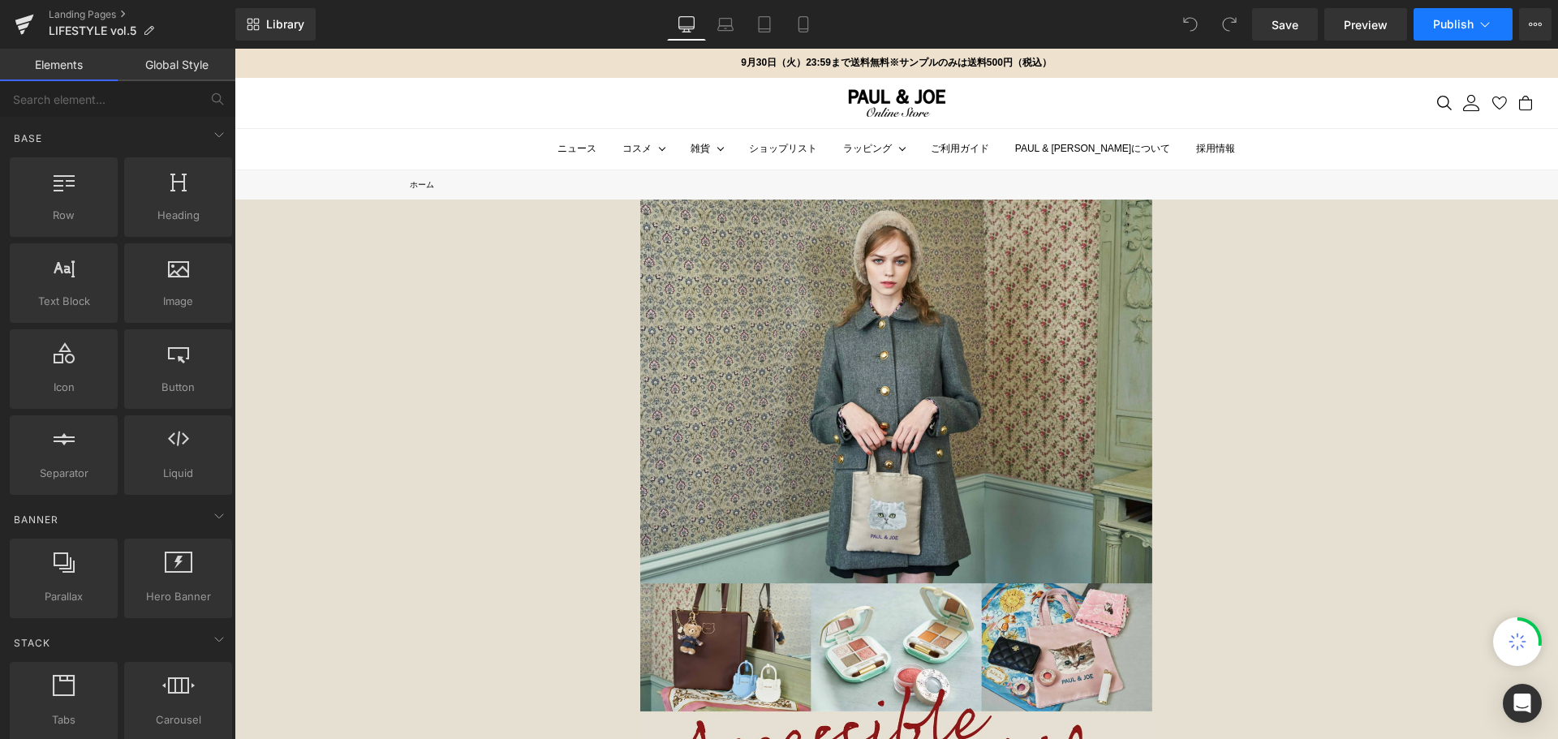
click at [1446, 24] on span "Publish" at bounding box center [1453, 24] width 41 height 13
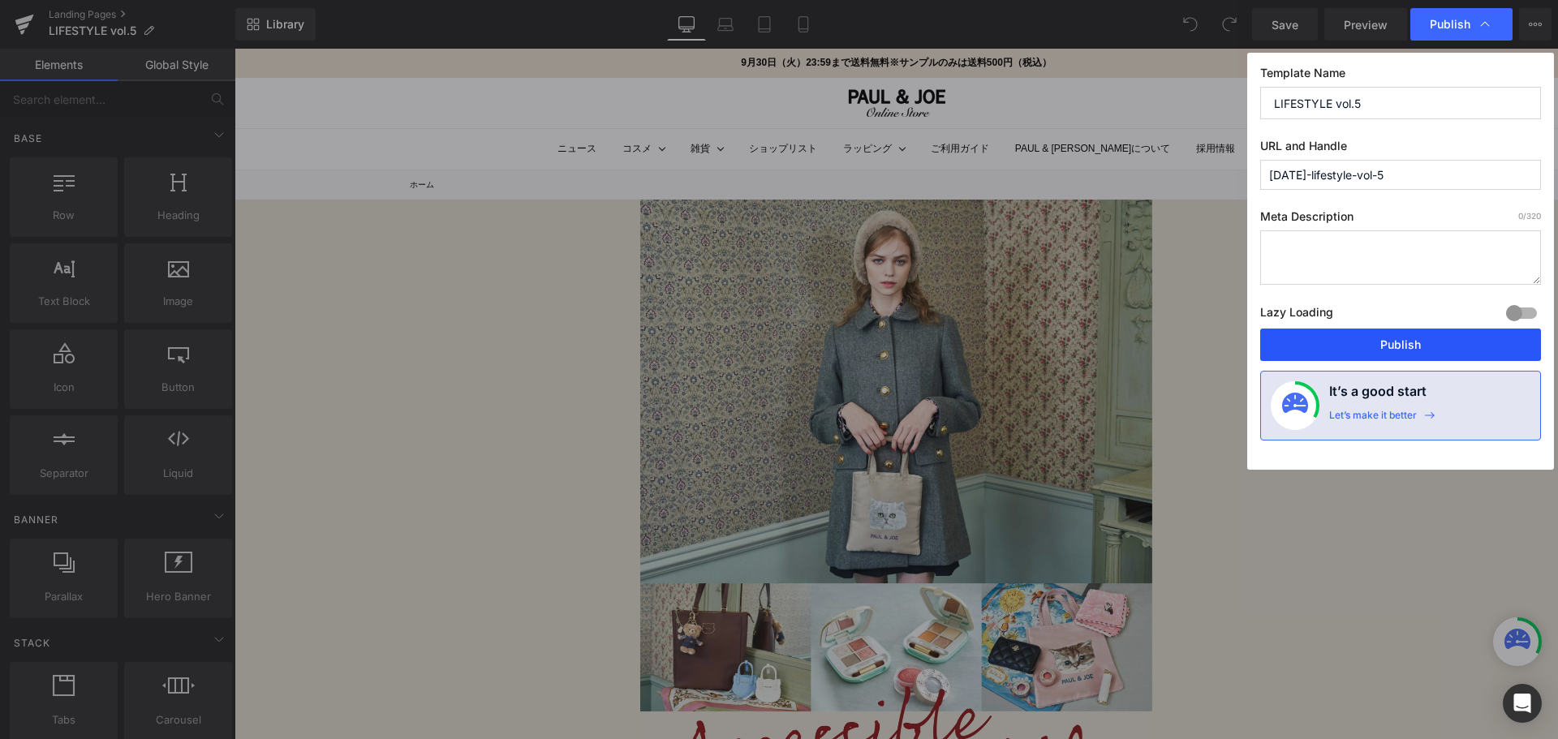
click at [1292, 345] on button "Publish" at bounding box center [1401, 345] width 281 height 32
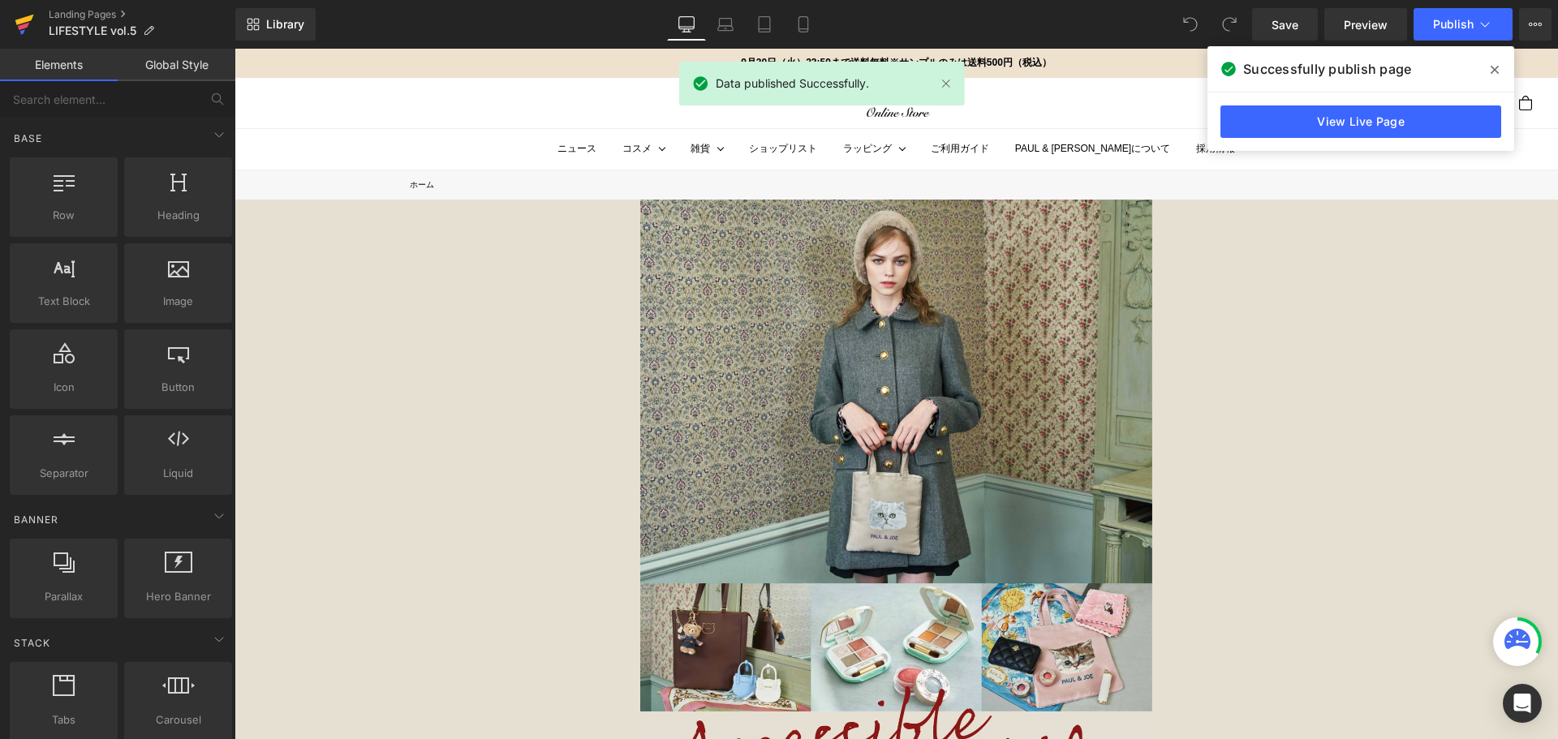
click at [18, 32] on icon at bounding box center [24, 24] width 19 height 41
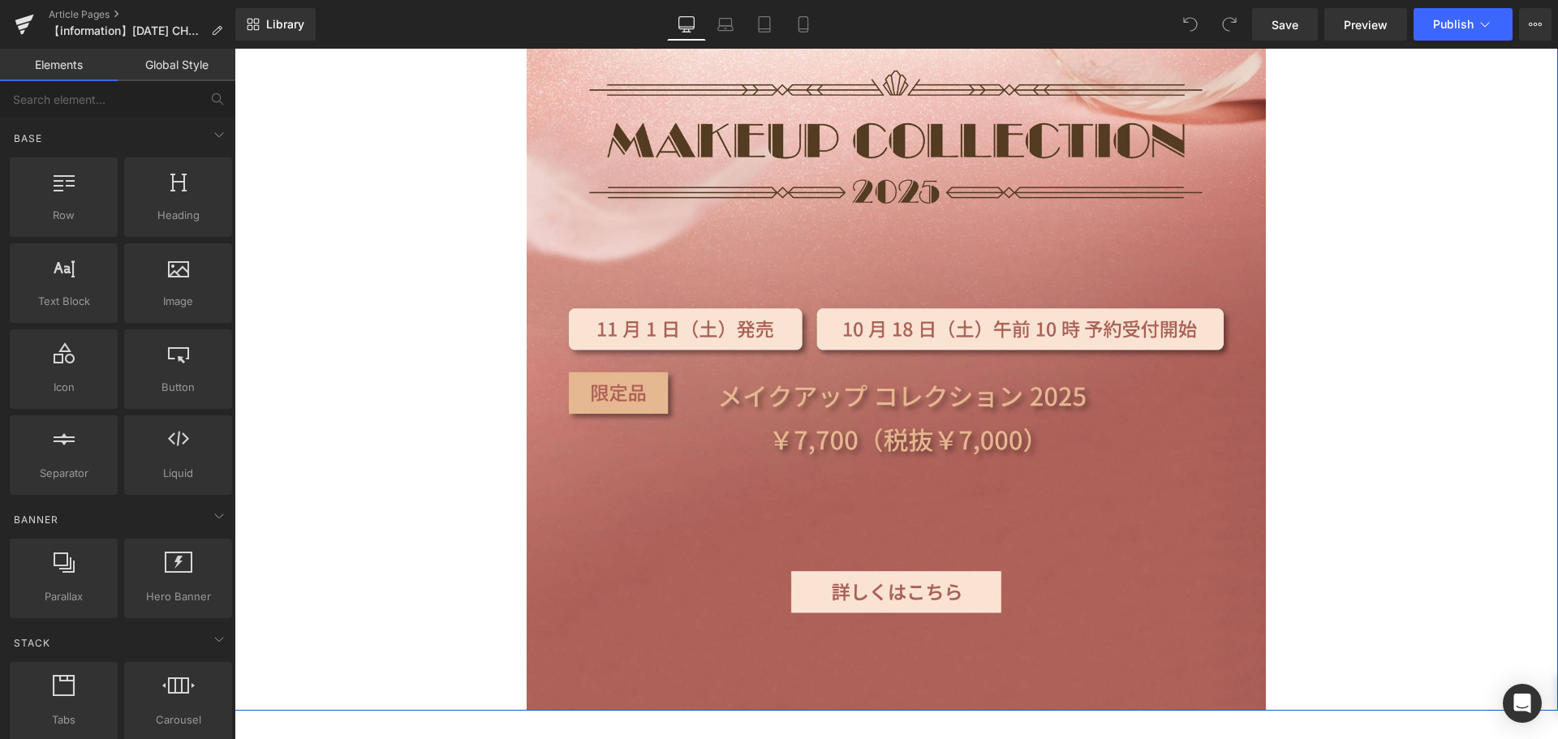
scroll to position [4302, 0]
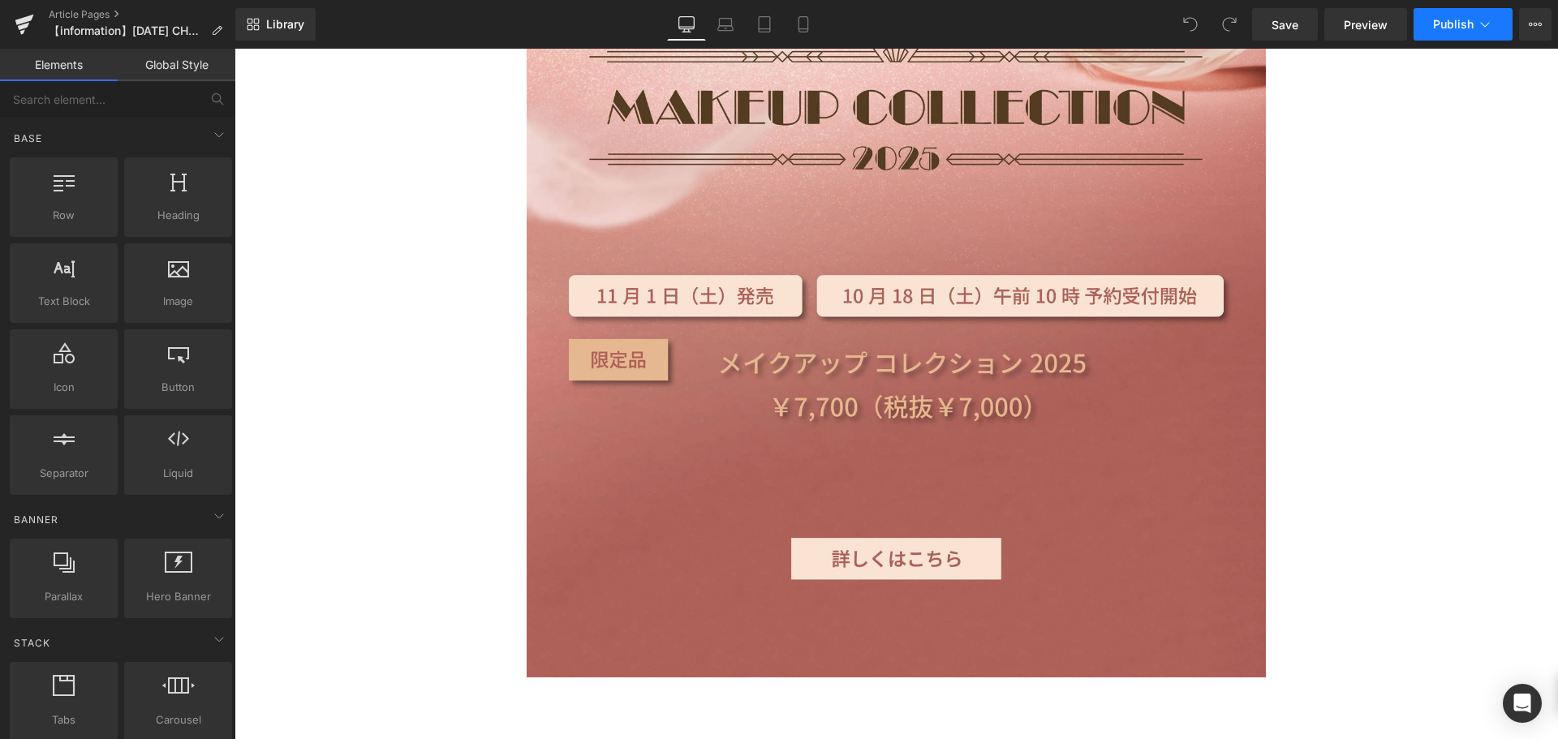
click at [1467, 26] on span "Publish" at bounding box center [1453, 24] width 41 height 13
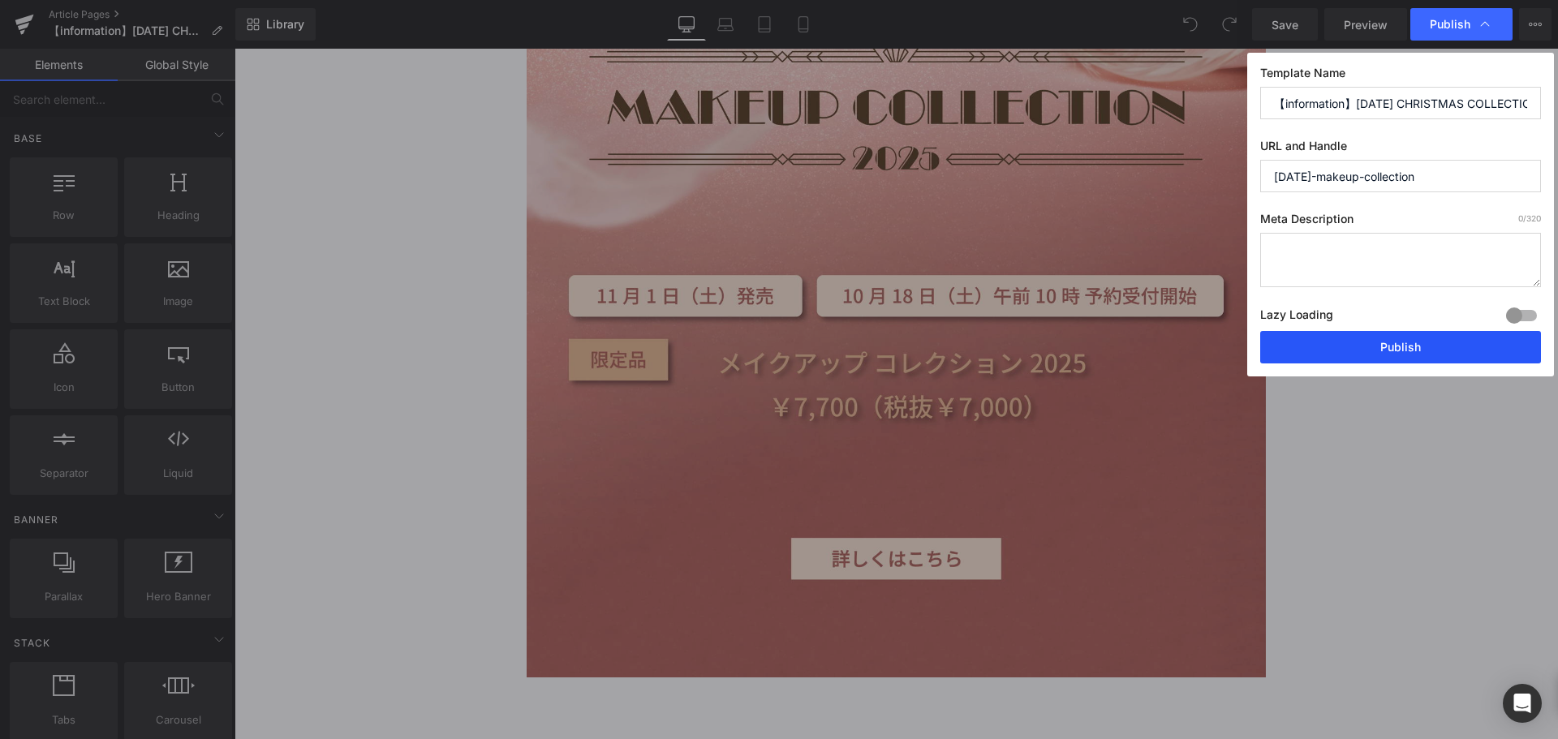
click at [1370, 345] on button "Publish" at bounding box center [1401, 347] width 281 height 32
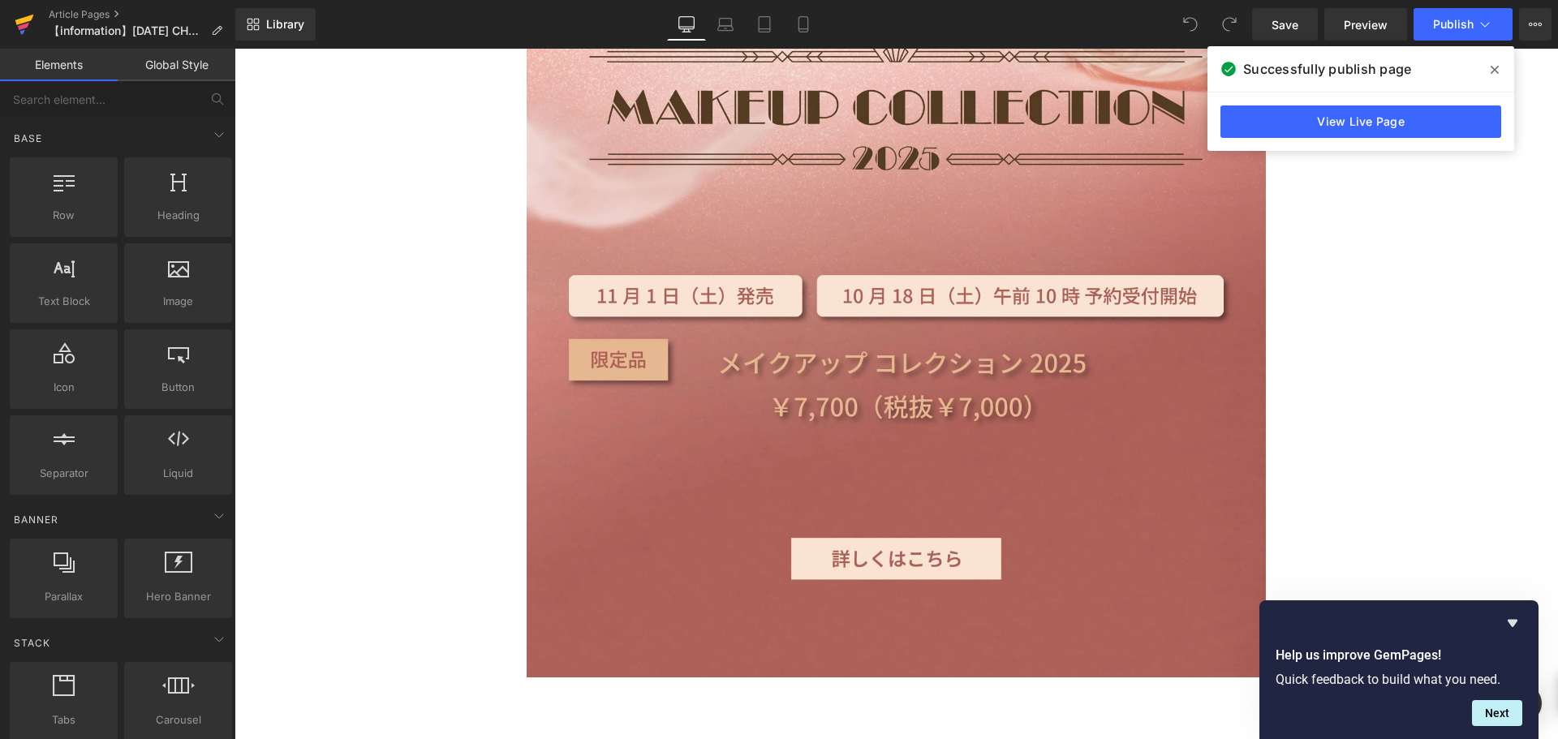
click at [26, 24] on icon at bounding box center [23, 26] width 11 height 7
